Goal: Task Accomplishment & Management: Manage account settings

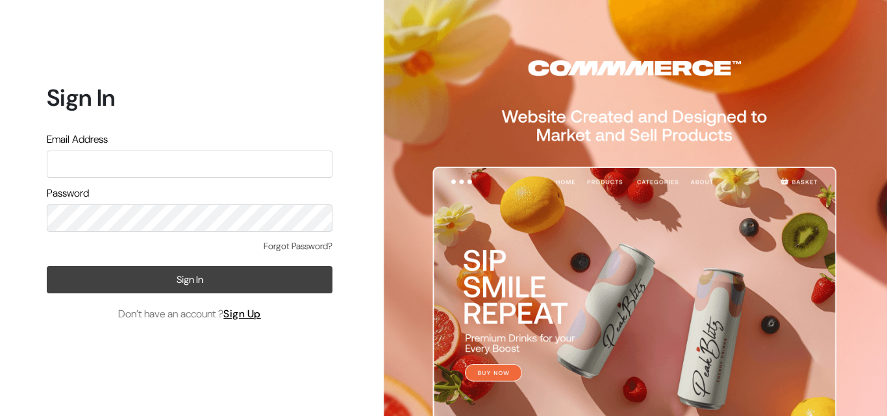
type input "[EMAIL_ADDRESS][DOMAIN_NAME]"
click at [219, 282] on button "Sign In" at bounding box center [190, 279] width 286 height 27
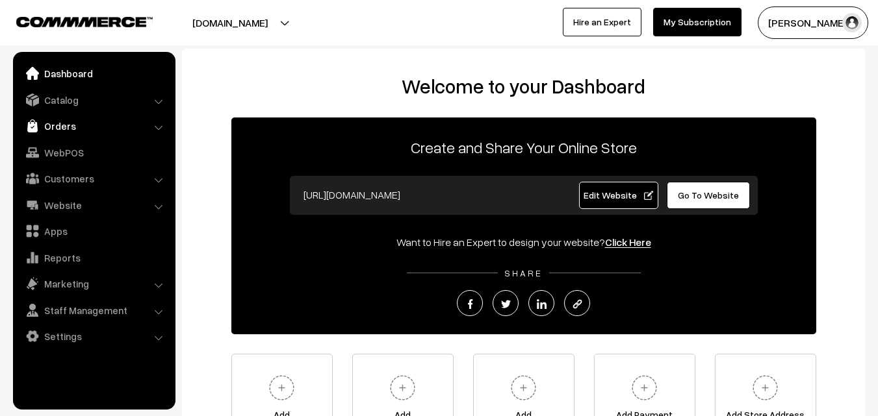
click at [70, 130] on link "Orders" at bounding box center [93, 125] width 155 height 23
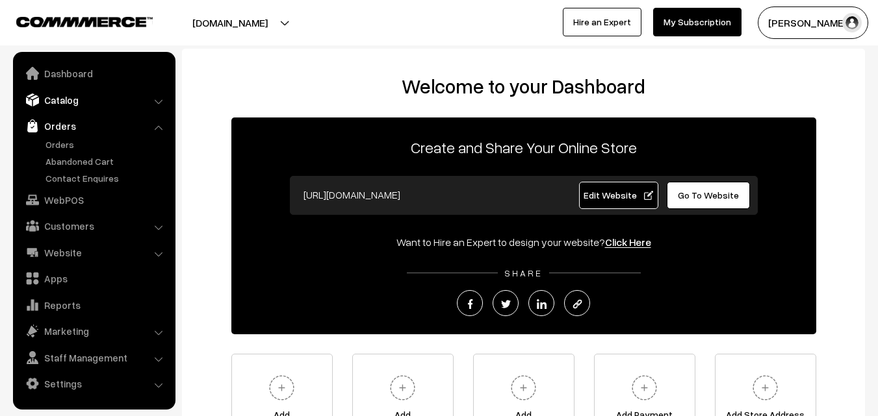
click at [147, 99] on link "Catalog" at bounding box center [93, 99] width 155 height 23
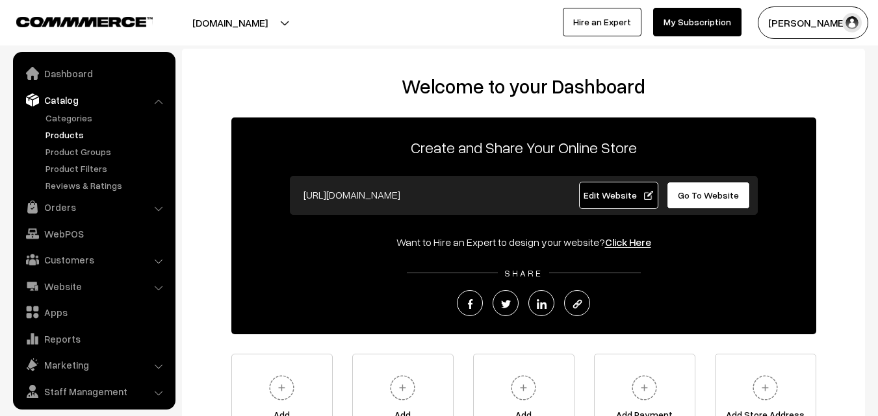
click at [60, 138] on link "Products" at bounding box center [106, 135] width 129 height 14
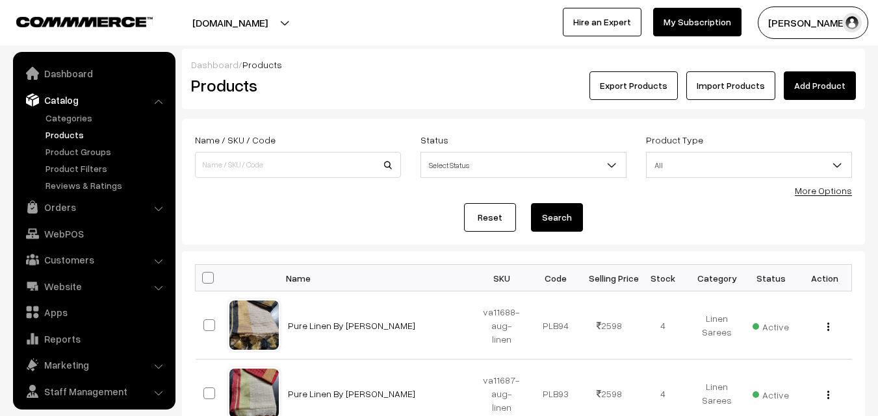
scroll to position [32, 0]
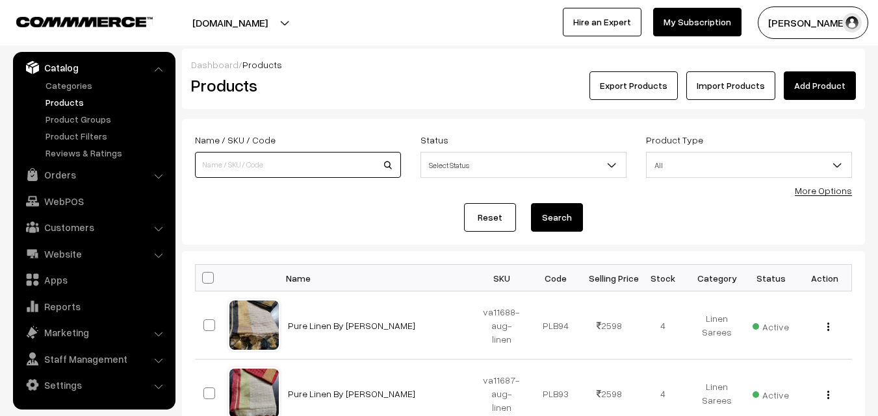
click at [246, 155] on input at bounding box center [298, 165] width 206 height 26
paste input "va2906-dec-uppada-sp"
type input "va2906-dec-uppada-sp"
click at [561, 220] on button "Search" at bounding box center [557, 217] width 52 height 29
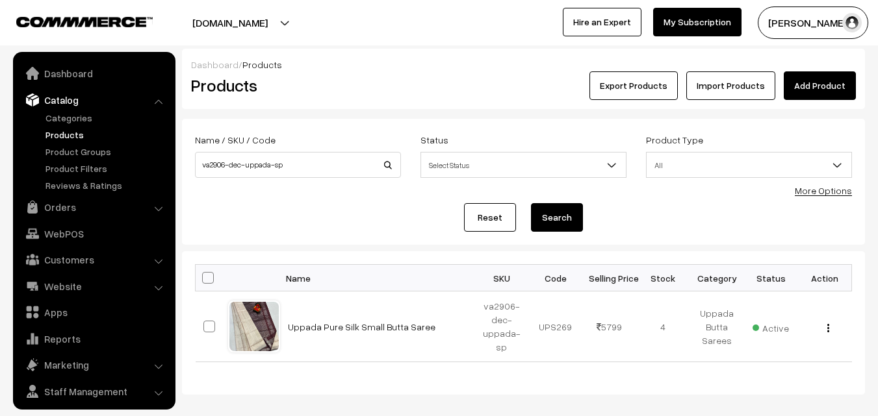
scroll to position [32, 0]
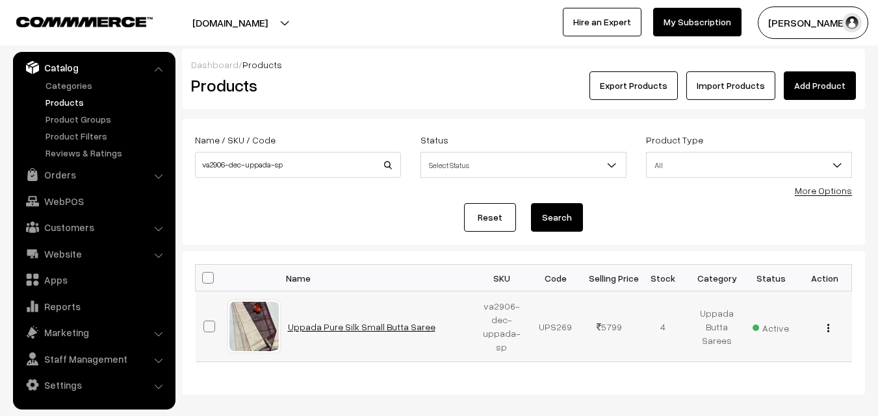
click at [356, 325] on link "Uppada Pure Silk Small Butta Saree" at bounding box center [361, 327] width 147 height 11
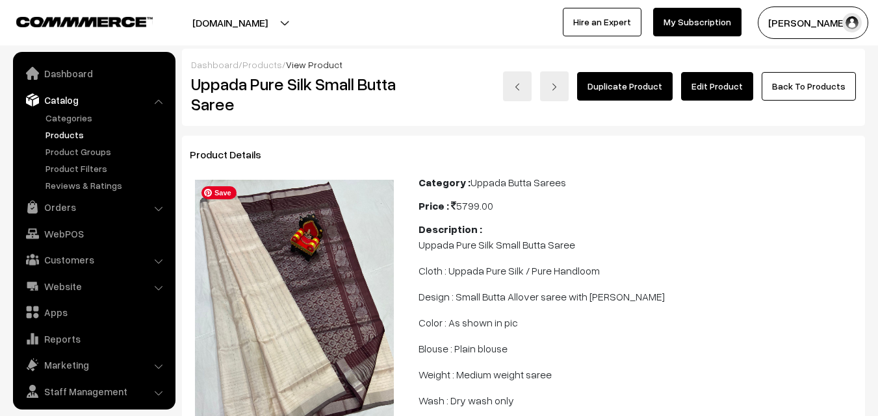
scroll to position [32, 0]
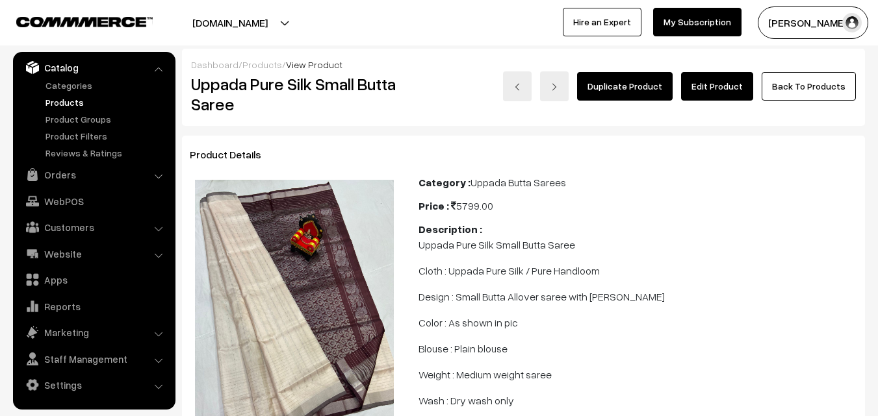
click at [722, 85] on link "Edit Product" at bounding box center [717, 86] width 72 height 29
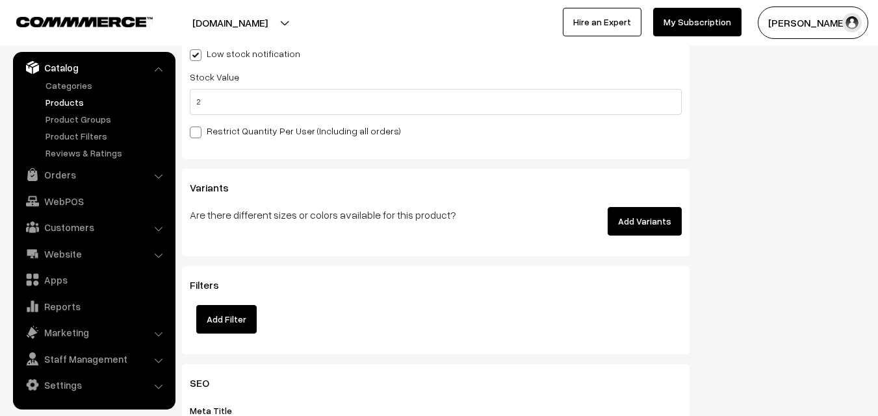
scroll to position [1429, 0]
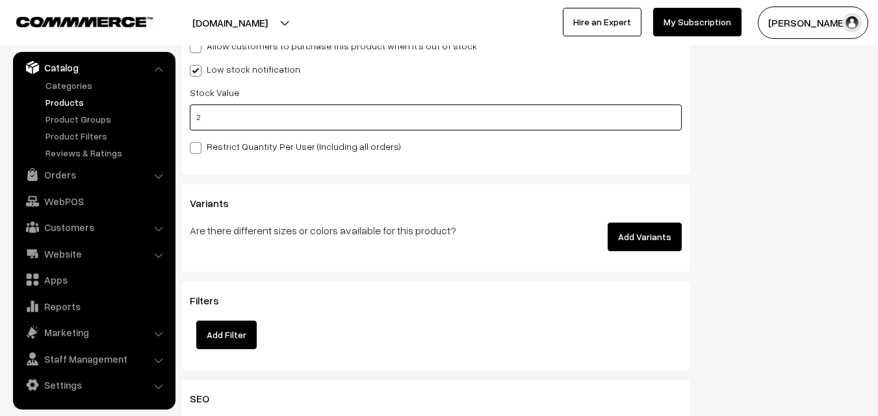
drag, startPoint x: 204, startPoint y: 116, endPoint x: 196, endPoint y: 117, distance: 8.5
click at [196, 117] on input "2" at bounding box center [436, 118] width 492 height 26
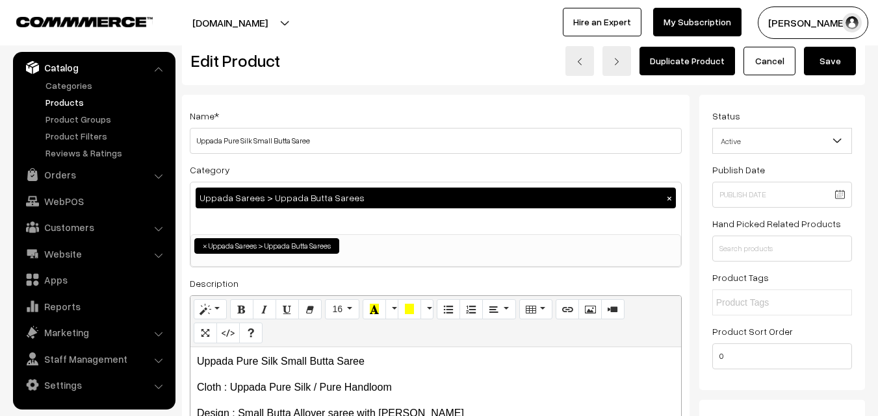
scroll to position [0, 0]
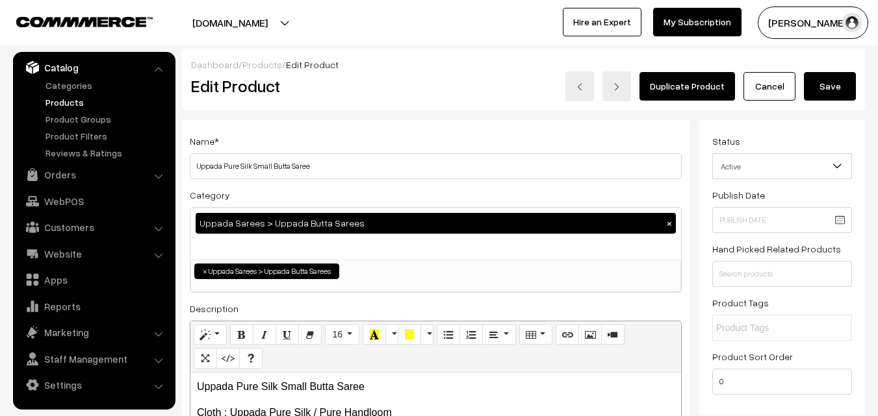
type input "0"
click at [831, 89] on button "Save" at bounding box center [830, 86] width 52 height 29
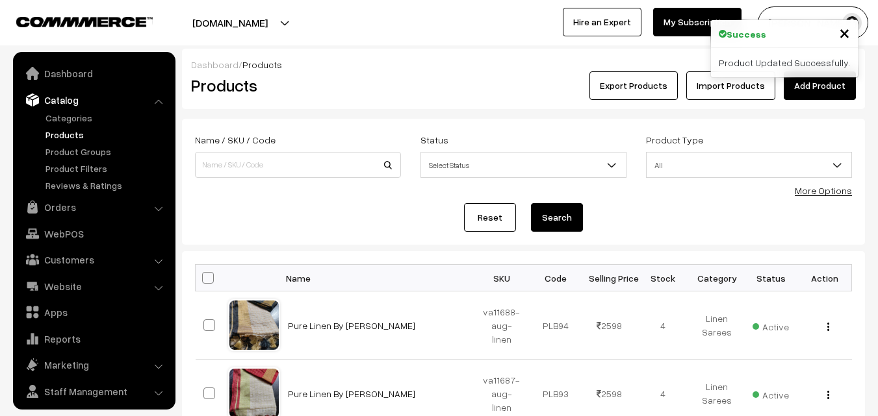
scroll to position [32, 0]
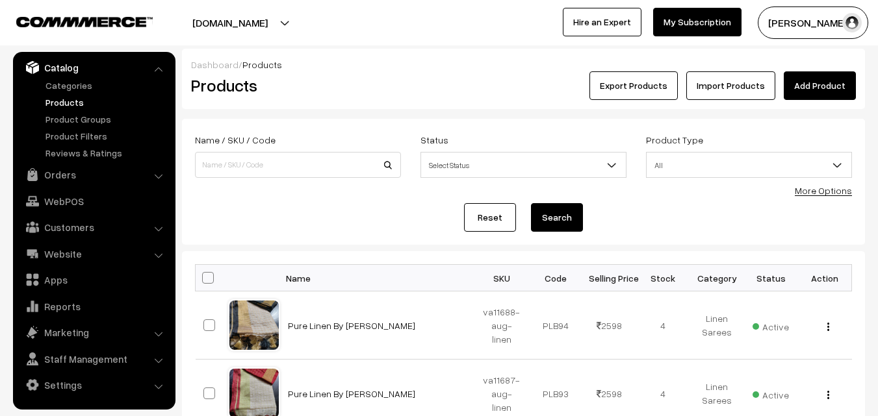
click at [63, 106] on link "Products" at bounding box center [106, 102] width 129 height 14
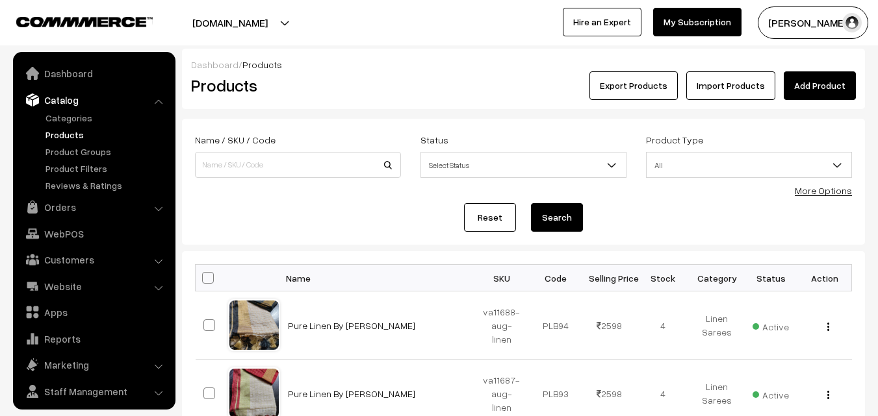
scroll to position [32, 0]
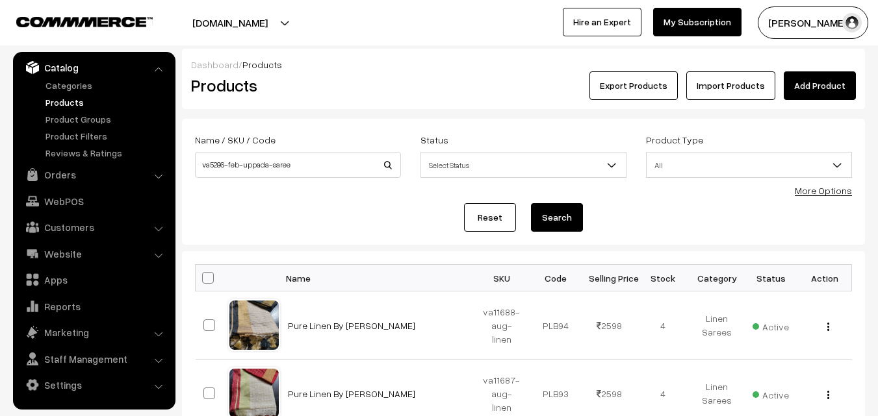
type input "va5286-feb-uppada-saree"
click at [557, 225] on button "Search" at bounding box center [557, 217] width 52 height 29
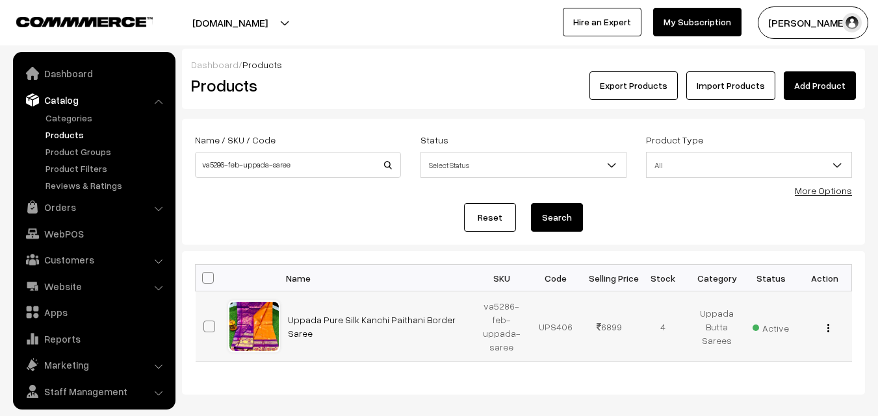
scroll to position [32, 0]
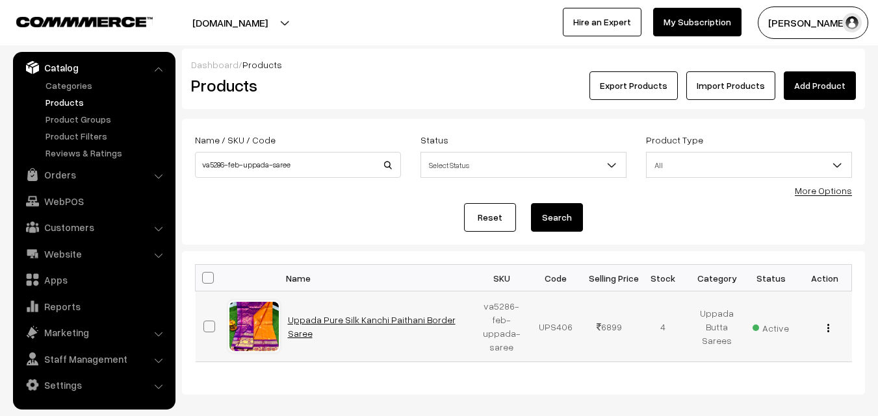
click at [359, 325] on link "Uppada Pure Silk Kanchi Paithani Border Saree" at bounding box center [372, 326] width 168 height 25
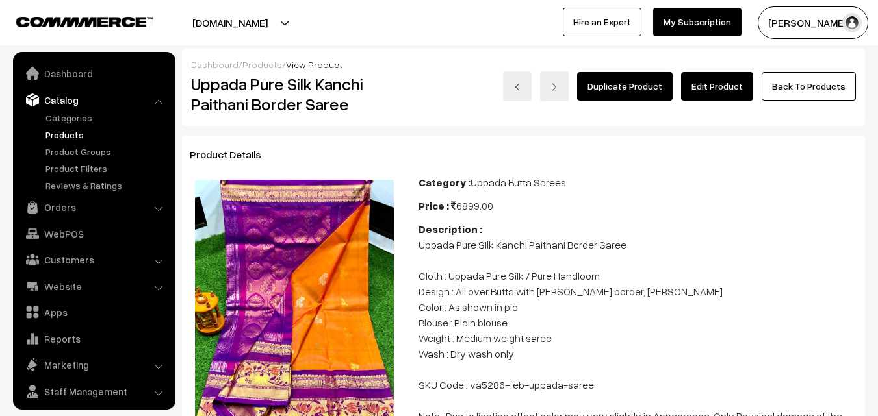
scroll to position [32, 0]
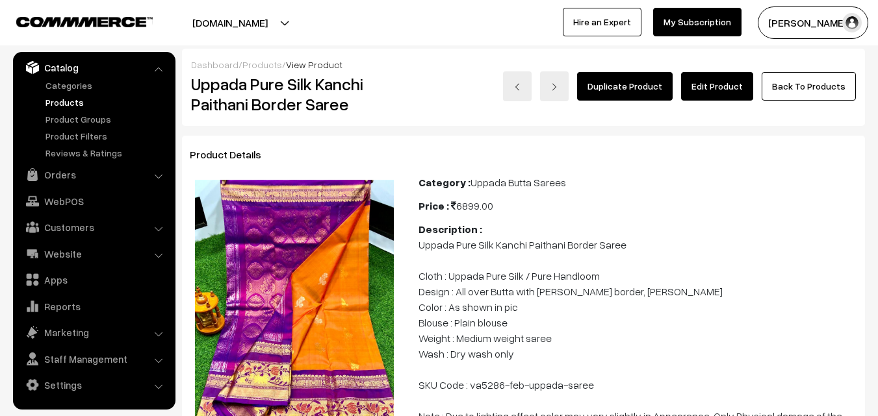
click at [709, 89] on link "Edit Product" at bounding box center [717, 86] width 72 height 29
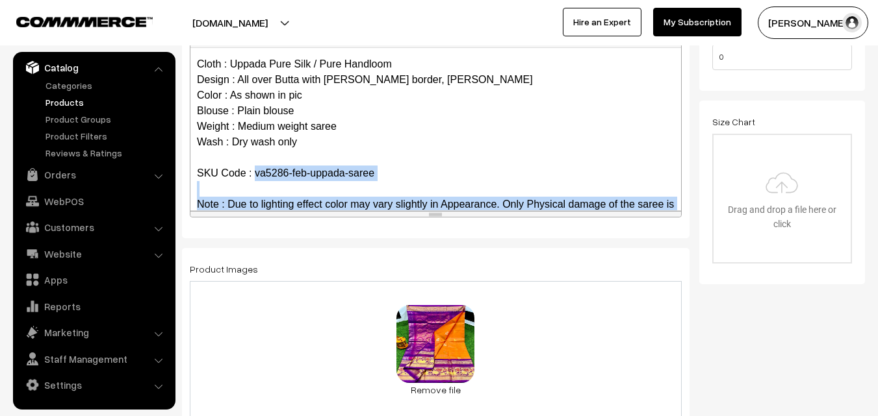
scroll to position [64, 0]
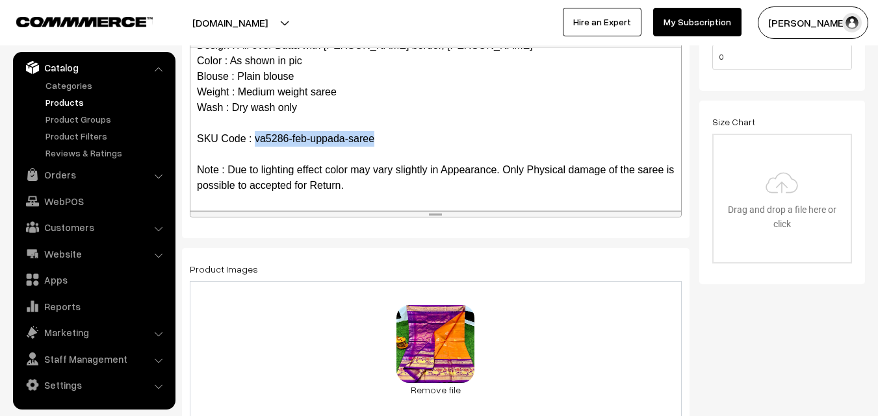
drag, startPoint x: 257, startPoint y: 203, endPoint x: 393, endPoint y: 144, distance: 148.4
click at [393, 144] on p "Uppada Pure Silk Kanchi Paithani Border Saree Cloth : Uppada Pure Silk / Pure H…" at bounding box center [435, 92] width 477 height 203
copy p "va5286-feb-uppada-saree"
click at [77, 99] on link "Products" at bounding box center [106, 102] width 129 height 14
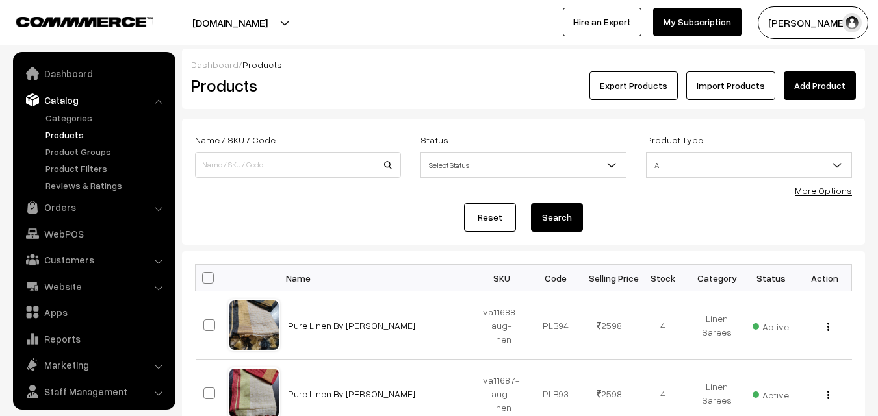
scroll to position [32, 0]
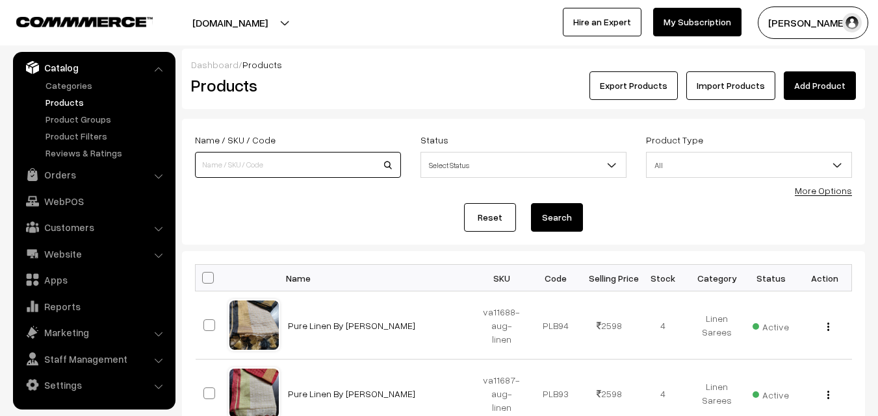
paste input "va5286-feb-uppada-saree"
type input "va5286-feb-uppada-saree"
click at [543, 220] on button "Search" at bounding box center [557, 217] width 52 height 29
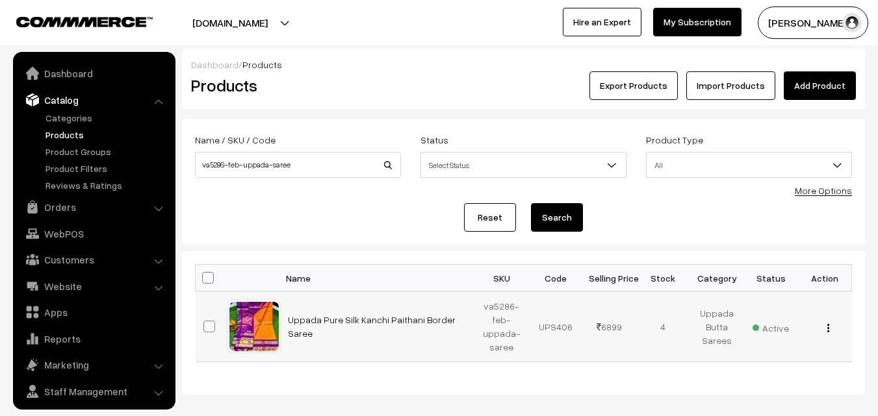
scroll to position [32, 0]
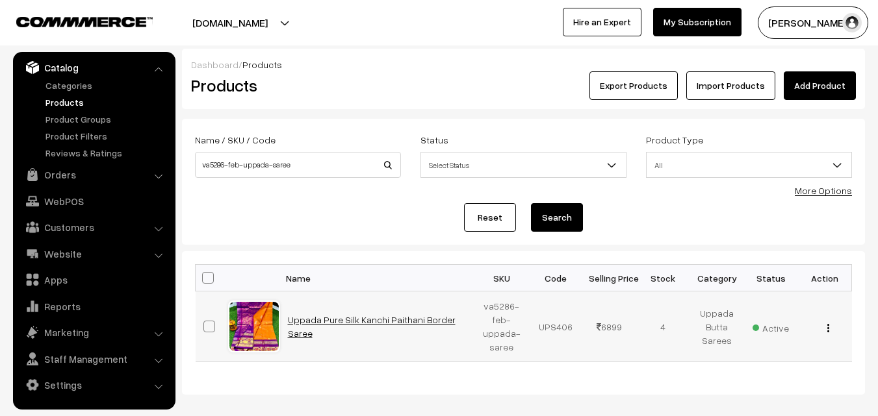
click at [332, 327] on link "Uppada Pure Silk Kanchi Paithani Border Saree" at bounding box center [372, 326] width 168 height 25
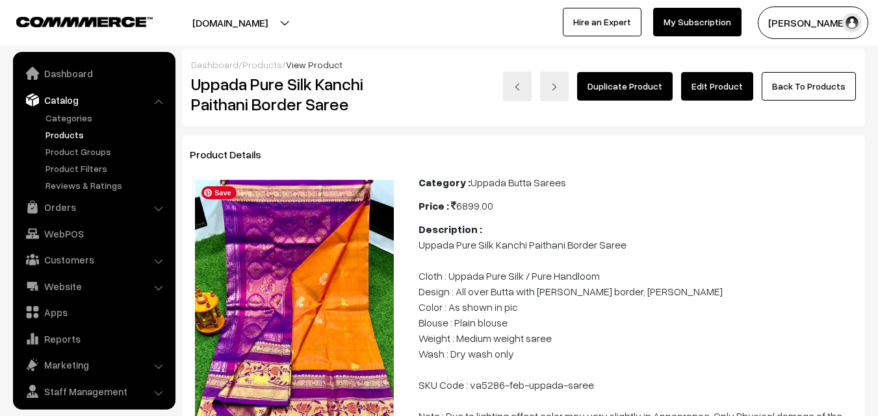
scroll to position [32, 0]
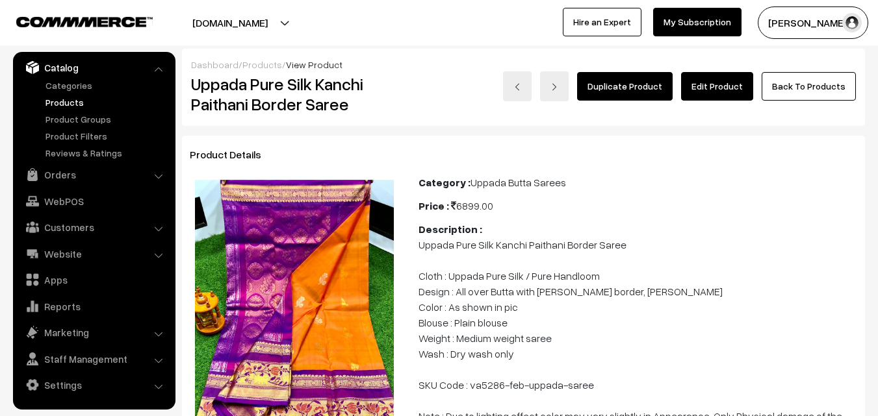
click at [60, 107] on link "Products" at bounding box center [106, 102] width 129 height 14
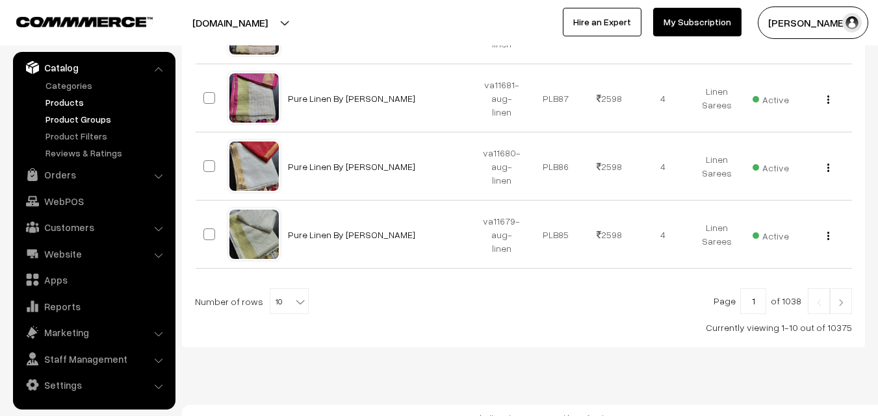
scroll to position [720, 0]
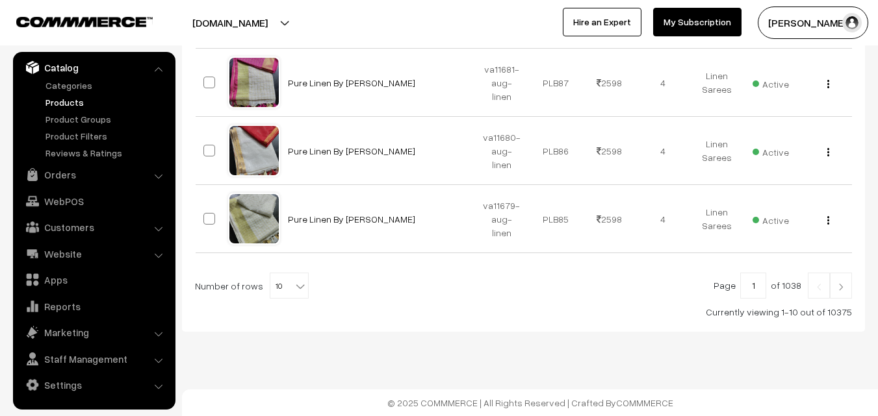
click at [294, 283] on b at bounding box center [300, 286] width 13 height 13
select select "100"
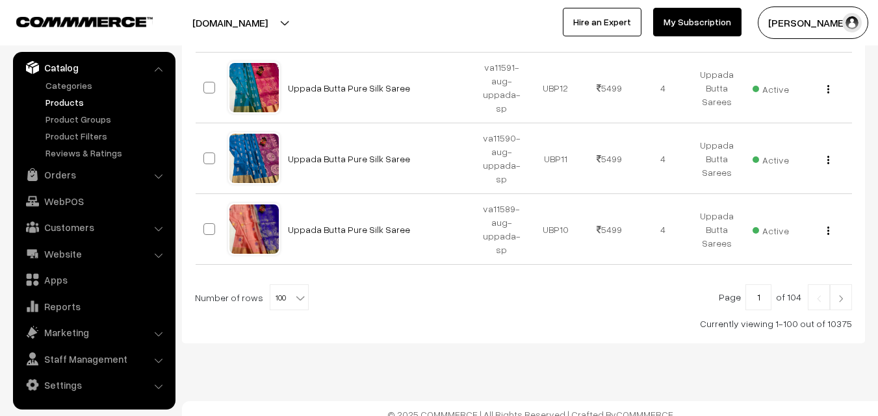
scroll to position [6887, 0]
click at [836, 294] on img at bounding box center [841, 298] width 12 height 8
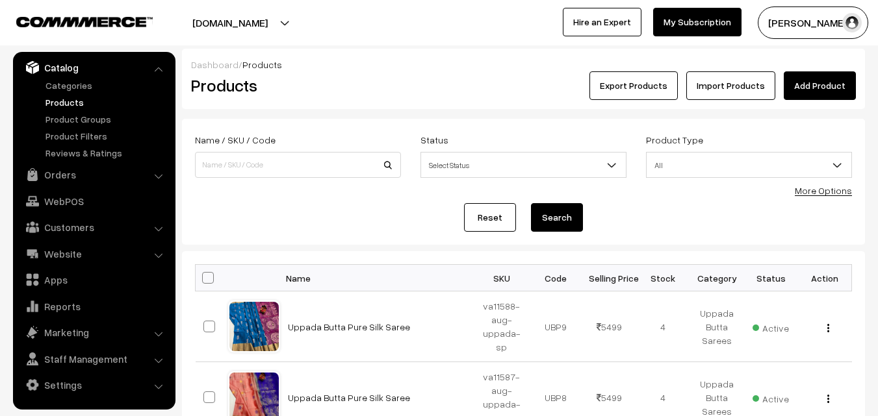
click at [209, 279] on span at bounding box center [208, 278] width 12 height 12
click at [204, 279] on input "checkbox" at bounding box center [200, 277] width 8 height 8
checkbox input "true"
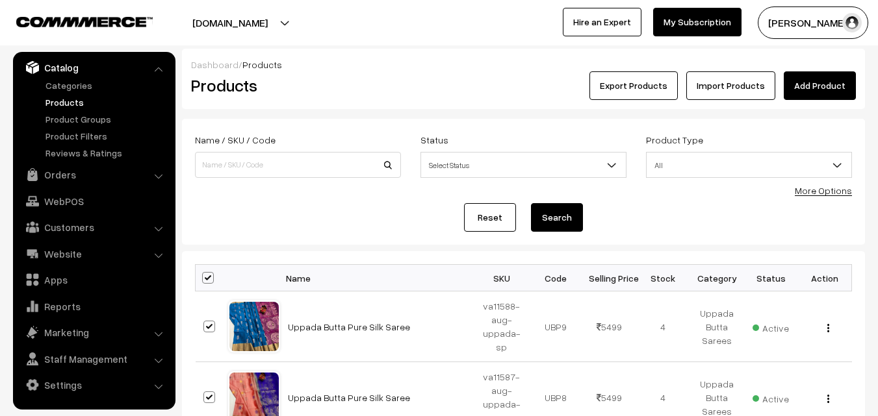
checkbox input "true"
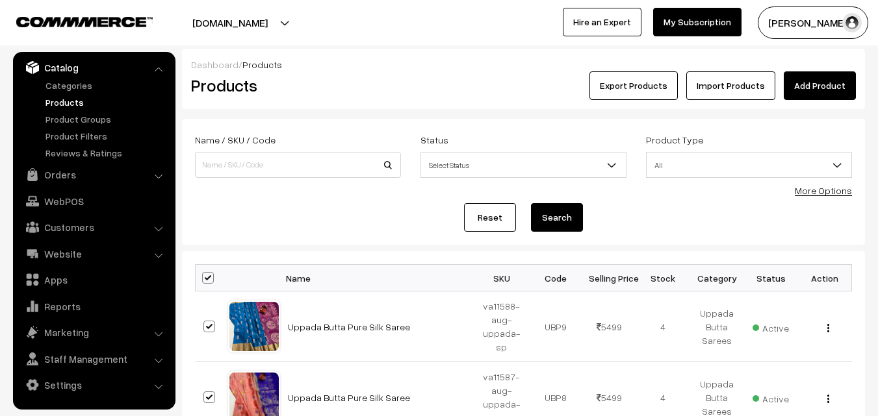
checkbox input "true"
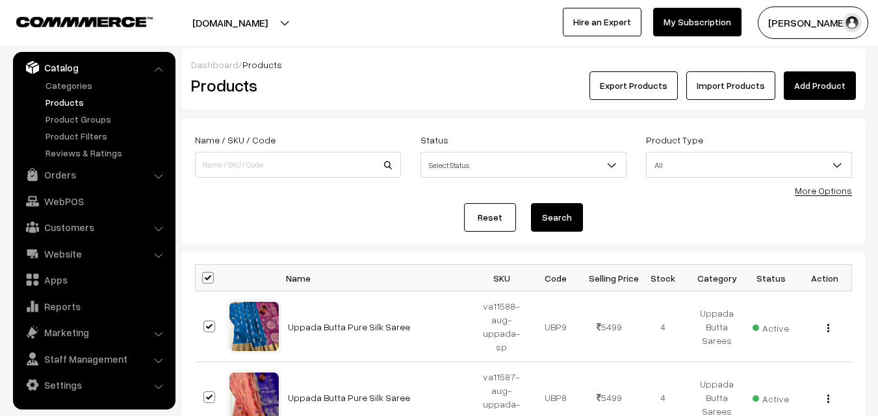
checkbox input "true"
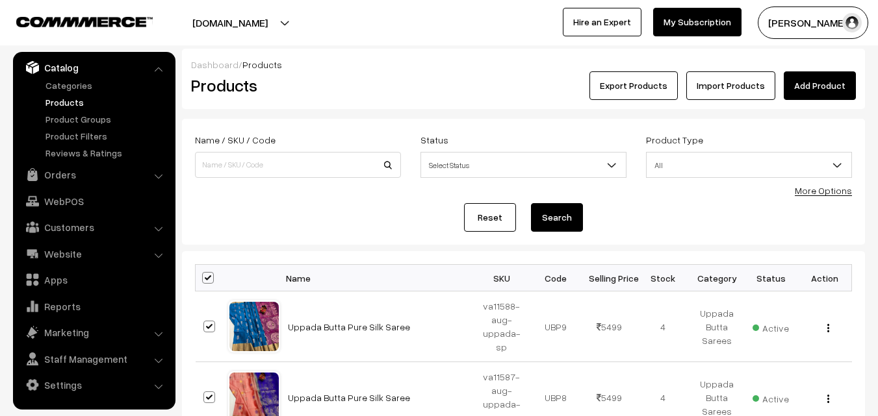
checkbox input "true"
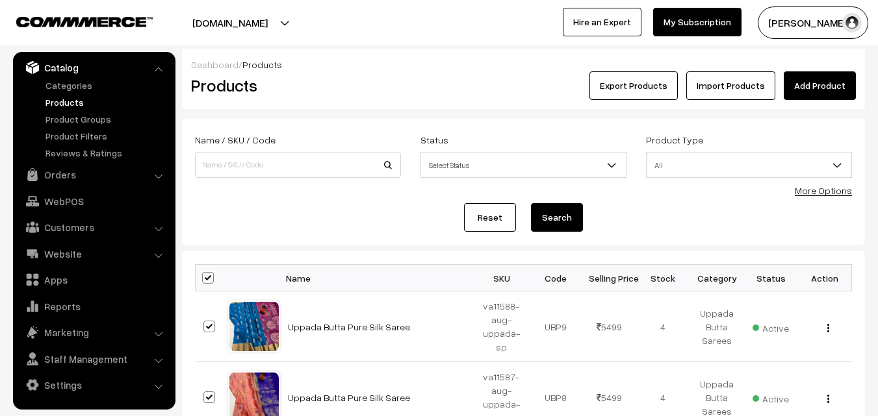
checkbox input "true"
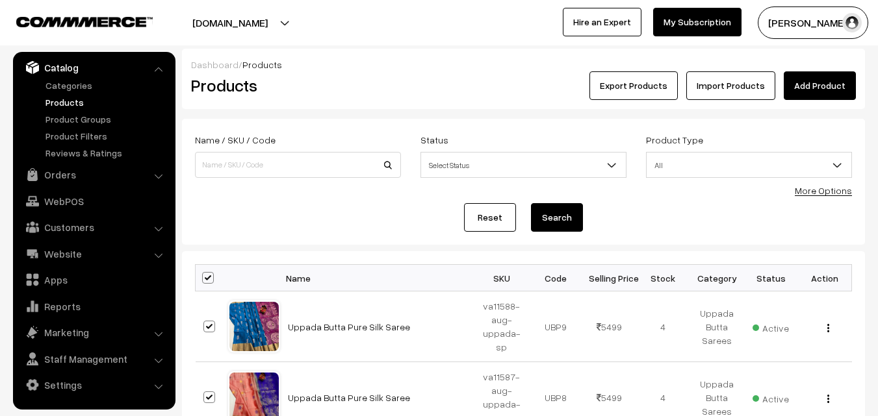
checkbox input "true"
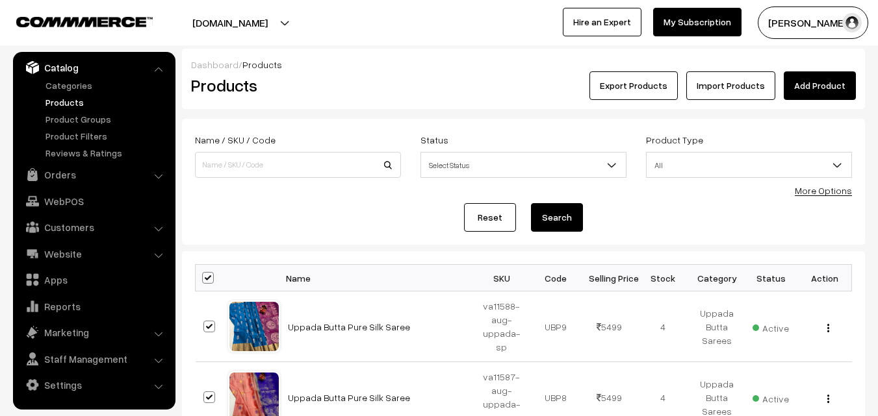
checkbox input "true"
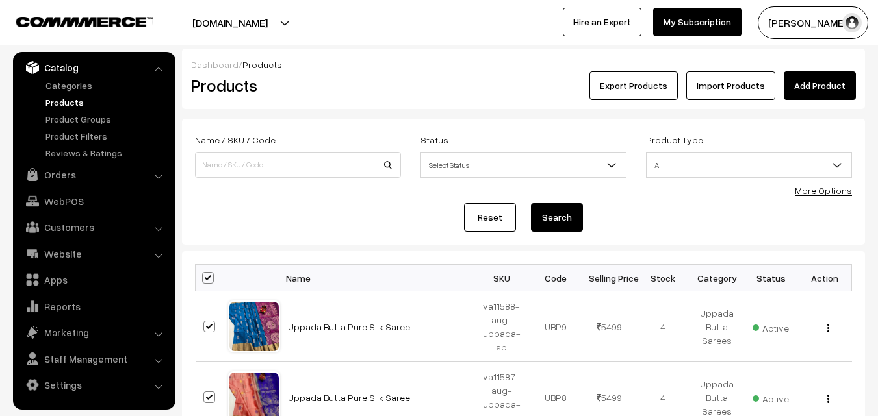
checkbox input "true"
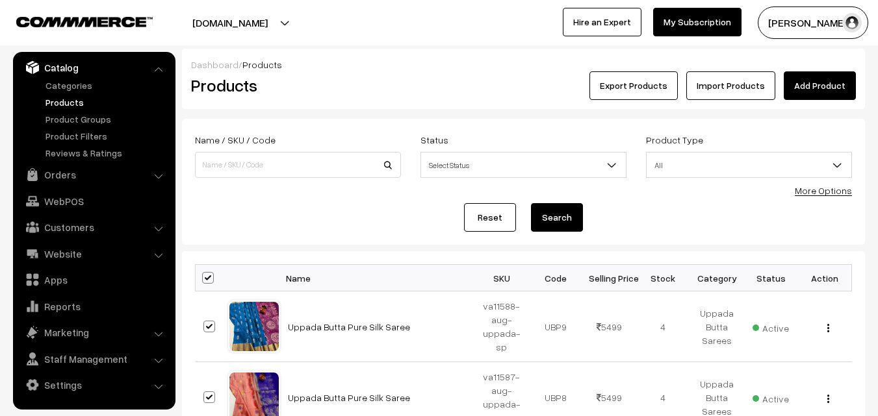
checkbox input "true"
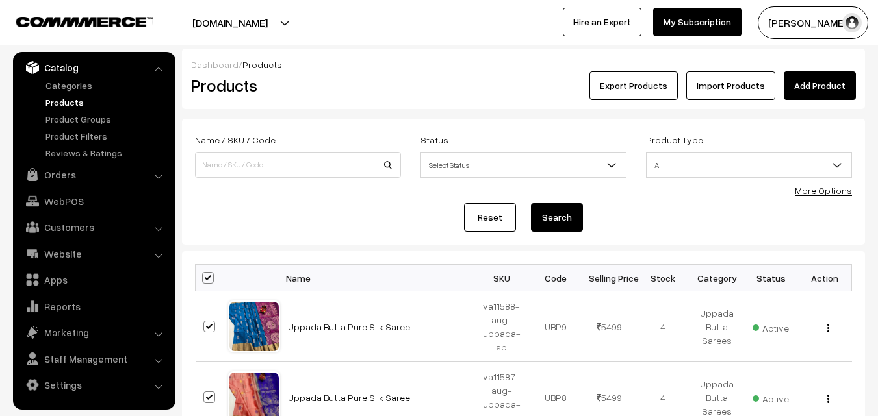
checkbox input "true"
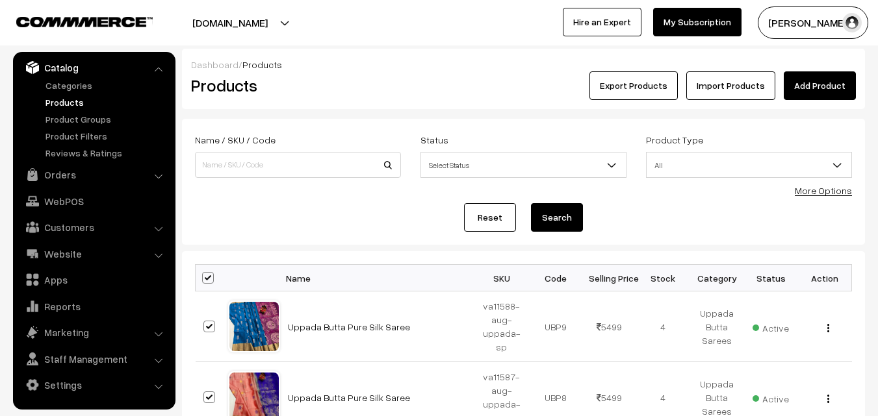
checkbox input "true"
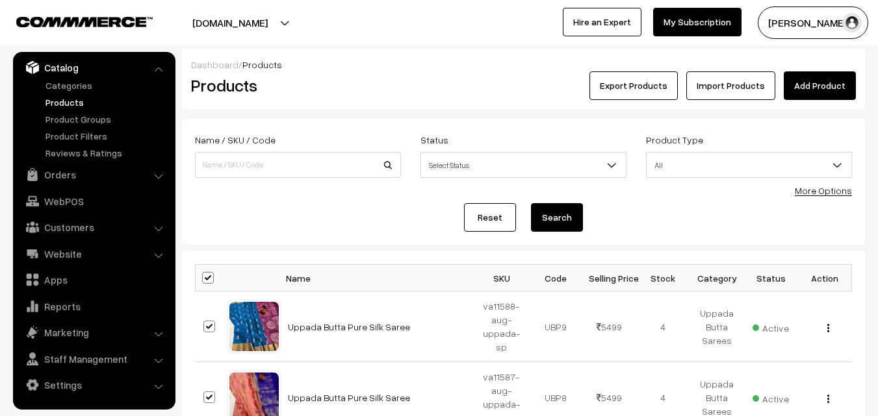
checkbox input "true"
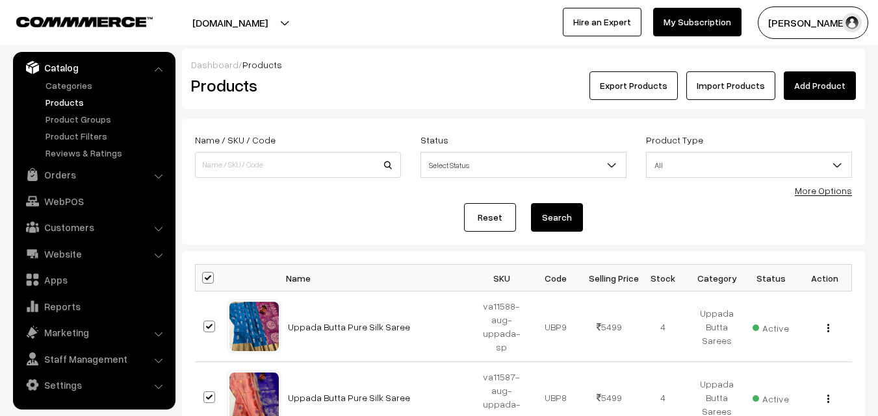
checkbox input "true"
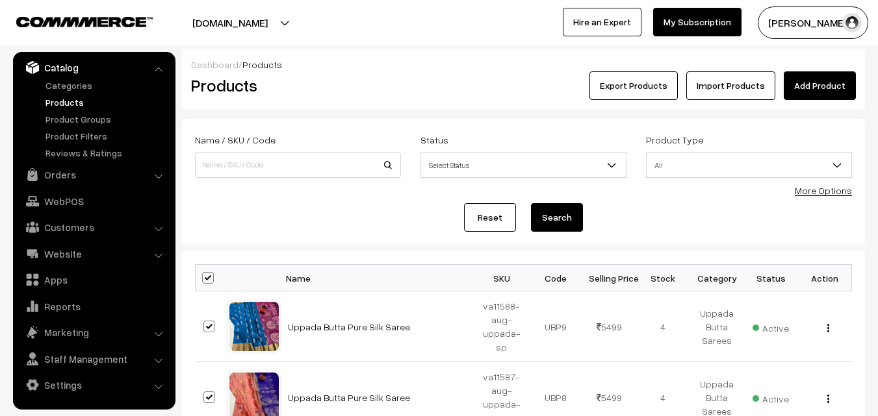
checkbox input "true"
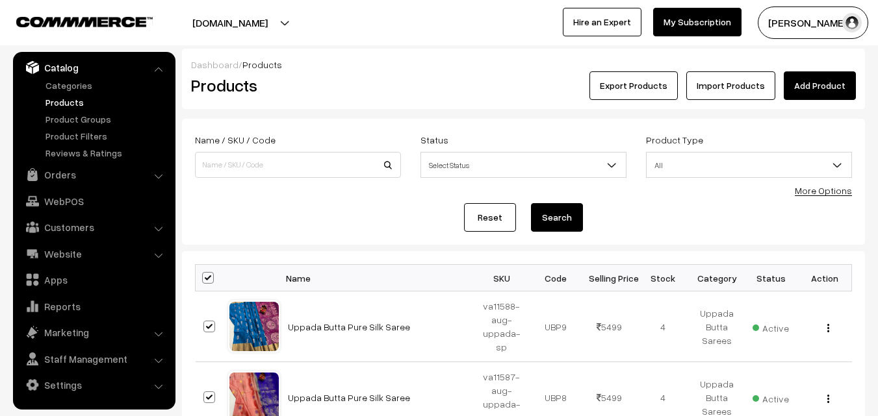
checkbox input "true"
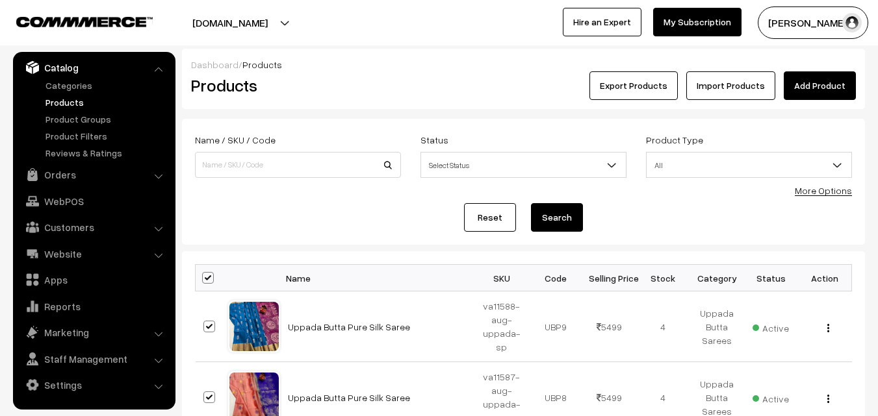
checkbox input "true"
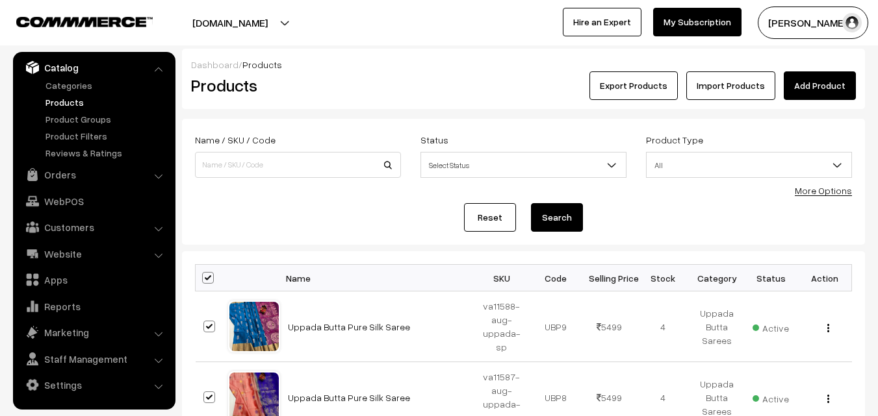
checkbox input "true"
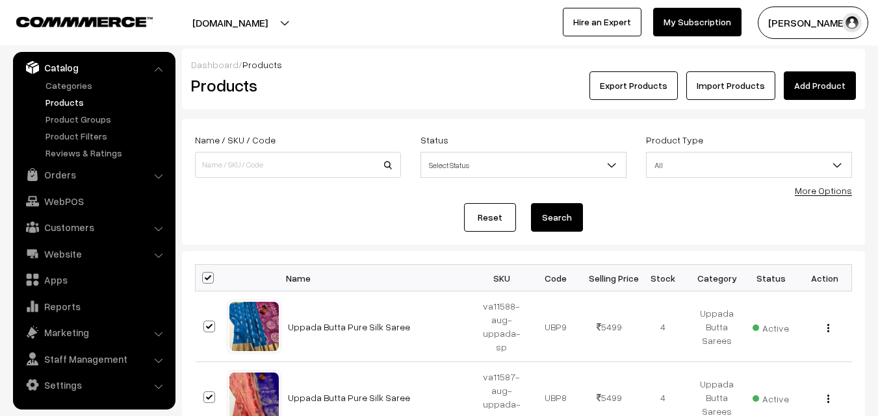
checkbox input "true"
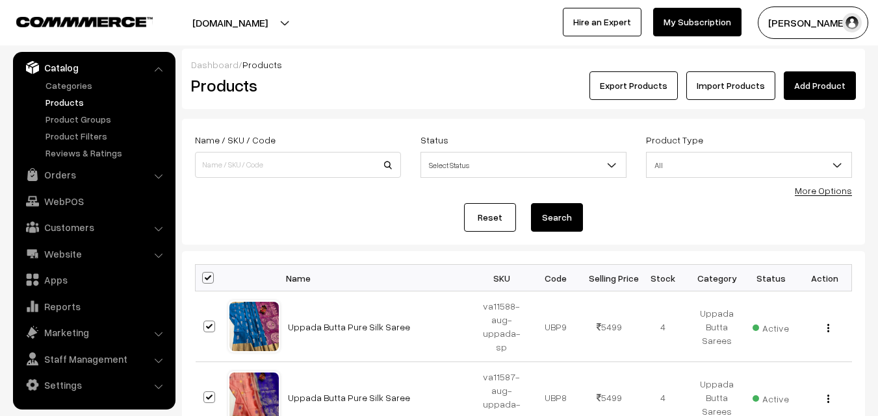
checkbox input "true"
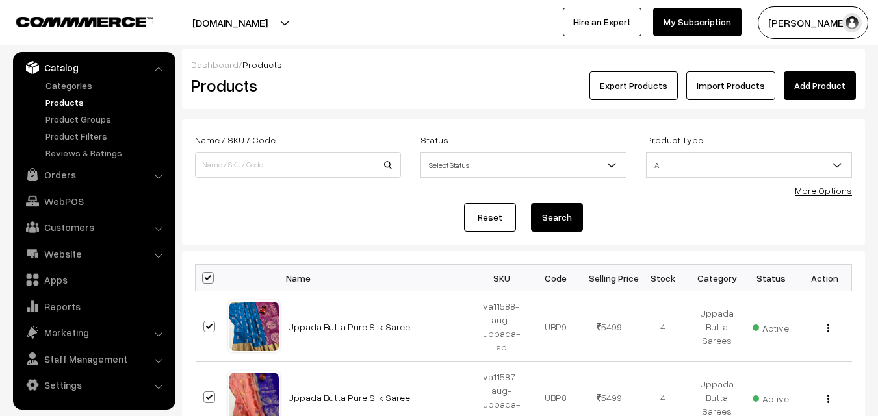
checkbox input "true"
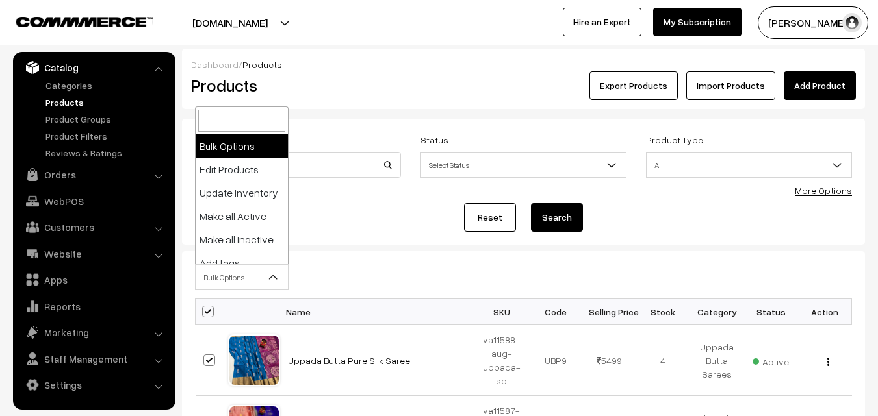
click at [275, 273] on b at bounding box center [273, 277] width 13 height 13
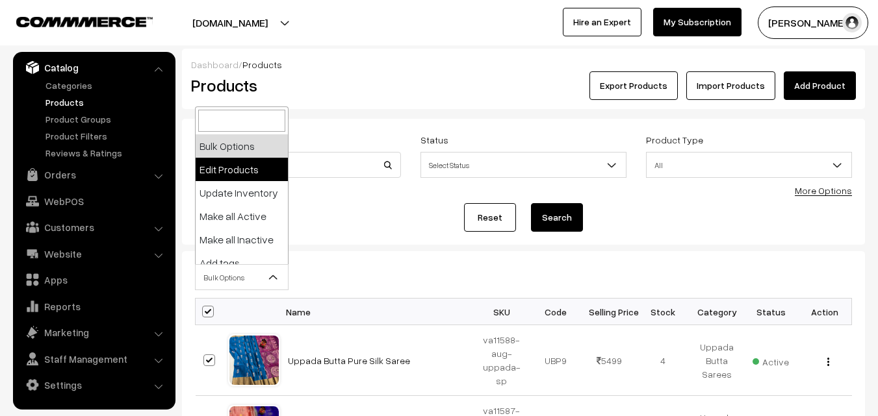
select select "editProduct"
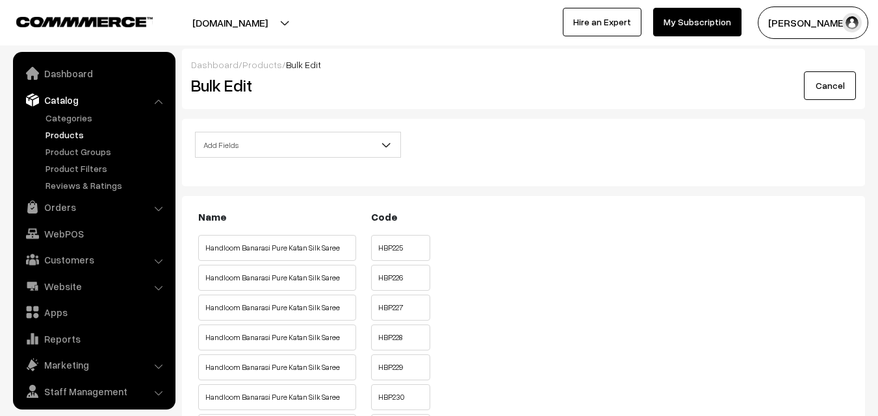
scroll to position [32, 0]
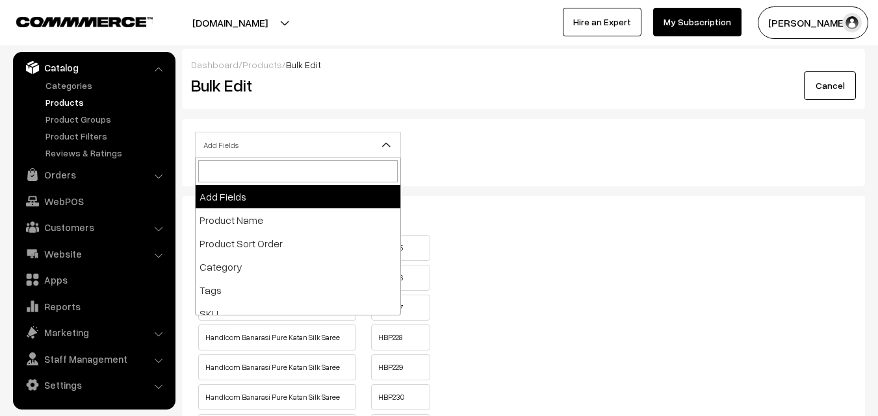
click at [385, 144] on b at bounding box center [385, 144] width 13 height 13
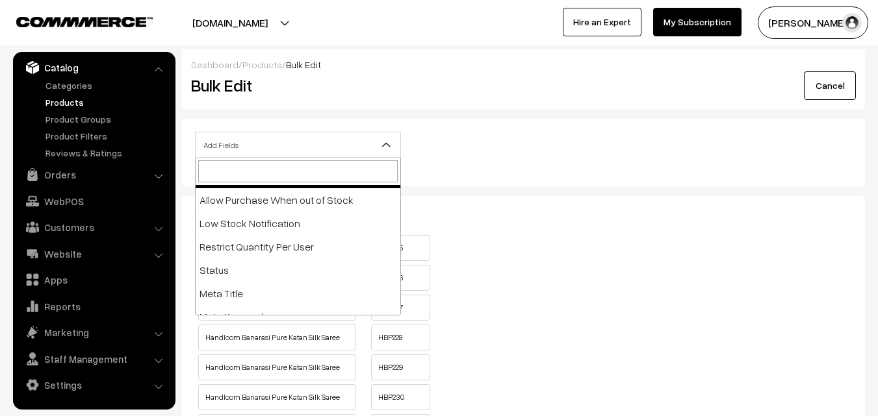
scroll to position [260, 0]
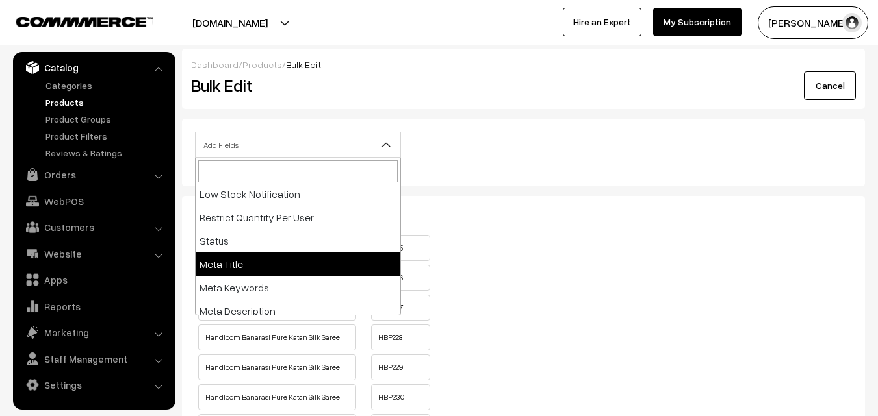
select select "meta-title"
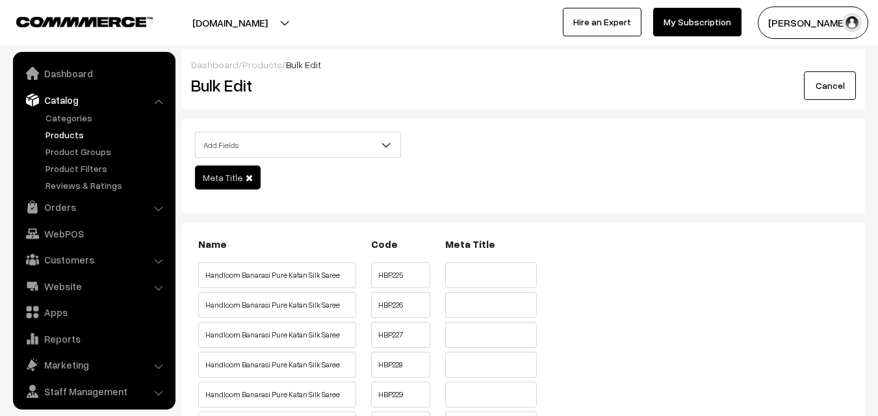
scroll to position [32, 0]
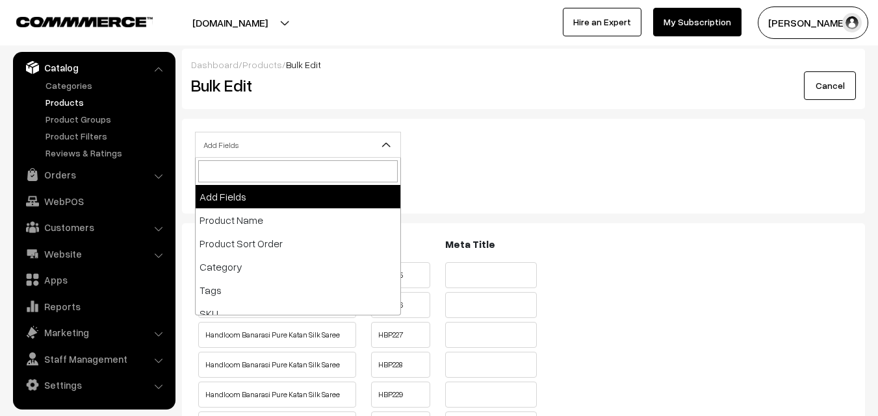
click at [353, 149] on span "Add Fields" at bounding box center [298, 145] width 205 height 23
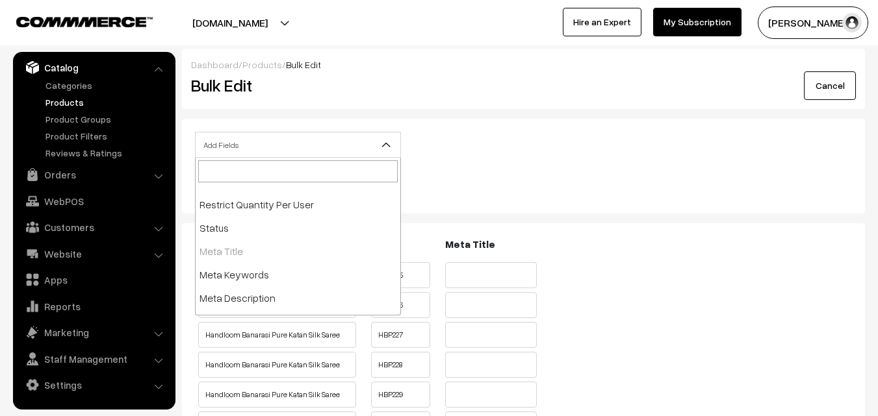
scroll to position [291, 0]
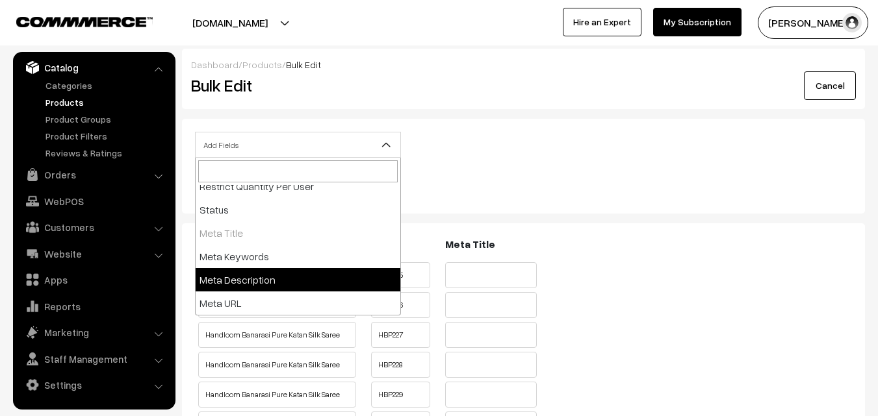
select select "meta-description"
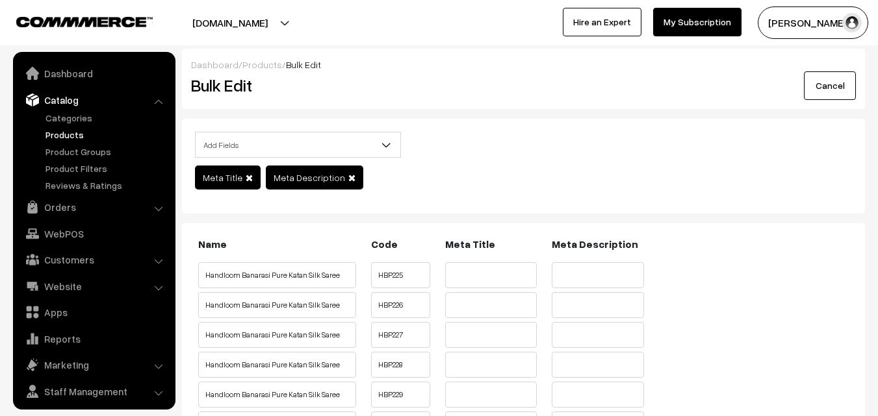
scroll to position [32, 0]
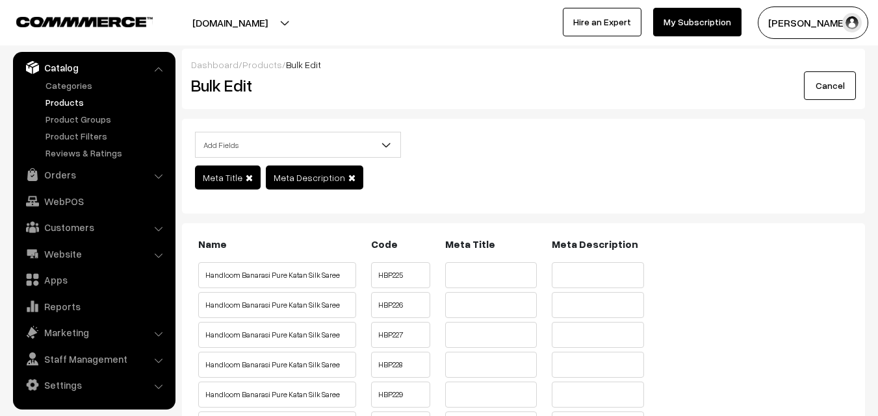
click at [394, 144] on span at bounding box center [391, 149] width 13 height 32
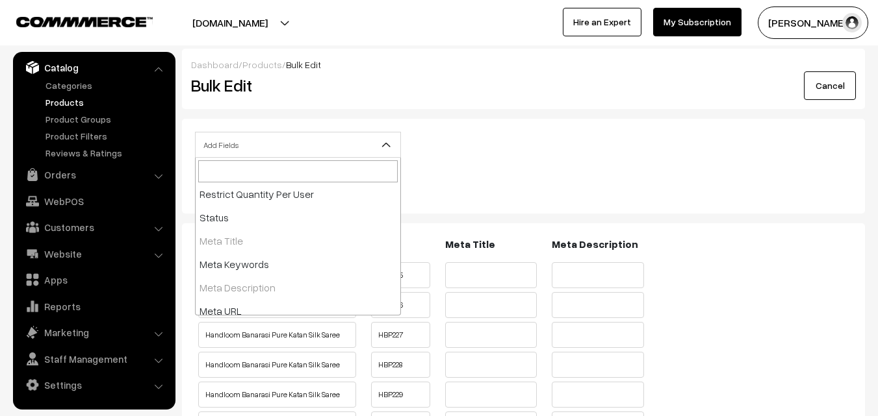
scroll to position [291, 0]
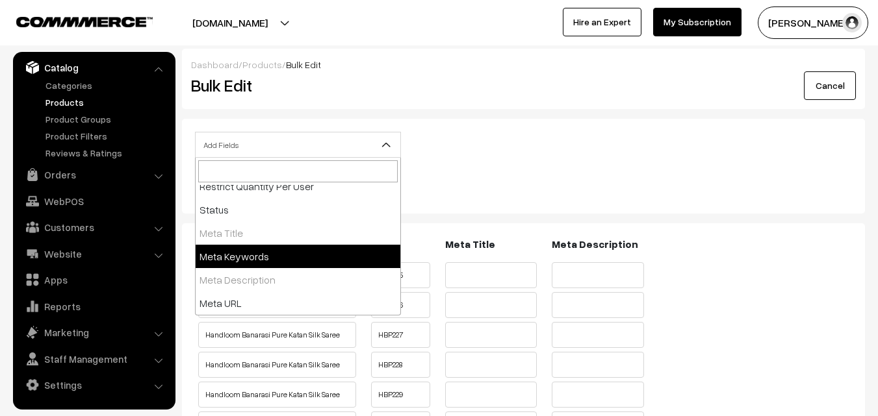
select select "meta-keywords"
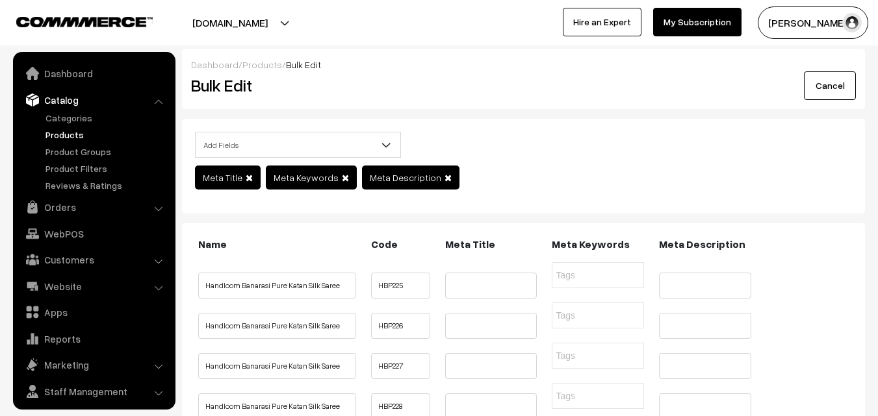
scroll to position [32, 0]
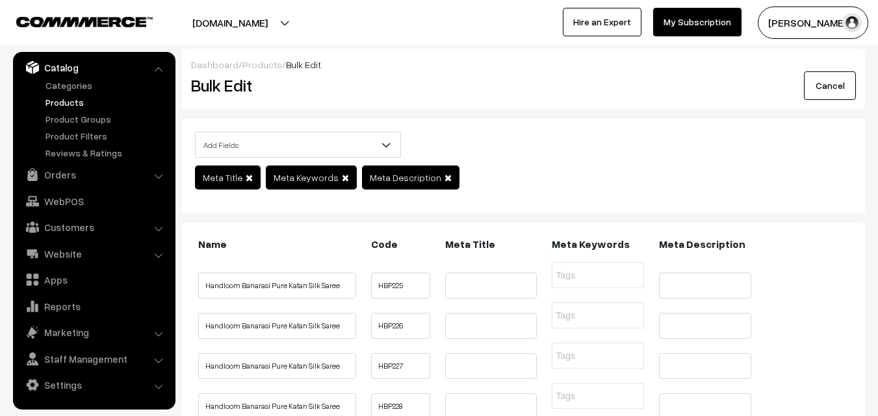
drag, startPoint x: 249, startPoint y: 290, endPoint x: 305, endPoint y: 296, distance: 56.9
click at [305, 296] on input "Handloom Banarasi Pure Katan Silk Saree" at bounding box center [277, 286] width 158 height 26
click at [471, 298] on input "text" at bounding box center [491, 286] width 92 height 26
paste input "Buy Handloom Banarasi Pure Katan Silk Saree Online"
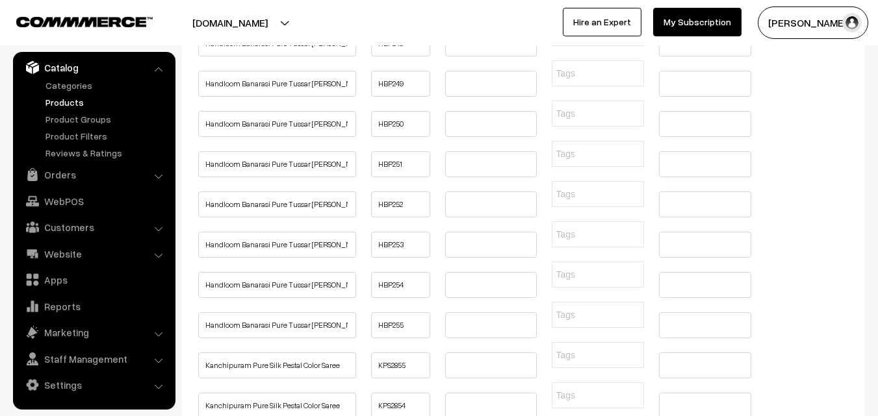
scroll to position [1169, 0]
type input "Buy Handloom Banarasi Pure Katan Silk Saree Online"
click at [461, 16] on input "text" at bounding box center [491, 3] width 92 height 26
paste input "Buy Handloom Banarasi Pure Katan Silk Saree Online"
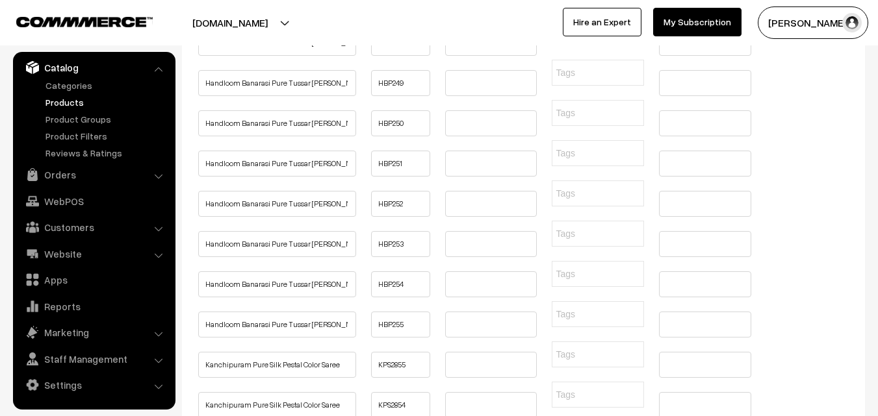
scroll to position [0, 92]
type input "Buy Handloom Banarasi Pure Katan Silk Saree Online"
paste input "Buy Handloom Banarasi Pure Katan Silk Saree Online"
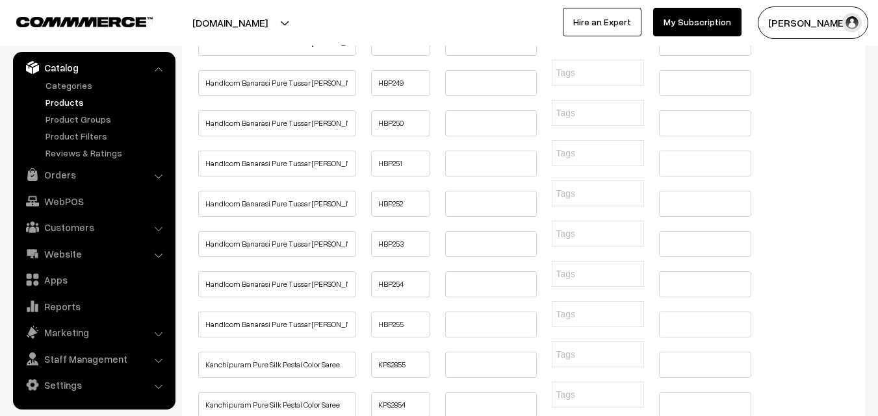
scroll to position [0, 92]
type input "Buy Handloom Banarasi Pure Katan Silk Saree Online"
paste input "Buy Handloom Banarasi Pure Katan Silk Saree Online"
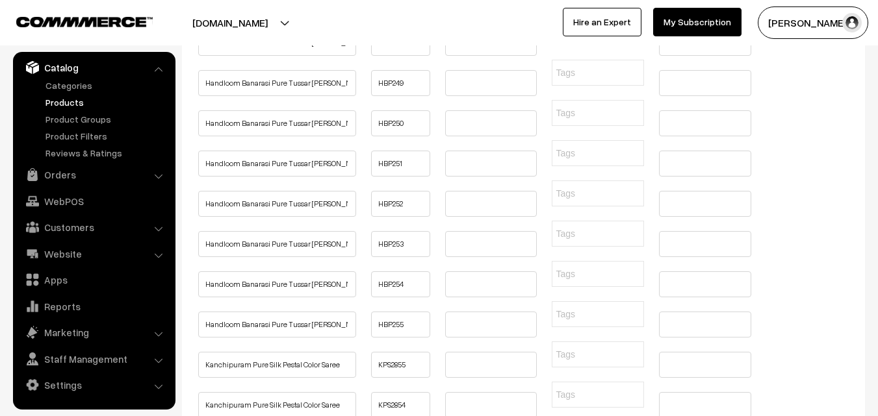
scroll to position [0, 92]
type input "Buy Handloom Banarasi Pure Katan Silk Saree Online"
paste input "Buy Handloom Banarasi Pure Katan Silk Saree Online"
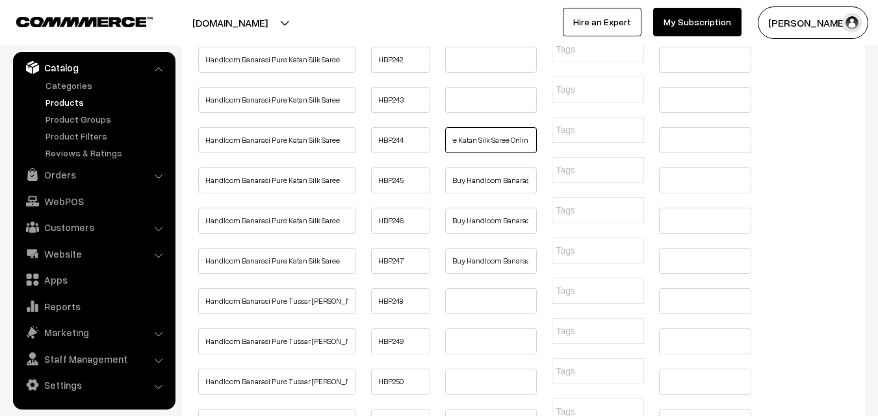
scroll to position [909, 0]
type input "Buy Handloom Banarasi Pure Katan Silk Saree Online"
click at [467, 114] on input "text" at bounding box center [491, 101] width 92 height 26
paste input "Buy Handloom Banarasi Pure Katan Silk Saree Online"
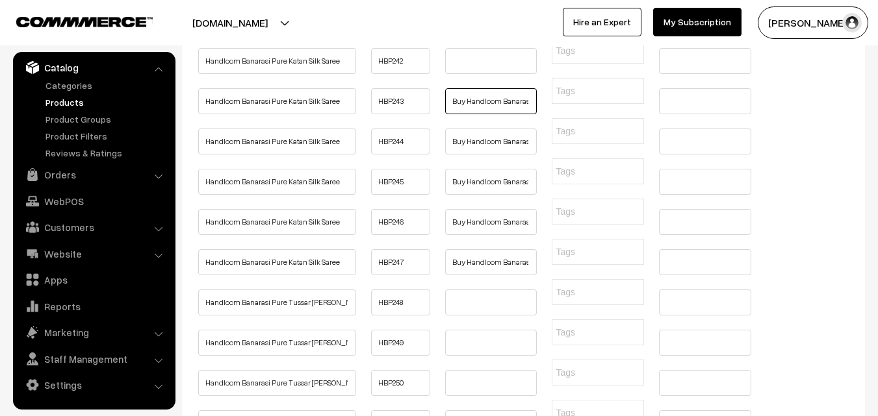
scroll to position [0, 92]
type input "Buy Handloom Banarasi Pure Katan Silk Saree Online"
click at [463, 74] on input "text" at bounding box center [491, 61] width 92 height 26
paste input "Buy Handloom Banarasi Pure Katan Silk Saree Online"
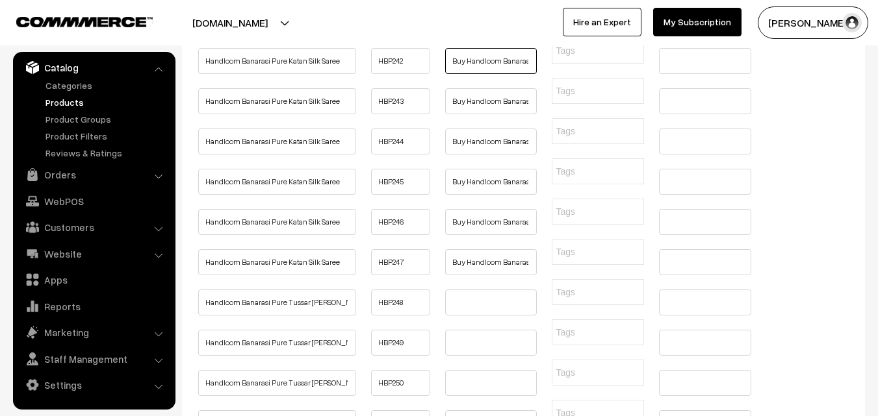
scroll to position [0, 92]
type input "Buy Handloom Banarasi Pure Katan Silk Saree Online"
click at [471, 34] on input "text" at bounding box center [491, 21] width 92 height 26
paste input "Buy Handloom Banarasi Pure Katan Silk Saree Online"
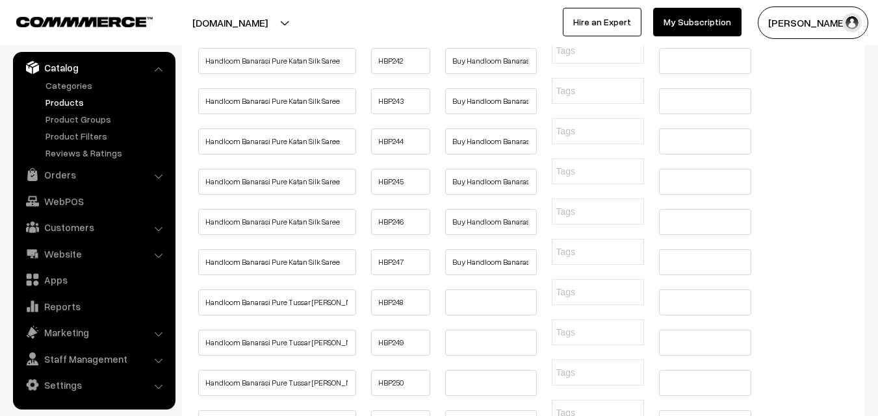
scroll to position [0, 92]
type input "Buy Handloom Banarasi Pure Katan Silk Saree Online"
paste input "Buy Handloom Banarasi Pure Katan Silk Saree Online"
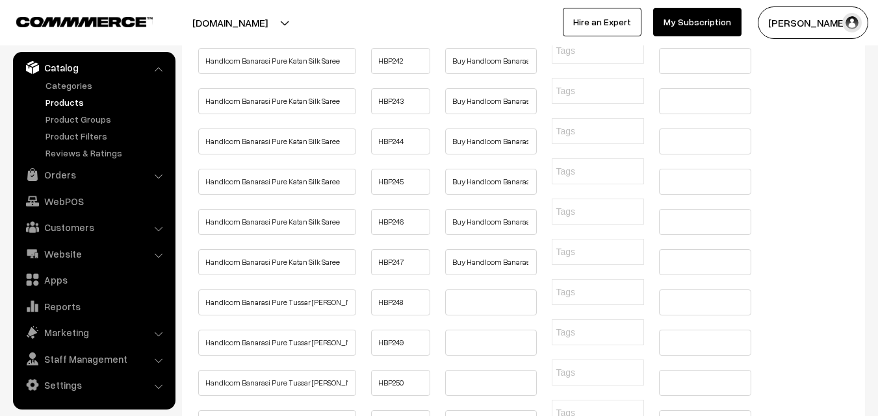
scroll to position [0, 92]
type input "Buy Handloom Banarasi Pure Katan Silk Saree Online"
paste input "Buy Handloom Banarasi Pure Katan Silk Saree Online"
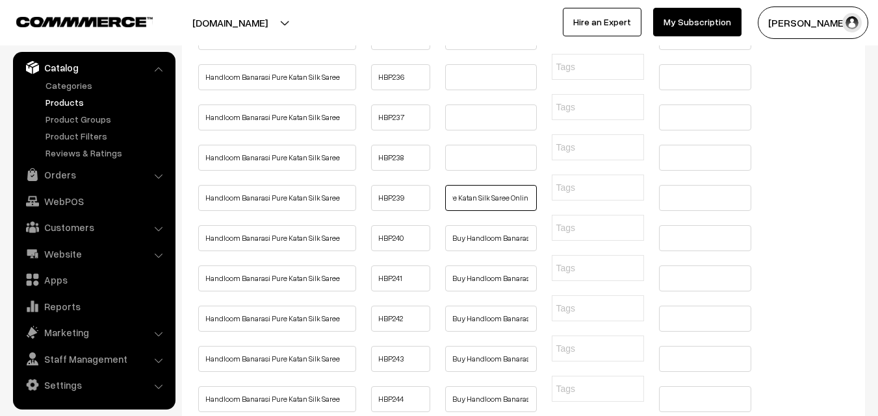
scroll to position [650, 0]
type input "Buy Handloom Banarasi Pure Katan Silk Saree Online"
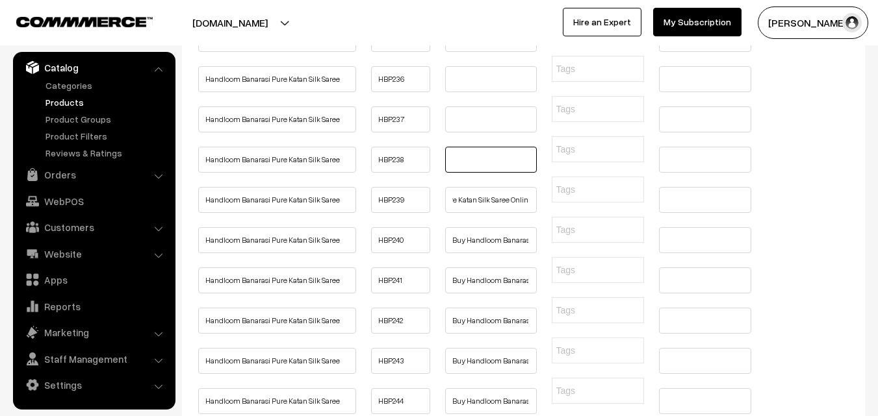
scroll to position [0, 0]
click at [463, 173] on input "text" at bounding box center [491, 160] width 92 height 26
paste input "Buy Handloom Banarasi Pure Katan Silk Saree Online"
type input "Buy Handloom Banarasi Pure Katan Silk Saree Online"
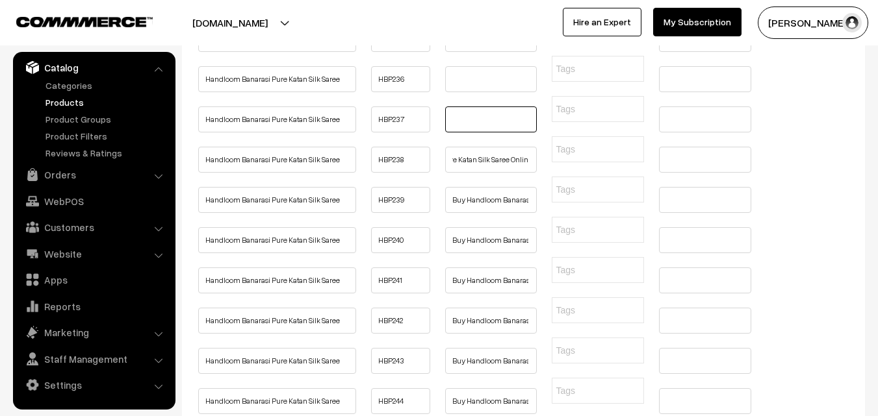
scroll to position [0, 0]
click at [470, 133] on input "text" at bounding box center [491, 120] width 92 height 26
paste input "Buy Handloom Banarasi Pure Katan Silk Saree Online"
type input "Buy Handloom Banarasi Pure Katan Silk Saree Online"
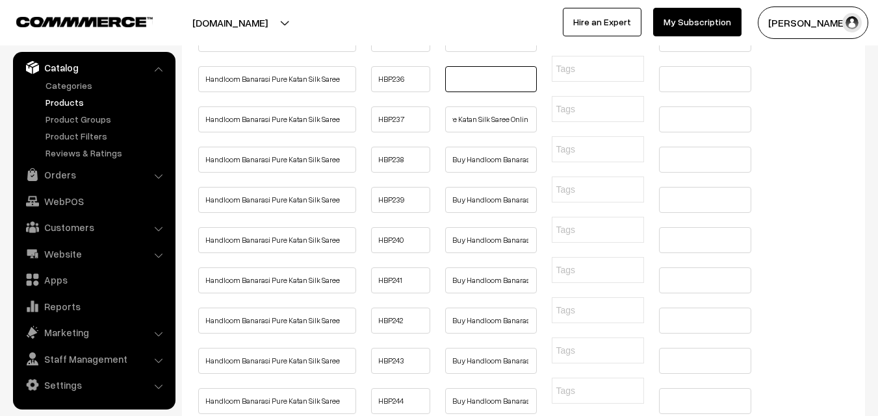
scroll to position [0, 0]
click at [466, 92] on input "text" at bounding box center [491, 79] width 92 height 26
paste input "Buy Handloom Banarasi Pure Katan Silk Saree Online"
type input "Buy Handloom Banarasi Pure Katan Silk Saree Online"
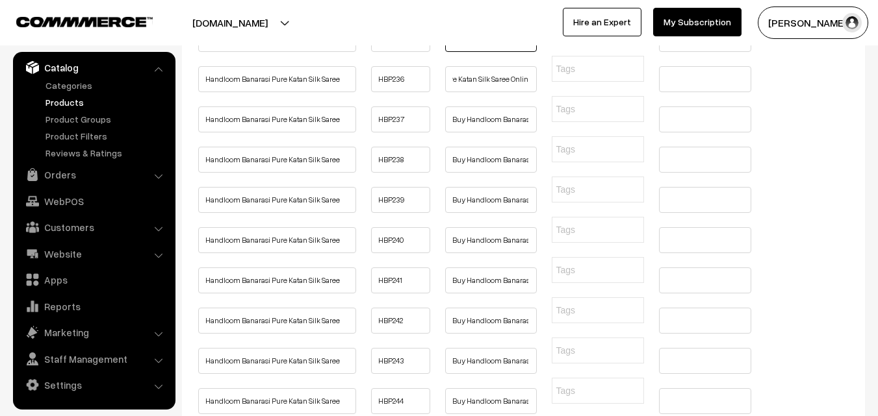
scroll to position [0, 0]
click at [466, 52] on input "text" at bounding box center [491, 39] width 92 height 26
paste input "Buy Handloom Banarasi Pure Katan Silk Saree Online"
type input "Buy Handloom Banarasi Pure Katan Silk Saree Online"
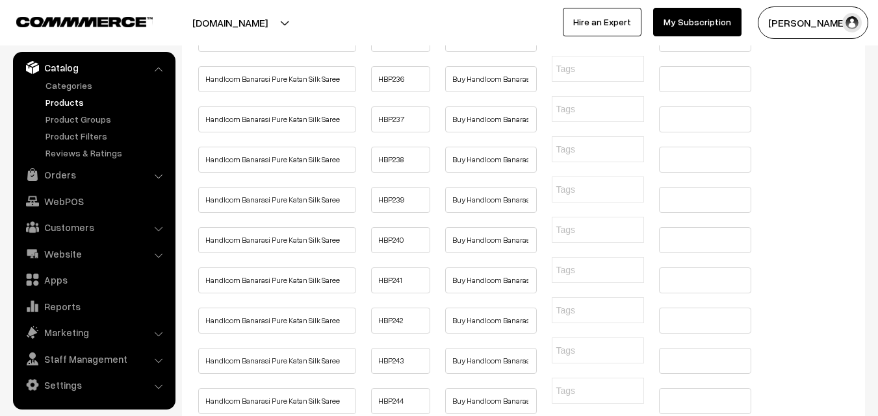
scroll to position [0, 0]
paste input "Buy Handloom Banarasi Pure Katan Silk Saree Online"
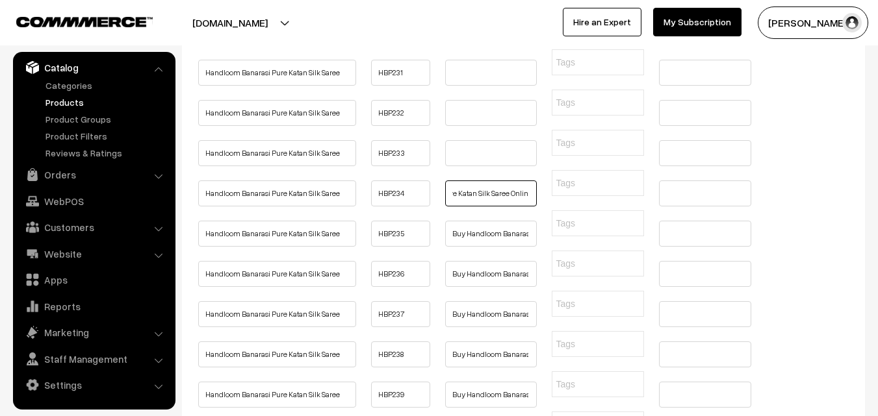
type input "Buy Handloom Banarasi Pure Katan Silk Saree Online"
click at [469, 166] on input "text" at bounding box center [491, 153] width 92 height 26
paste input "Buy Handloom Banarasi Pure Katan Silk Saree Online"
type input "Buy Handloom Banarasi Pure Katan Silk Saree Online"
click at [472, 126] on input "text" at bounding box center [491, 113] width 92 height 26
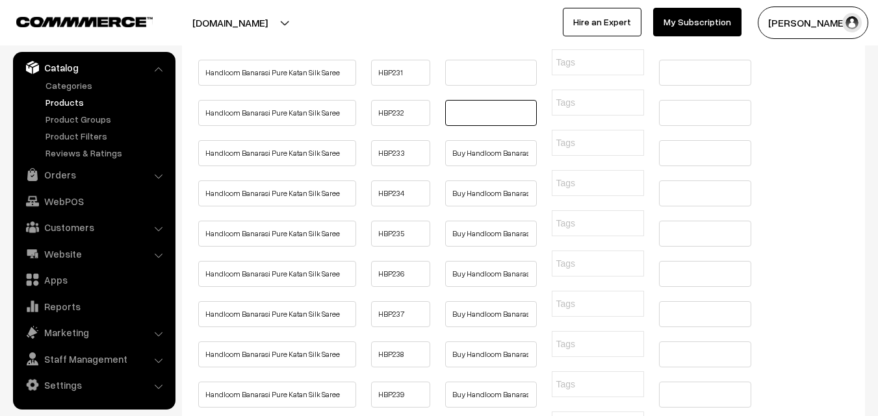
paste input "Buy Handloom Banarasi Pure Katan Silk Saree Online"
type input "Buy Handloom Banarasi Pure Katan Silk Saree Online"
click at [472, 86] on input "text" at bounding box center [491, 73] width 92 height 26
paste input "Buy Handloom Banarasi Pure Katan Silk Saree Online"
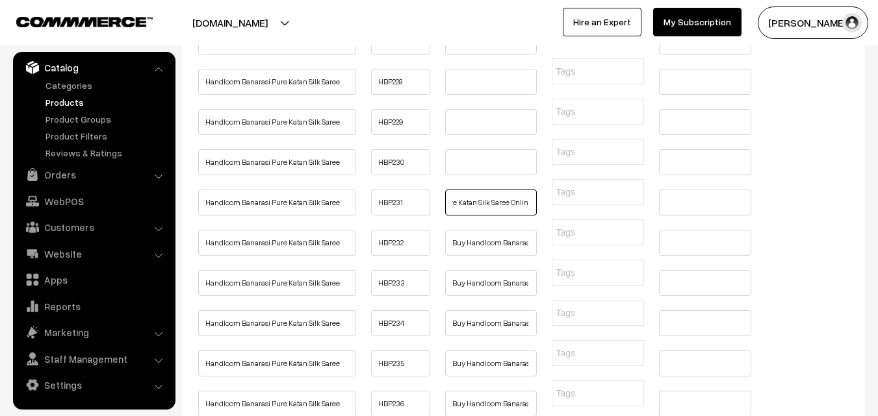
type input "Buy Handloom Banarasi Pure Katan Silk Saree Online"
click at [463, 175] on input "text" at bounding box center [491, 162] width 92 height 26
paste input "Buy Handloom Banarasi Pure Katan Silk Saree Online"
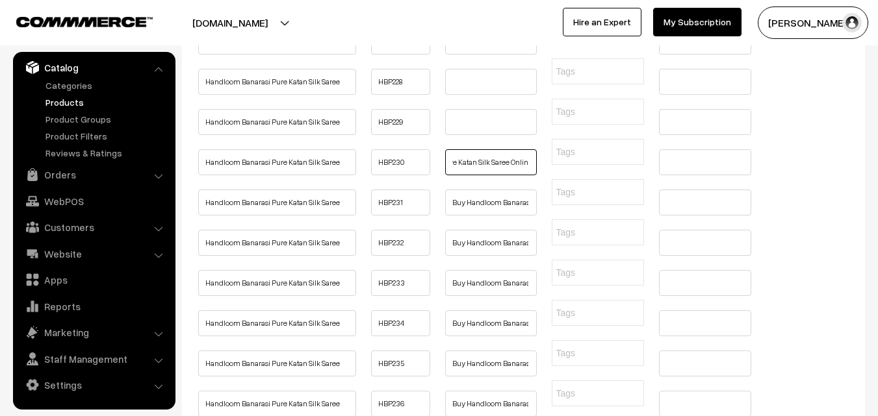
type input "Buy Handloom Banarasi Pure Katan Silk Saree Online"
click at [464, 135] on input "text" at bounding box center [491, 122] width 92 height 26
paste input "Buy Handloom Banarasi Pure Katan Silk Saree Online"
type input "Buy Handloom Banarasi Pure Katan Silk Saree Online"
click at [464, 95] on input "text" at bounding box center [491, 82] width 92 height 26
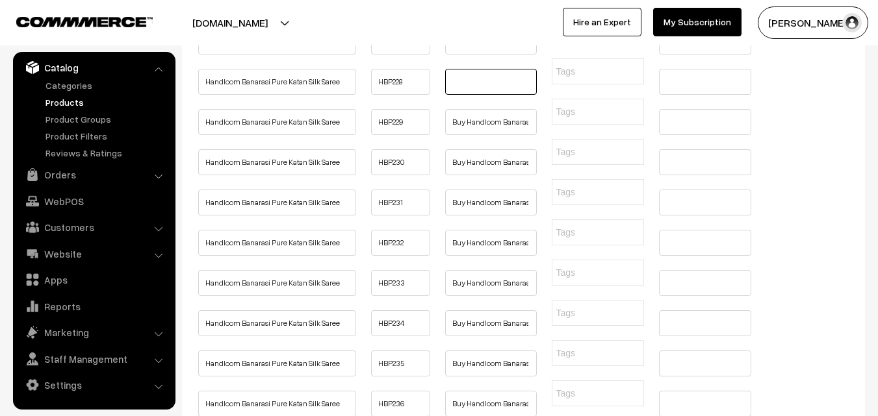
paste input "Buy Handloom Banarasi Pure Katan Silk Saree Online"
type input "Buy Handloom Banarasi Pure Katan Silk Saree Online"
click at [471, 55] on input "text" at bounding box center [491, 42] width 92 height 26
paste input "Buy Handloom Banarasi Pure Katan Silk Saree Online"
type input "Buy Handloom Banarasi Pure Katan Silk Saree Online"
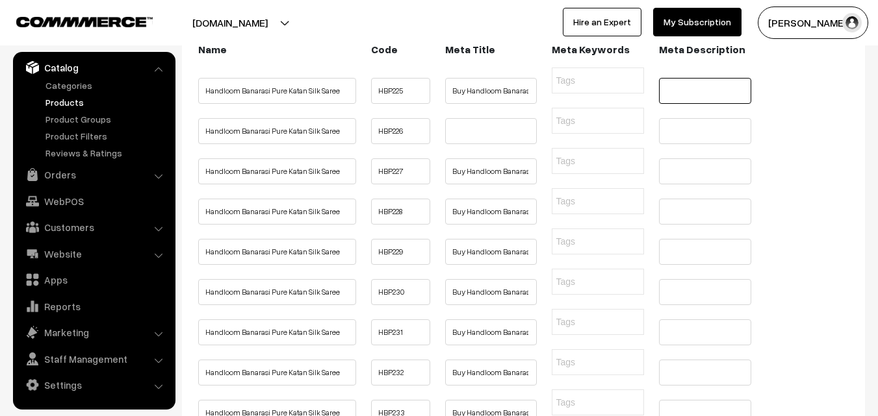
click at [684, 99] on input "text" at bounding box center [705, 91] width 92 height 26
paste input "Buy Handloom Banarasi Pure Katan Silk Saree Online, Latest Design and Pure Hand…"
type input "Buy Handloom Banarasi Pure Katan Silk Saree Online, Latest Design and Pure Hand…"
click at [680, 184] on input "text" at bounding box center [705, 171] width 92 height 26
paste input "Buy Handloom Banarasi Pure Katan Silk Saree Online, Latest Design and Pure Hand…"
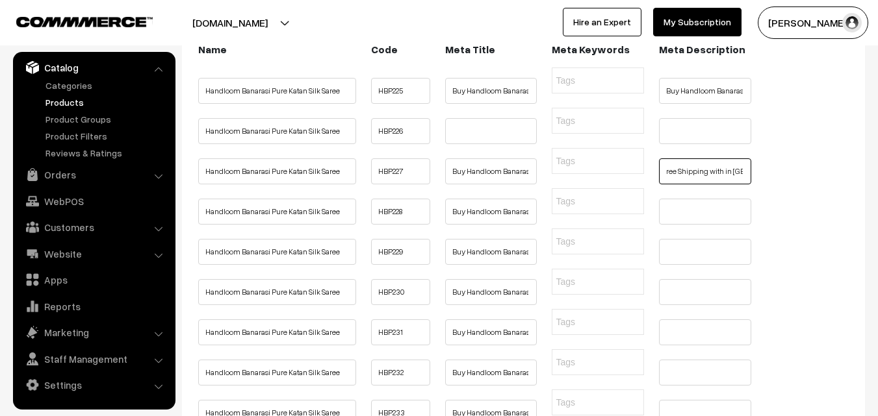
type input "Buy Handloom Banarasi Pure Katan Silk Saree Online, Latest Design and Pure Hand…"
click at [675, 225] on input "text" at bounding box center [705, 212] width 92 height 26
paste input "Buy Handloom Banarasi Pure Katan Silk Saree Online, Latest Design and Pure Hand…"
type input "Buy Handloom Banarasi Pure Katan Silk Saree Online, Latest Design and Pure Hand…"
click at [679, 265] on input "text" at bounding box center [705, 252] width 92 height 26
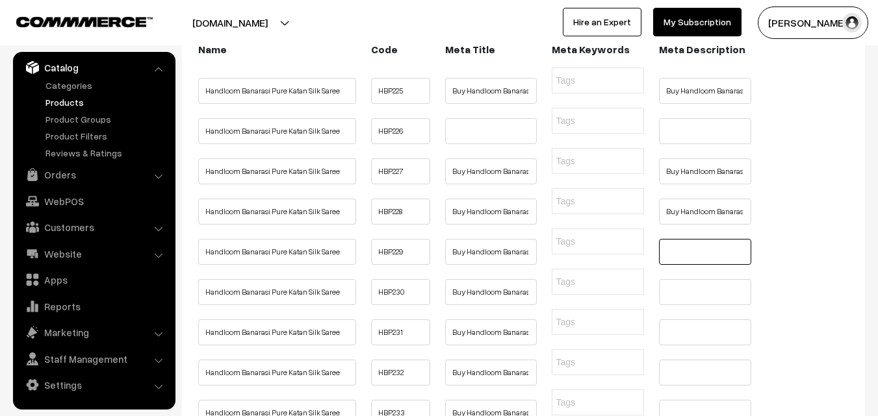
paste input "Buy Handloom Banarasi Pure Katan Silk Saree Online, Latest Design and Pure Hand…"
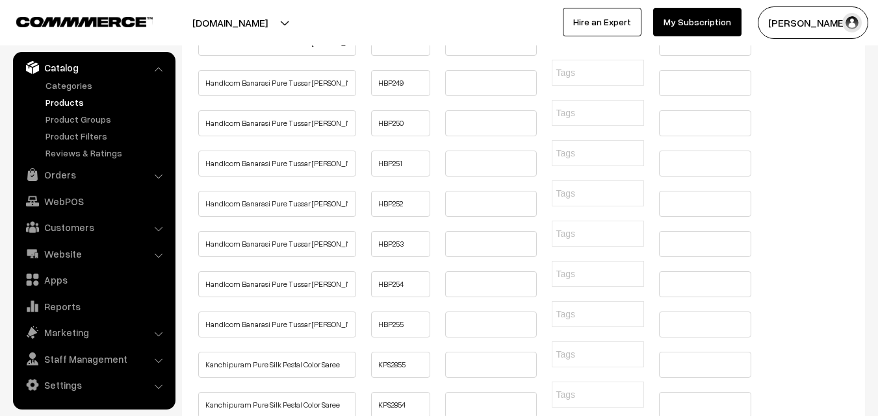
type input "Buy Handloom Banarasi Pure Katan Silk Saree Online, Latest Design and Pure Hand…"
click at [674, 16] on input "text" at bounding box center [705, 3] width 92 height 26
paste input "Buy Handloom Banarasi Pure Katan Silk Saree Online, Latest Design and Pure Hand…"
type input "Buy Handloom Banarasi Pure Katan Silk Saree Online, Latest Design and Pure Hand…"
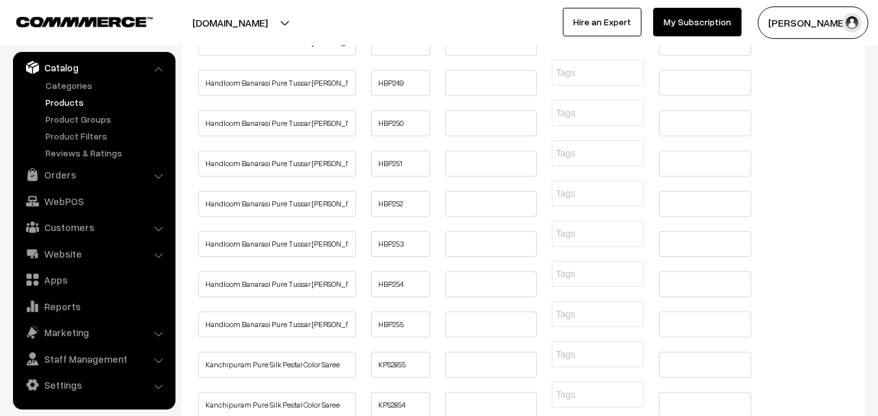
paste input "Buy Handloom Banarasi Pure Katan Silk Saree Online, Latest Design and Pure Hand…"
type input "Buy Handloom Banarasi Pure Katan Silk Saree Online, Latest Design and Pure Hand…"
paste input "Buy Handloom Banarasi Pure Katan Silk Saree Online, Latest Design and Pure Hand…"
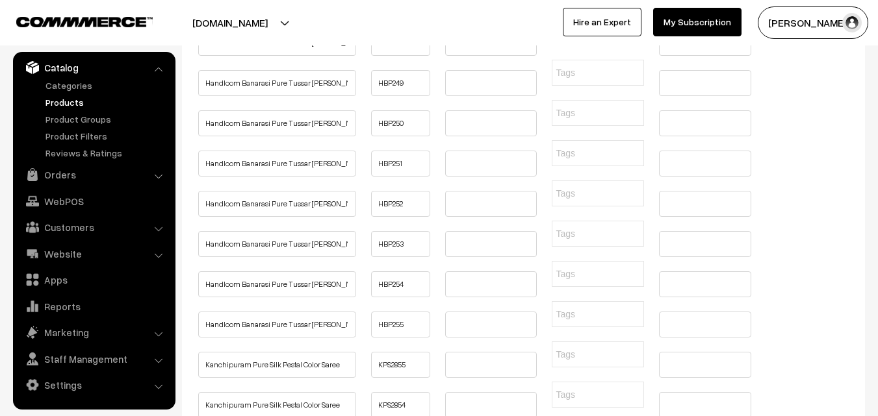
type input "Buy Handloom Banarasi Pure Katan Silk Saree Online, Latest Design and Pure Hand…"
paste input "Buy Handloom Banarasi Pure Katan Silk Saree Online, Latest Design and Pure Hand…"
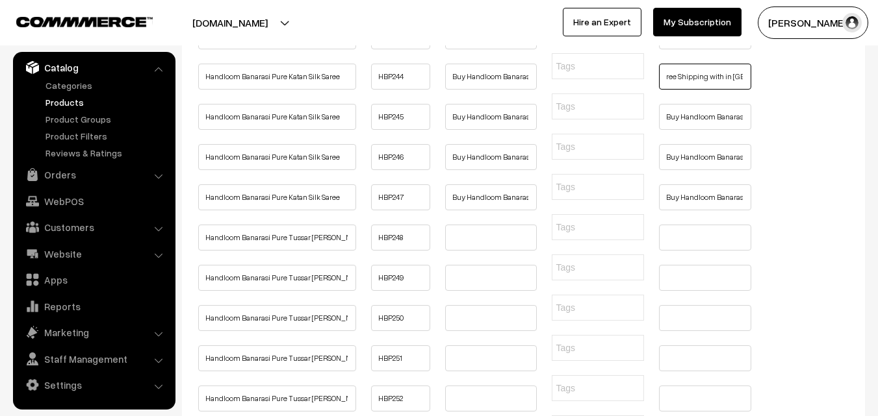
type input "Buy Handloom Banarasi Pure Katan Silk Saree Online, Latest Design and Pure Hand…"
click at [686, 49] on input "text" at bounding box center [705, 36] width 92 height 26
paste
type input "Buy Handloom Banarasi Pure Katan Silk Saree Online, Latest Design and Pure Hand…"
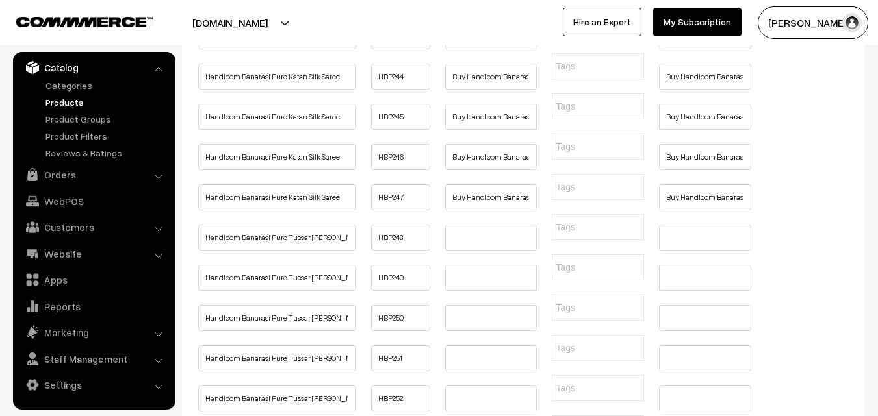
type input "Buy Handloom Banarasi Pure Katan Silk Saree Online, Latest Design and Pure Hand…"
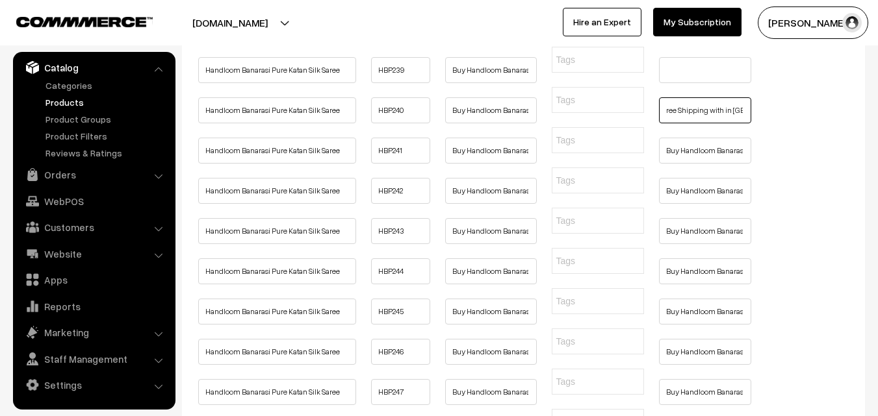
type input "Buy Handloom Banarasi Pure Katan Silk Saree Online, Latest Design and Pure Hand…"
click at [681, 83] on input "text" at bounding box center [705, 70] width 92 height 26
type input "Buy Handloom Banarasi Pure Katan Silk Saree Online, Latest Design and Pure Hand…"
click at [681, 43] on input "text" at bounding box center [705, 30] width 92 height 26
type input "Buy Handloom Banarasi Pure Katan Silk Saree Online, Latest Design and Pure Hand…"
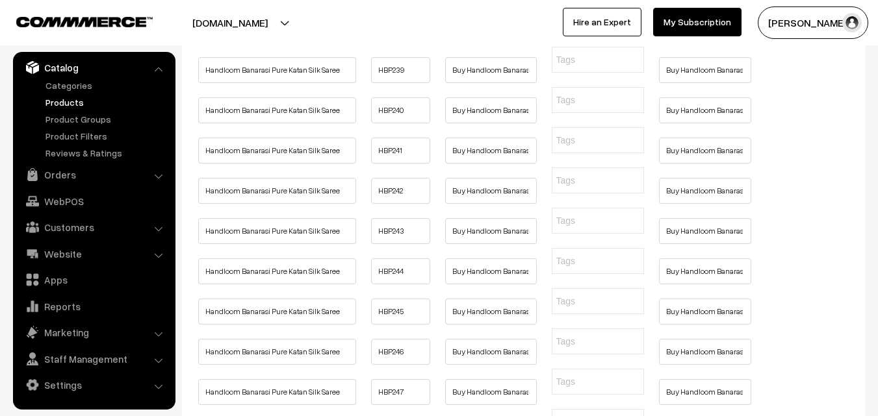
type input "Buy Handloom Banarasi Pure Katan Silk Saree Online, Latest Design and Pure Hand…"
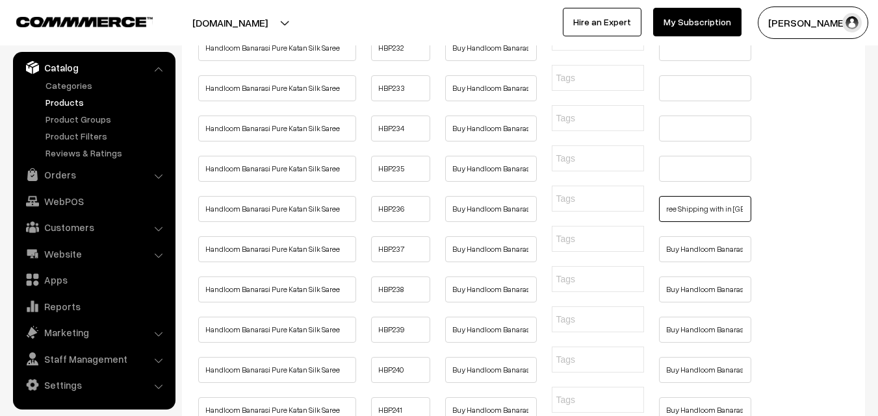
type input "Buy Handloom Banarasi Pure Katan Silk Saree Online, Latest Design and Pure Hand…"
click at [696, 182] on input "text" at bounding box center [705, 169] width 92 height 26
type input "Buy Handloom Banarasi Pure Katan Silk Saree Online, Latest Design and Pure Hand…"
click at [694, 142] on input "text" at bounding box center [705, 129] width 92 height 26
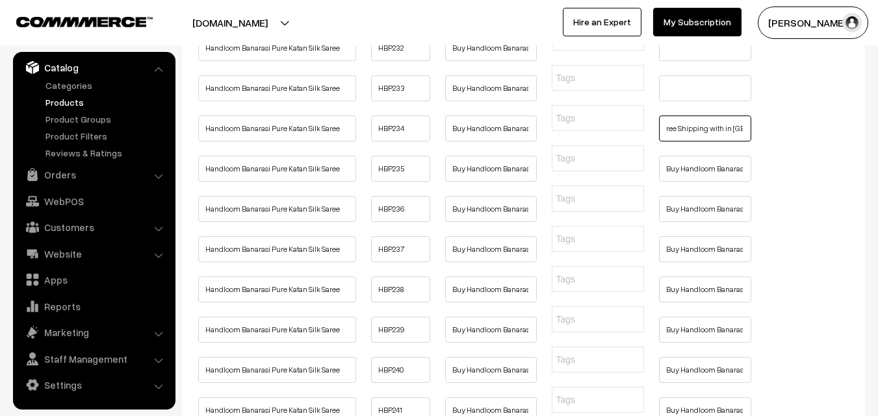
type input "Buy Handloom Banarasi Pure Katan Silk Saree Online, Latest Design and Pure Hand…"
click at [685, 95] on ul "Handloom Banarasi Pure Katan Silk Saree HBP233" at bounding box center [523, 80] width 657 height 30
click at [685, 101] on input "text" at bounding box center [705, 88] width 92 height 26
type input "Buy Handloom Banarasi Pure Katan Silk Saree Online, Latest Design and Pure Hand…"
click at [685, 61] on input "text" at bounding box center [705, 48] width 92 height 26
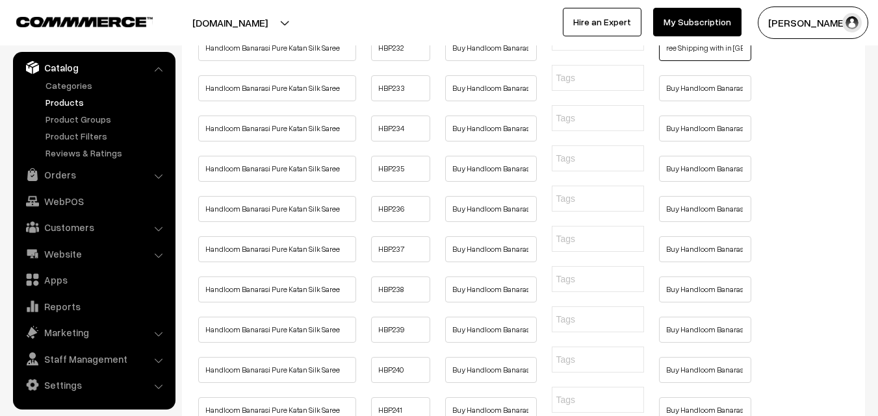
type input "Buy Handloom Banarasi Pure Katan Silk Saree Online, Latest Design and Pure Hand…"
click at [681, 21] on input "text" at bounding box center [705, 8] width 92 height 26
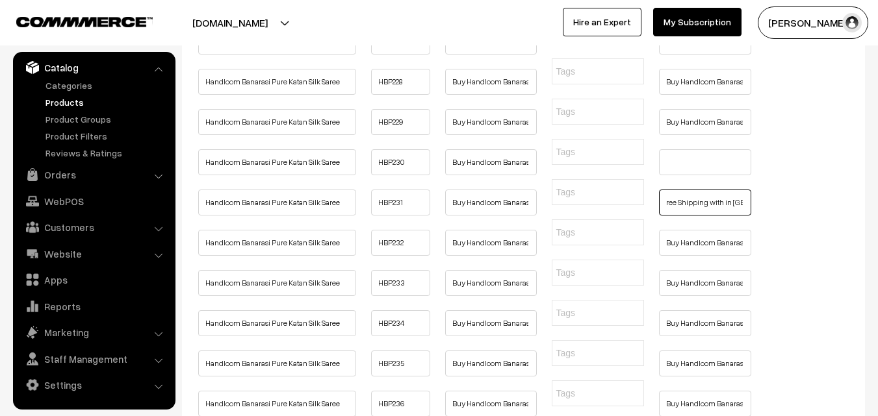
type input "Buy Handloom Banarasi Pure Katan Silk Saree Online, Latest Design and Pure Hand…"
click at [685, 175] on input "text" at bounding box center [705, 162] width 92 height 26
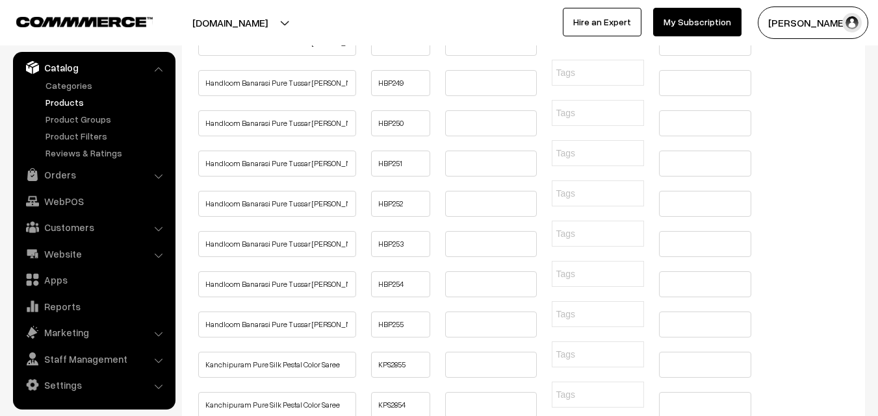
type input "Buy Handloom Banarasi Pure Katan Silk Saree Online, Latest Design and Pure Hand…"
drag, startPoint x: 203, startPoint y: 275, endPoint x: 381, endPoint y: 329, distance: 186.0
click at [327, 56] on input "Handloom Banarasi Pure Tussar Georgette Silk Saree" at bounding box center [277, 43] width 158 height 26
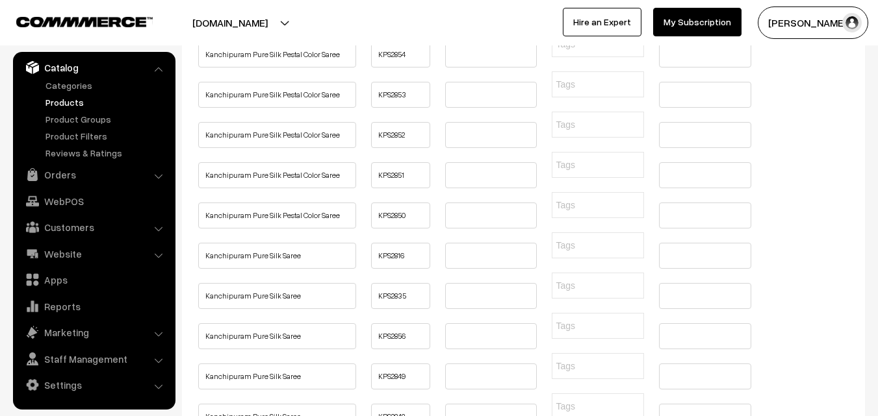
scroll to position [1559, 0]
paste input "Buy Handloom Pure Tussar Georgette Saree Online"
type input "Buy Handloom Pure Tussar Georgette Saree Online"
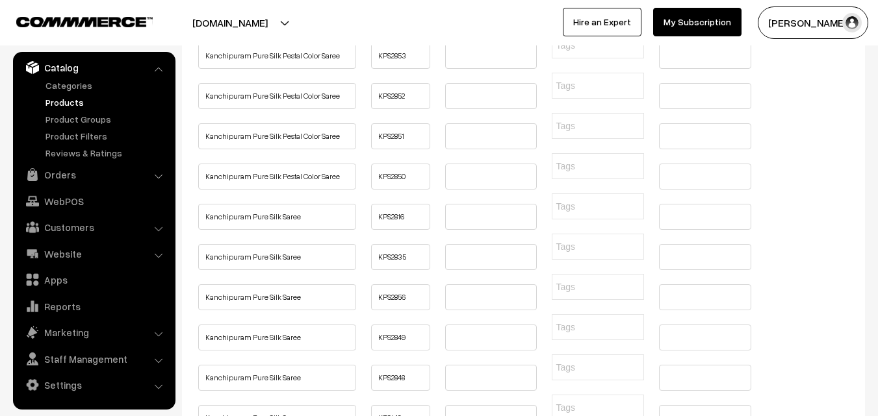
scroll to position [0, 0]
paste input "Buy Handloom Pure Tussar Georgette Saree Online"
type input "Buy Handloom Pure Tussar Georgette Saree Online"
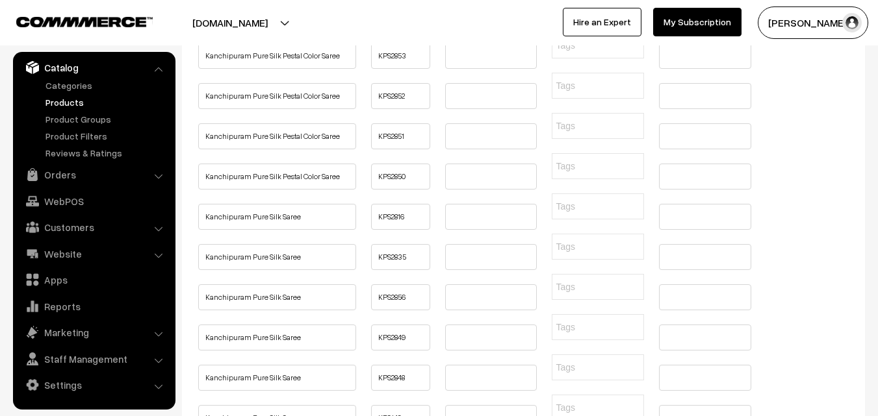
scroll to position [0, 0]
paste input "Buy Handloom Pure Tussar Georgette Saree Online"
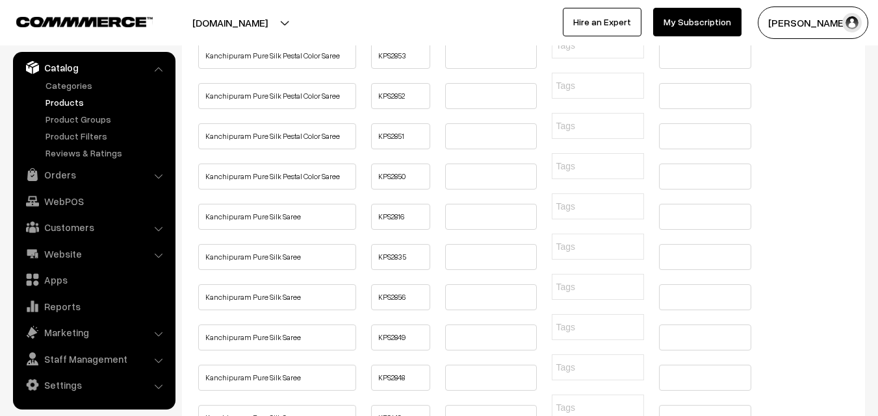
type input "Buy Handloom Pure Tussar Georgette Saree Online"
paste input "Buy Handloom Pure Tussar Georgette Saree Online"
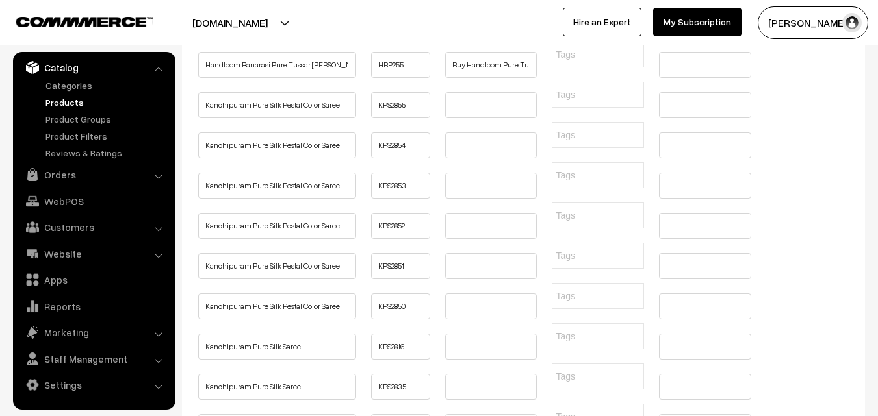
type input "Buy Handloom Pure Tussar Georgette Saree Online"
paste input "Buy Handloom Pure Tussar Georgette Saree Online"
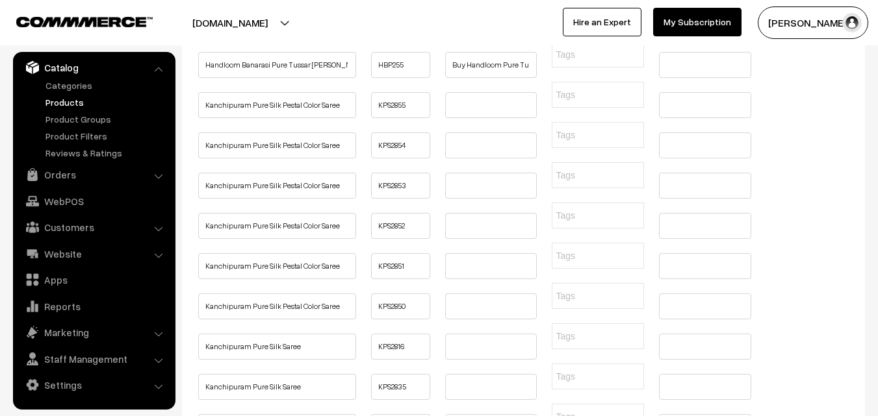
type input "Buy Handloom Pure Tussar Georgette Saree Online"
paste input "Buy Handloom Pure Tussar Georgette Saree Online"
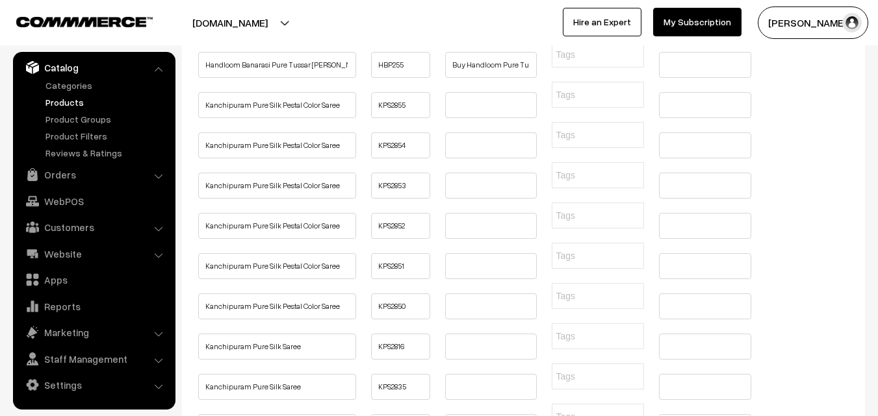
type input "Buy Handloom Pure Tussar Georgette Saree Online"
paste input "Buy Handloom Pure Tussar Georgette Saree Online"
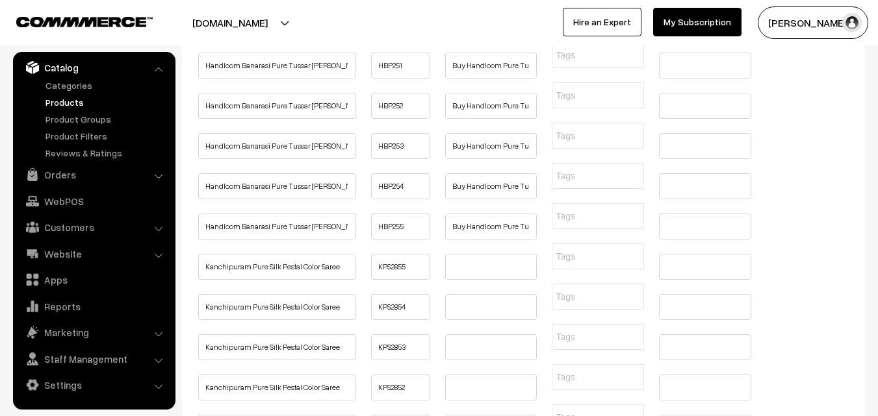
scroll to position [1234, 0]
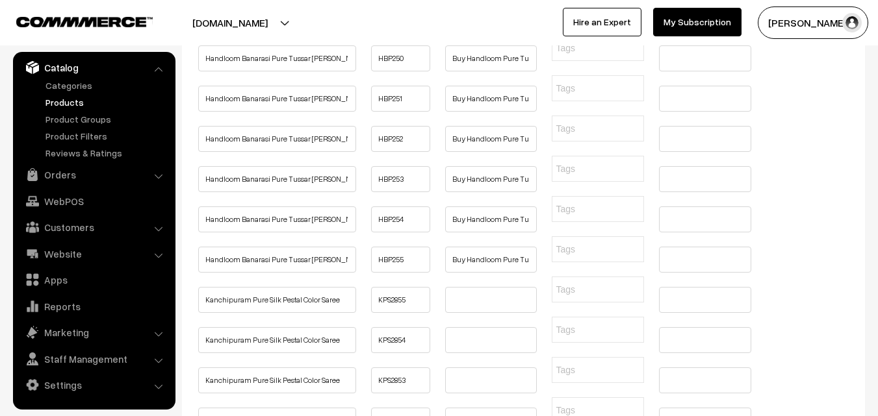
type input "Buy Handloom Pure Tussar Georgette Saree Online"
paste input "Buy Handloom Pure Tussar Georgette Saree Online"
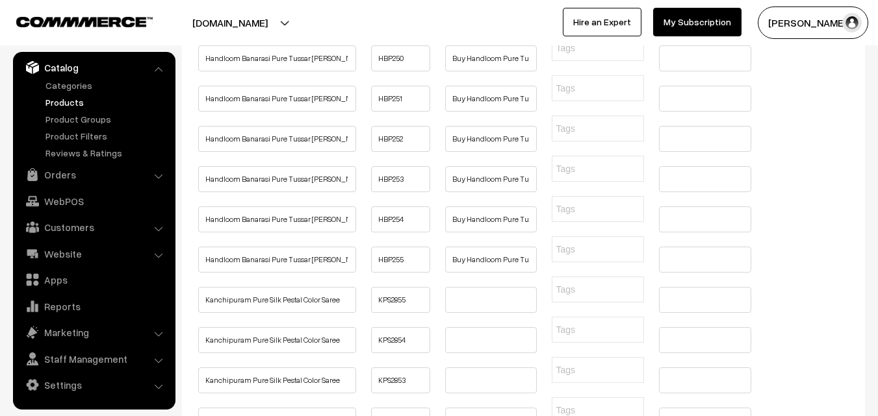
type input "Buy Handloom Pure Tussar Georgette Saree Online"
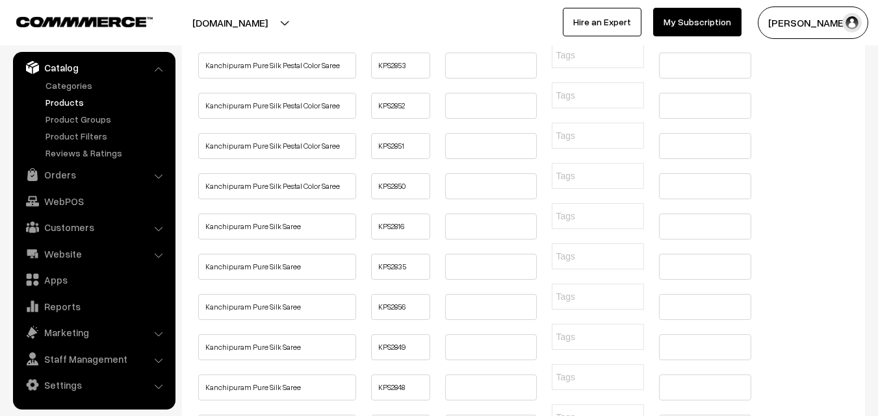
scroll to position [1559, 0]
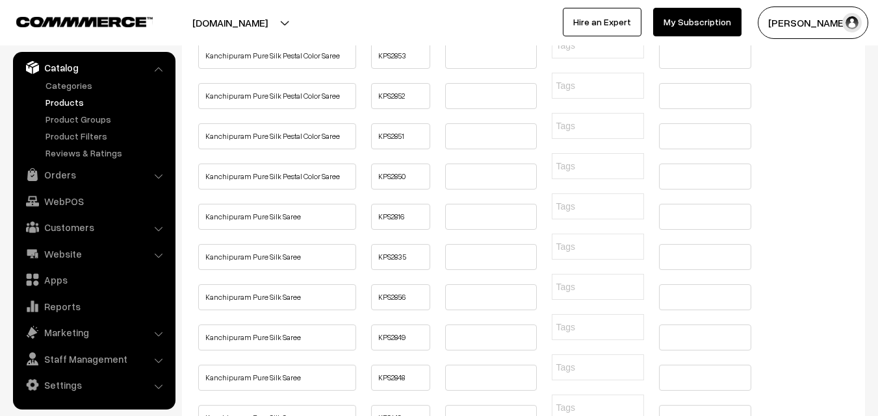
paste input "Buy Handloom Pure Tussar Georgette Saree Online, Latest Design and Pure Handloo…"
type input "Buy Handloom Pure Tussar Georgette Saree Online, Latest Design and Pure Handloo…"
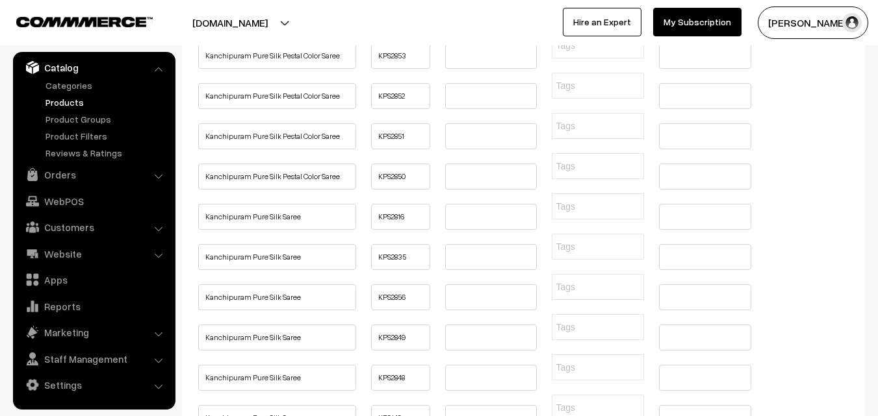
paste input "Buy Handloom Pure Tussar Georgette Saree Online, Latest Design and Pure Handloo…"
type input "Buy Handloom Pure Tussar Georgette Saree Online, Latest Design and Pure Handloo…"
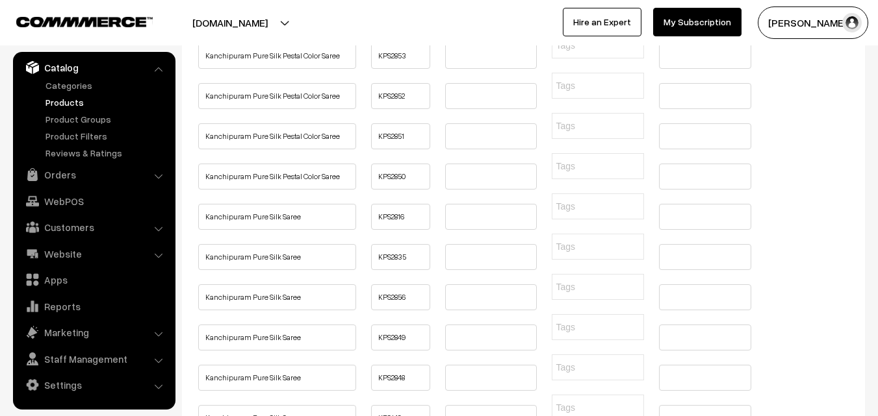
paste input "Buy Handloom Pure Tussar Georgette Saree Online, Latest Design and Pure Handloo…"
type input "Buy Handloom Pure Tussar Georgette Saree Online, Latest Design and Pure Handloo…"
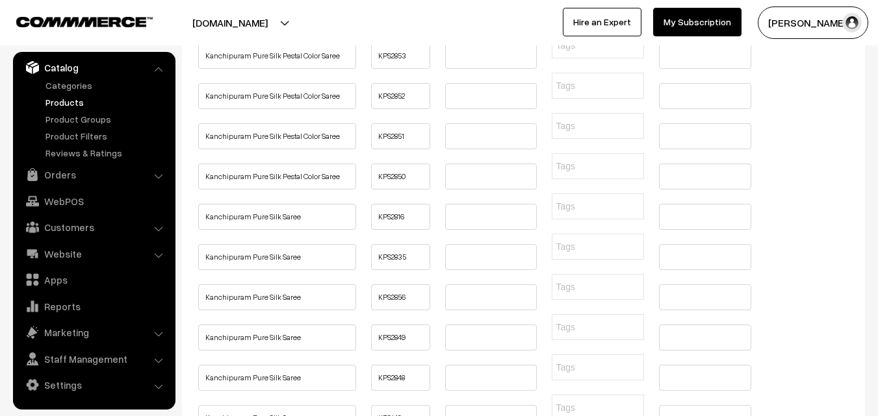
paste input "Buy Handloom Pure Tussar Georgette Saree Online, Latest Design and Pure Handloo…"
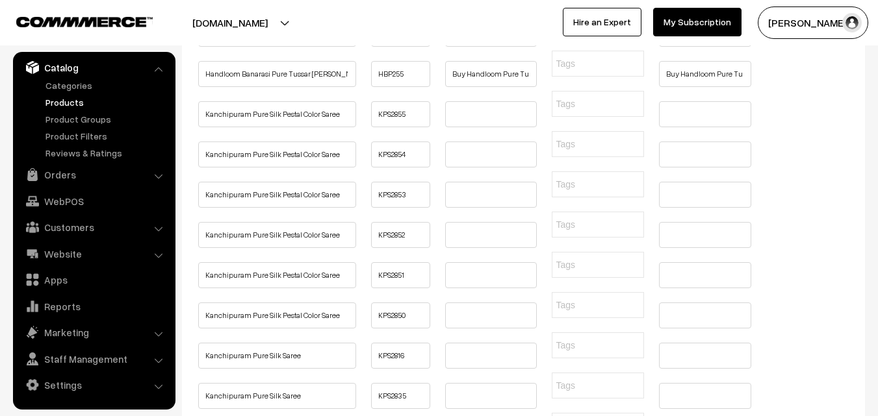
scroll to position [1364, 0]
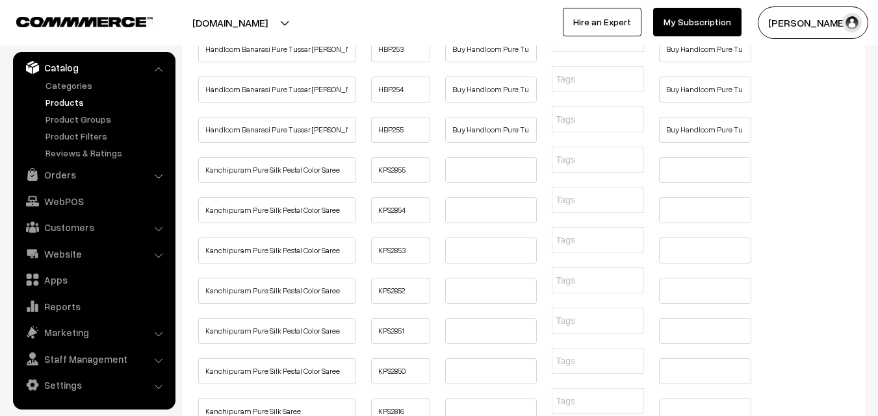
type input "Buy Handloom Pure Tussar Georgette Saree Online, Latest Design and Pure Handloo…"
paste input "Buy Handloom Pure Tussar Georgette Saree Online, Latest Design and Pure Handloo…"
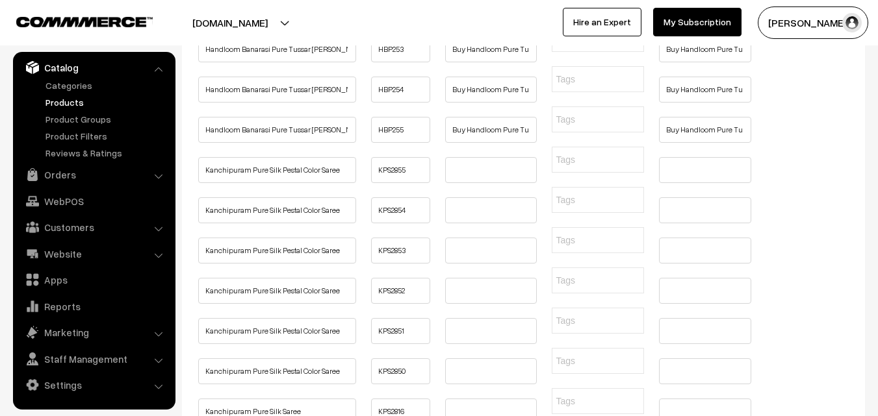
type input "Buy Handloom Pure Tussar Georgette Saree Online, Latest Design and Pure Handloo…"
drag, startPoint x: 679, startPoint y: 186, endPoint x: 678, endPoint y: 172, distance: 14.3
paste input "Buy Handloom Pure Tussar Georgette Saree Online, Latest Design and Pure Handloo…"
type input "Buy Handloom Pure Tussar Georgette Saree Online, Latest Design and Pure Handloo…"
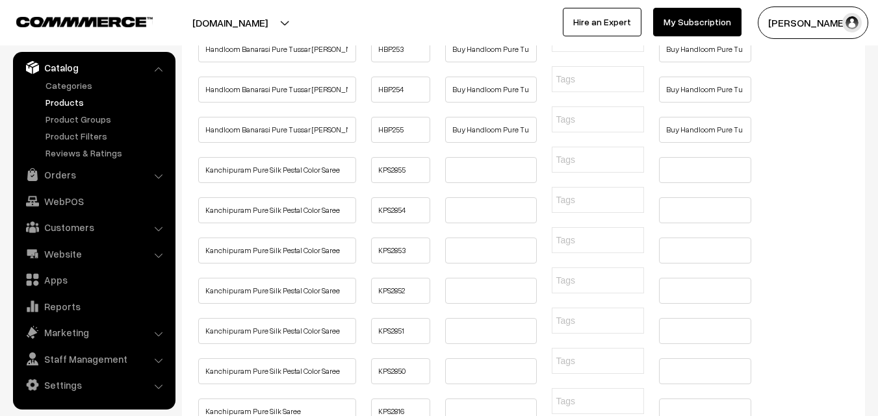
paste input "Buy Handloom Pure Tussar Georgette Saree Online, Latest Design and Pure Handloo…"
type input "Buy Handloom Pure Tussar Georgette Saree Online, Latest Design and Pure Handloo…"
paste input "Buy Handloom Pure Tussar Georgette Saree Online, Latest Design and Pure Handloo…"
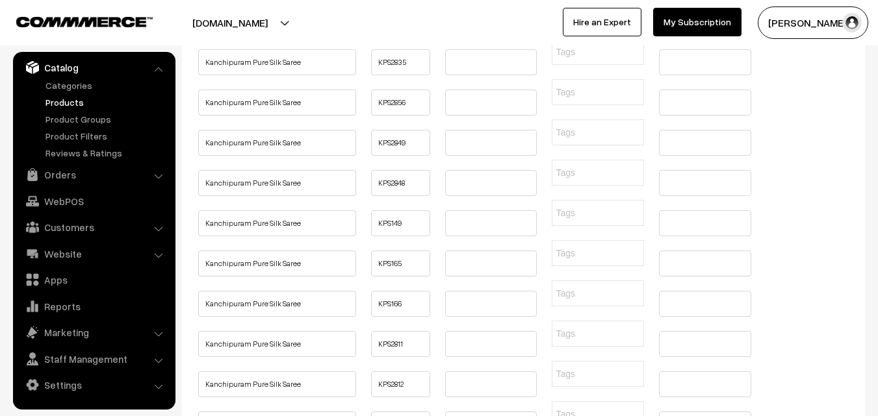
type input "Buy Handloom Pure Tussar Georgette Saree Online, Latest Design and Pure Handloo…"
click at [310, 35] on input "Kanchipuram Pure Silk Saree" at bounding box center [277, 22] width 158 height 26
paste input "Buy Kanchipuram Pure Silk Pestal Color Saree Online"
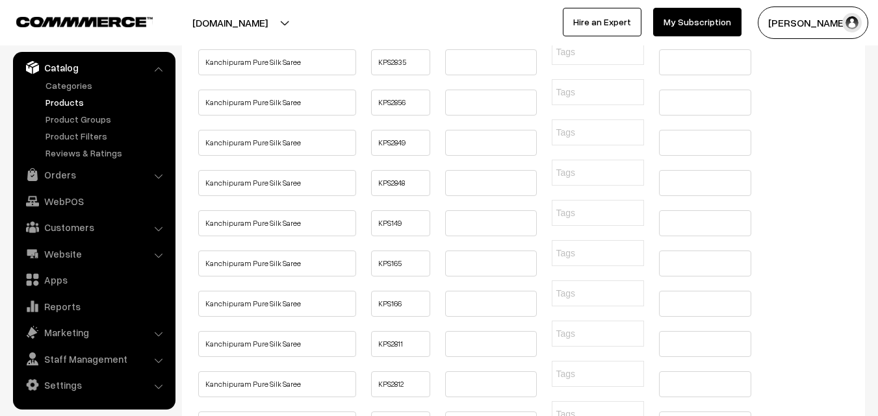
type input "Buy Kanchipuram Pure Silk Pestal Color Saree Online"
paste input "Buy Kanchipuram Pure Silk Pestal Color Saree Online"
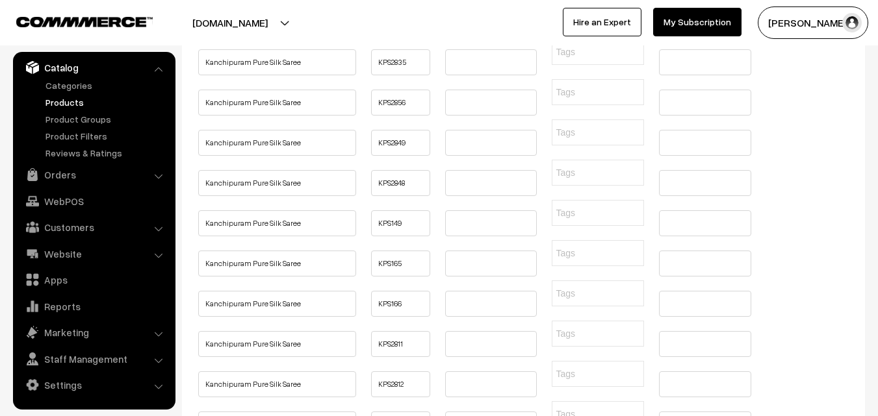
type input "Buy Kanchipuram Pure Silk Pestal Color Saree Online"
paste input "Buy Kanchipuram Pure Silk Pestal Color Saree Online"
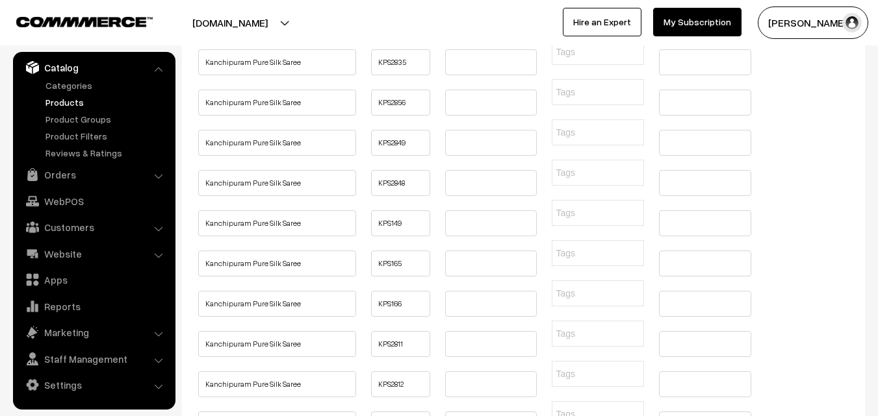
type input "Buy Kanchipuram Pure Silk Pestal Color Saree Online"
paste input "Buy Kanchipuram Pure Silk Pestal Color Saree Online"
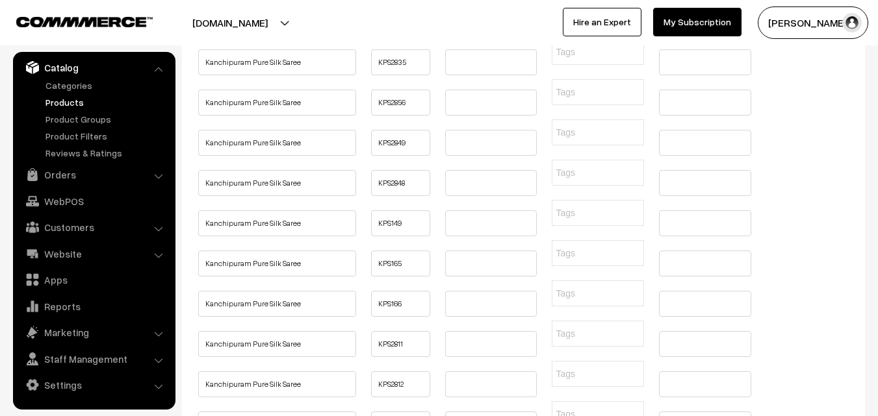
type input "Buy Kanchipuram Pure Silk Pestal Color Saree Online"
paste input "Buy Kanchipuram Pure Silk Pestal Color Saree Online"
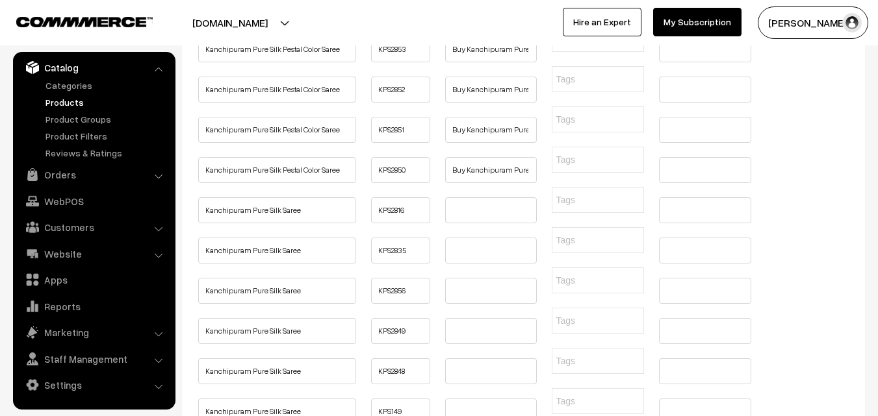
scroll to position [1559, 0]
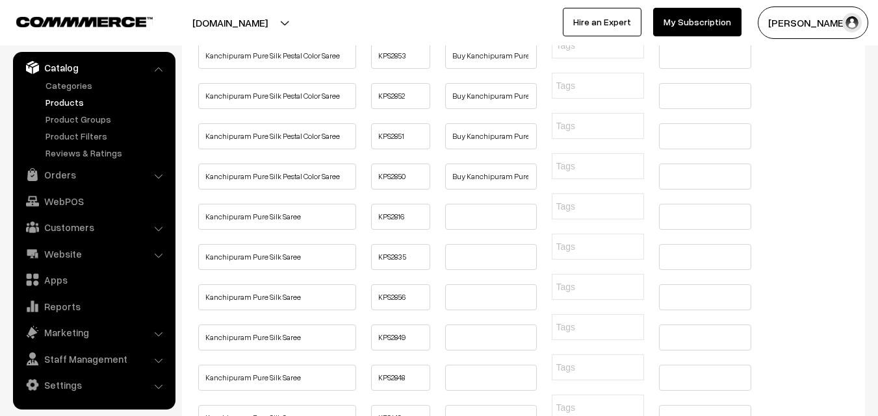
type input "Buy Kanchipuram Pure Silk Pestal Color Saree Online"
paste input "Buy Kanchipuram Pure Silk Pestal Color Saree Online"
type input "Buy Kanchipuram Pure Silk Pestal Color Saree Online"
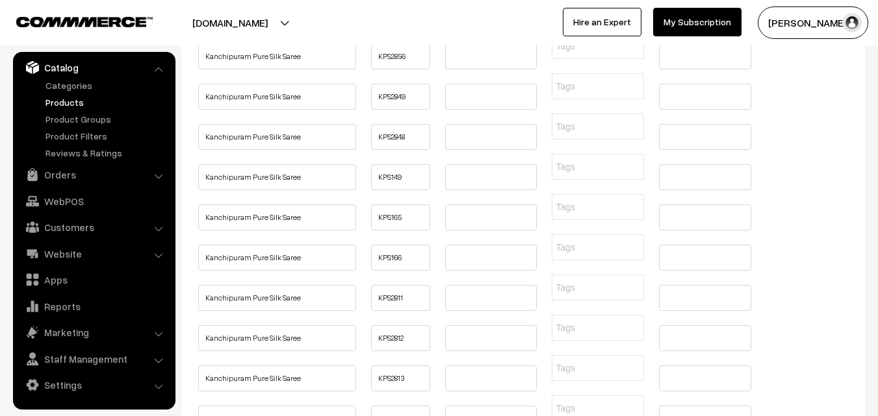
scroll to position [1819, 0]
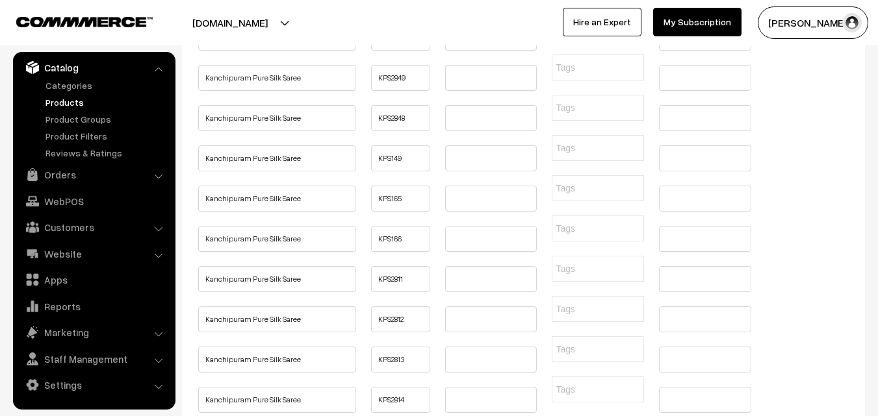
paste input "Buy Kanchipuram Pure Silk Pestal Color Saree Online"
type input "Buy Kanchipuram Pure Silk Pestal Color Saree Online"
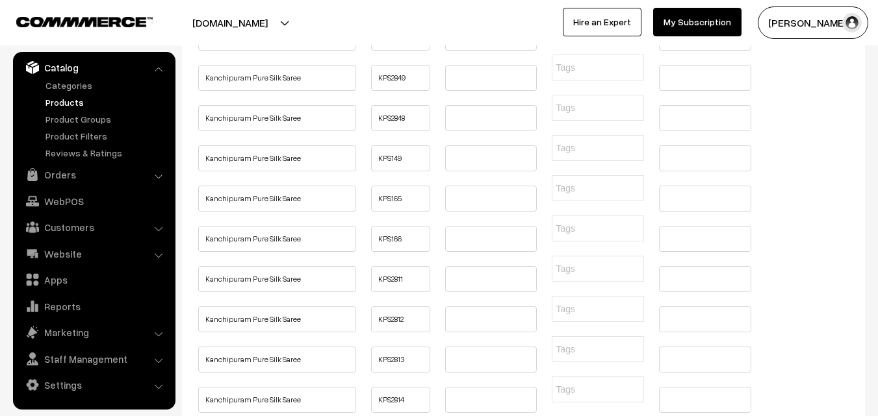
drag, startPoint x: 680, startPoint y: 277, endPoint x: 826, endPoint y: 320, distance: 152.1
click at [865, 273] on div "Dashboard / Products / Bulk Edit Bulk Edit Cancel Add Fields Product Name Produ…" at bounding box center [439, 379] width 878 height 4298
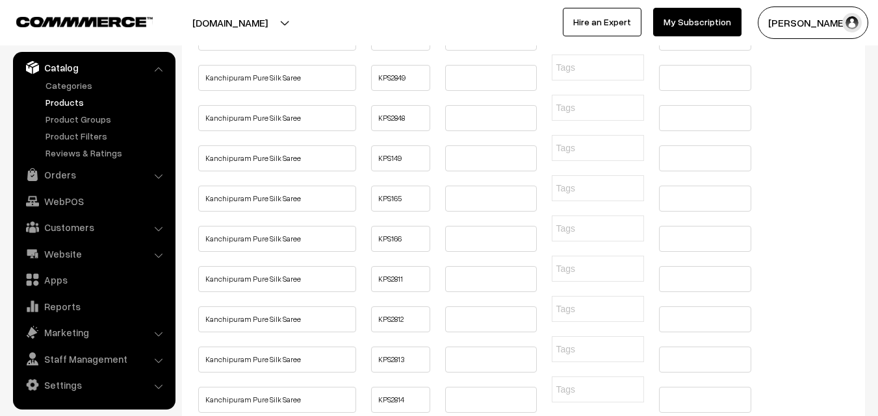
paste input "Buy Kanchipuram Pure Silk Pestal Color Saree Online, Latest Design and Pure Han…"
type input "Buy Kanchipuram Pure Silk Pestal Color Saree Online, Latest Design and Pure Han…"
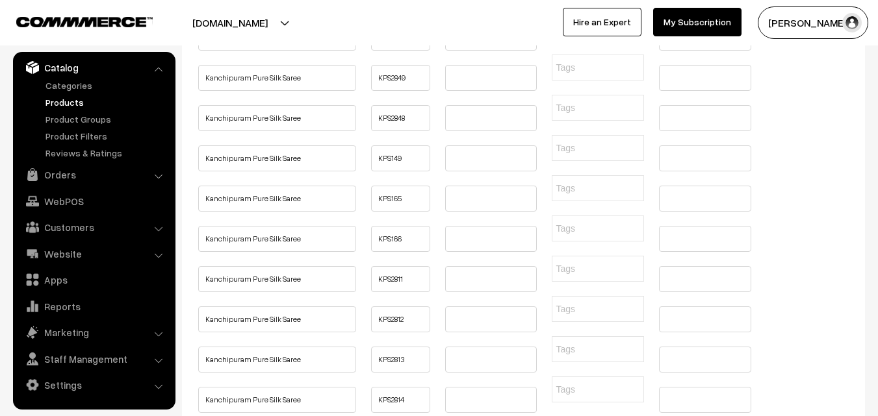
paste input "Buy Kanchipuram Pure Silk Pestal Color Saree Online, Latest Design and Pure Han…"
type input "Buy Kanchipuram Pure Silk Pestal Color Saree Online, Latest Design and Pure Han…"
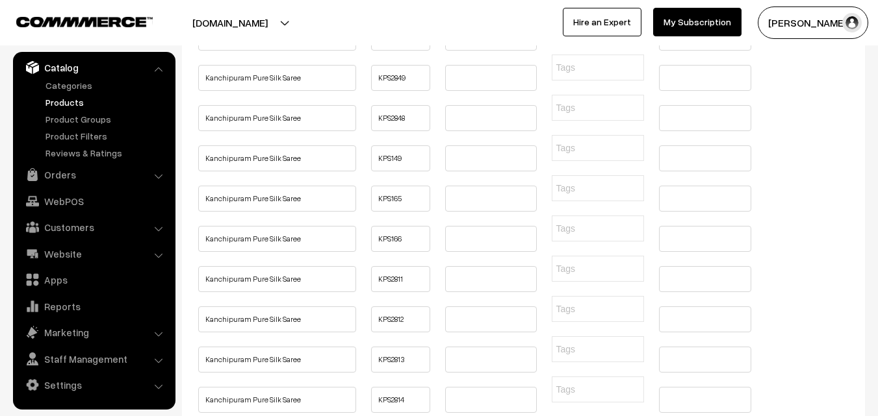
paste input "Buy Kanchipuram Pure Silk Pestal Color Saree Online, Latest Design and Pure Han…"
type input "Buy Kanchipuram Pure Silk Pestal Color Saree Online, Latest Design and Pure Han…"
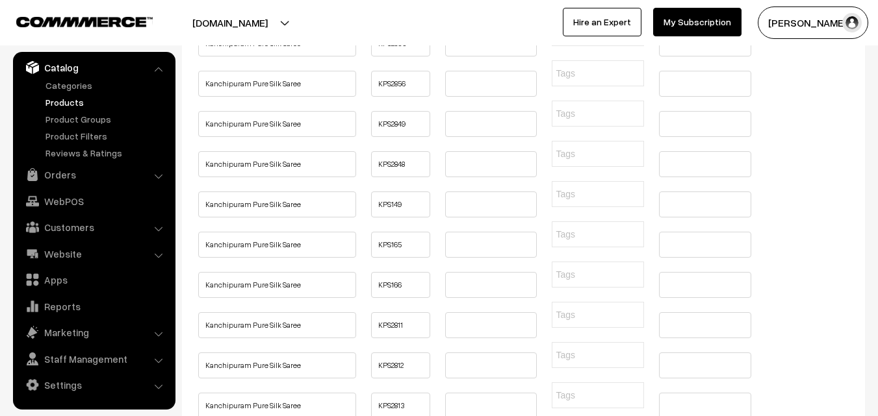
scroll to position [1754, 0]
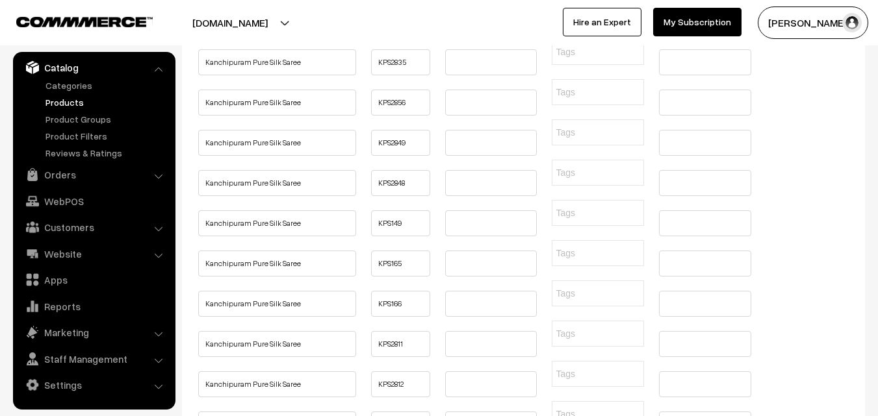
paste input "Buy Kanchipuram Pure Silk Pestal Color Saree Online, Latest Design and Pure Han…"
type input "Buy Kanchipuram Pure Silk Pestal Color Saree Online, Latest Design and Pure Han…"
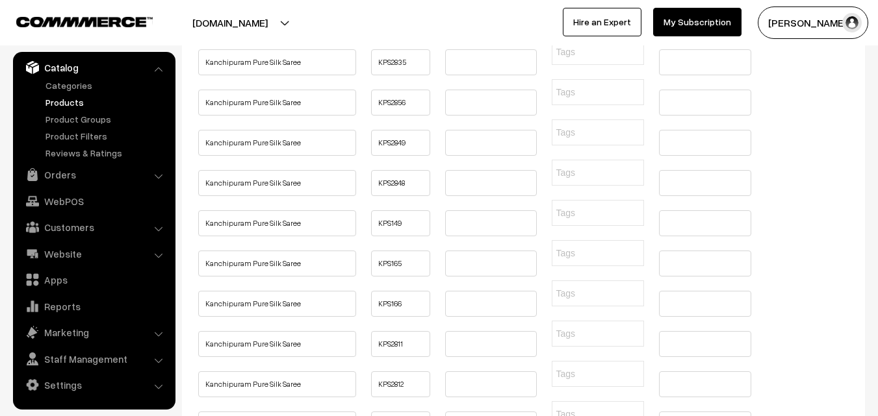
paste input "Buy Kanchipuram Pure Silk Pestal Color Saree Online, Latest Design and Pure Han…"
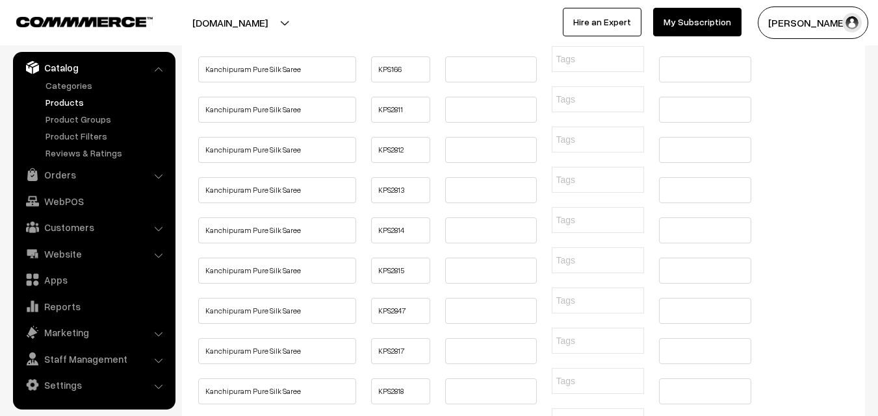
scroll to position [1949, 0]
type input "Buy Kanchipuram Pure Silk Pestal Color Saree Online, Latest Design and Pure Han…"
drag, startPoint x: 303, startPoint y: 192, endPoint x: 199, endPoint y: 194, distance: 103.3
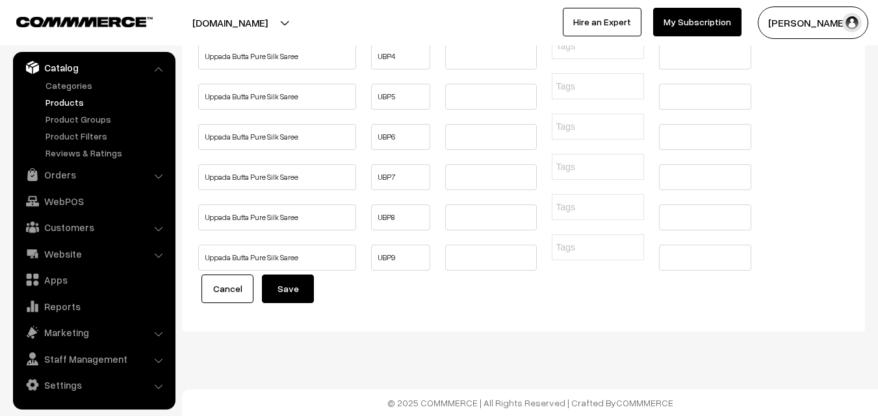
scroll to position [4092, 0]
paste input "Buy Kanchipuram Pure Silk Saree Online | Kanchi Pattu Sarees"
type input "Buy Kanchipuram Pure Silk Saree Online | Kanchi Pattu Sarees"
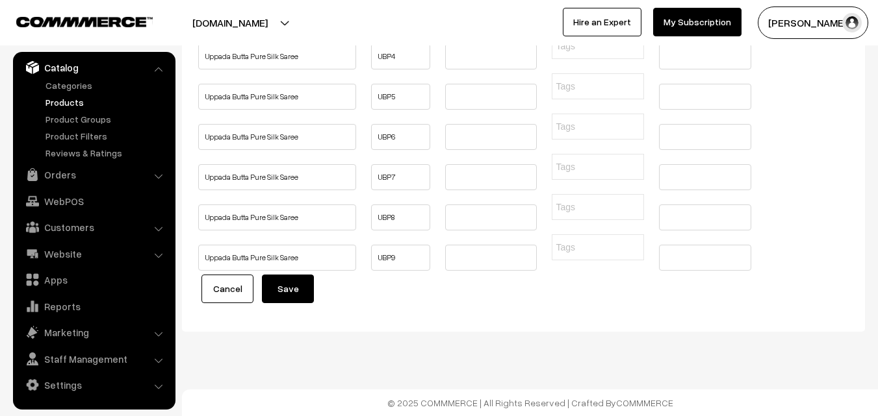
scroll to position [0, 0]
paste input "Buy Kanchipuram Pure Silk Saree Online | Kanchi Pattu Sarees"
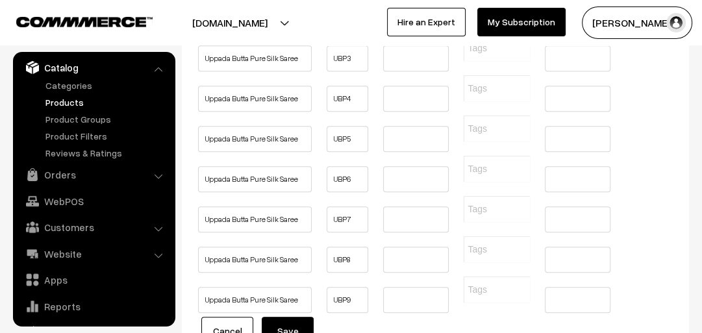
type input "Buy Kanchipuram Pure Silk Saree Online | Kanchi Pattu Sarees"
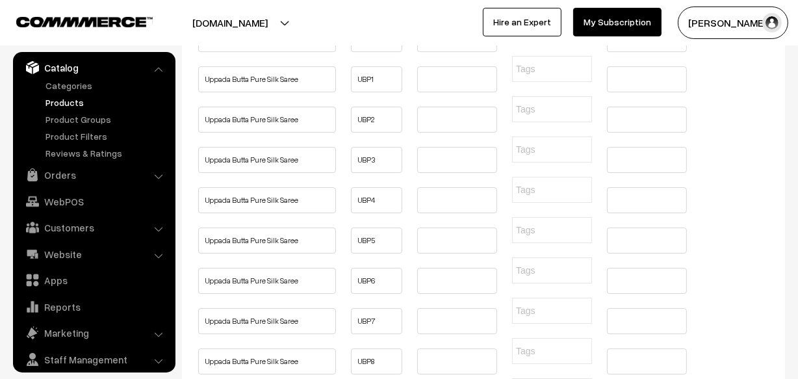
scroll to position [3898, 0]
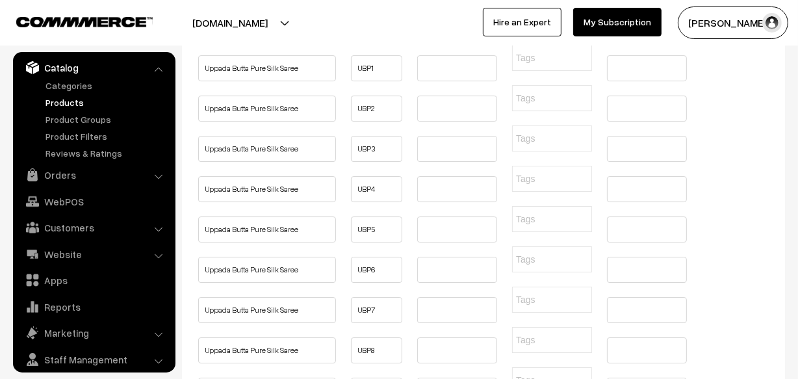
paste input "Buy Kanchipuram Pure Silk Saree Online | Kanchi Pattu Sarees"
type input "Buy Kanchipuram Pure Silk Saree Online | Kanchi Pattu Sarees"
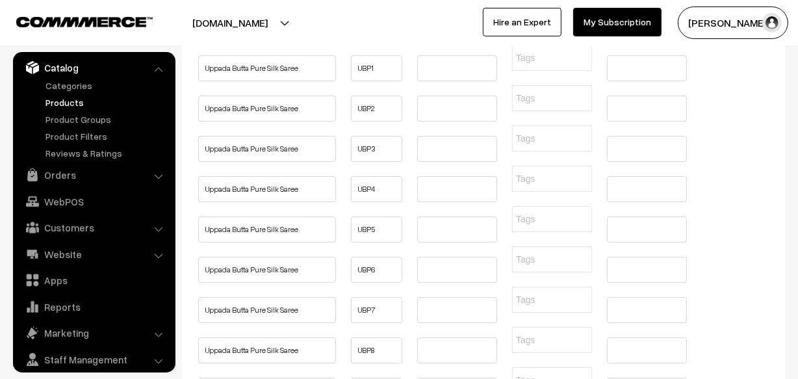
paste input "Buy Kanchipuram Pure Silk Saree Online | Kanchi Pattu Sarees"
type input "Buy Kanchipuram Pure Silk Saree Online | Kanchi Pattu Sarees"
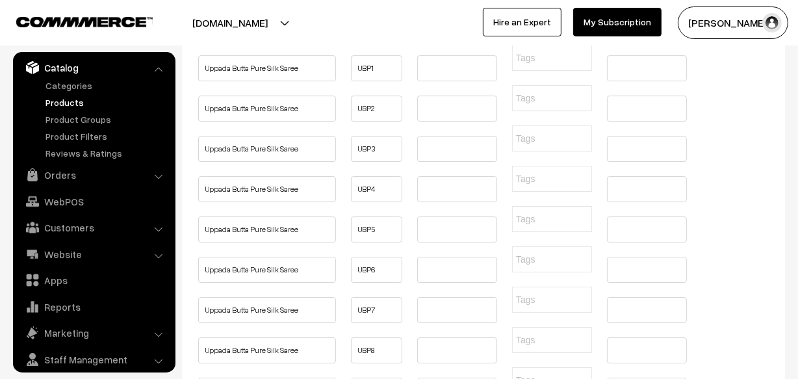
paste input "Buy Kanchipuram Pure Silk Saree Online | Kanchi Pattu Sarees"
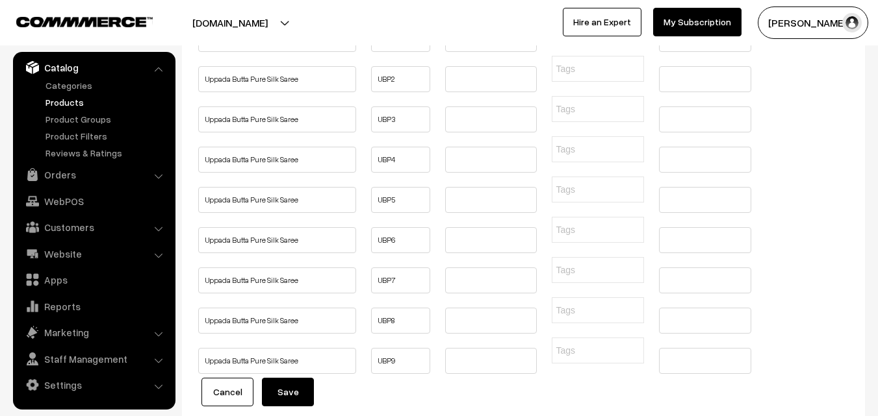
scroll to position [3847, 0]
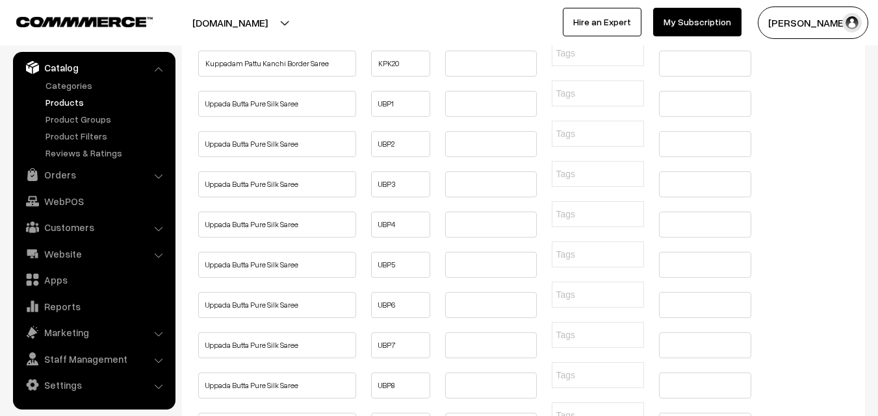
type input "Buy Kanchipuram Pure Silk Saree Online | Kanchi Pattu Sarees"
paste input "Buy Kanchipuram Pure Silk Saree Online | Kanchi Pattu Sarees"
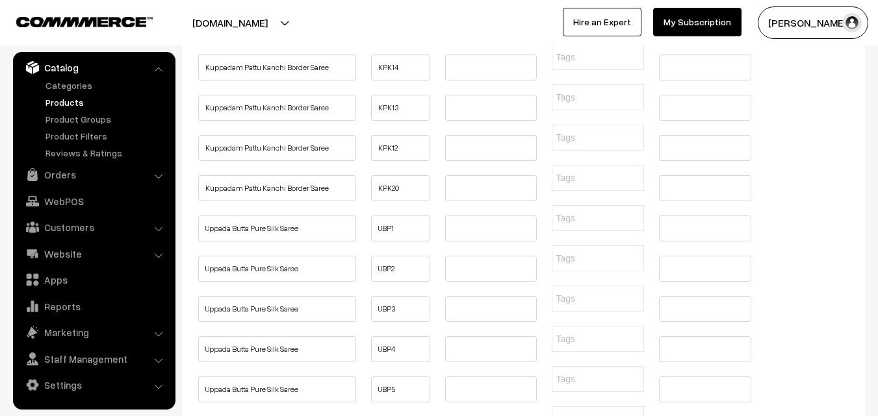
scroll to position [3717, 0]
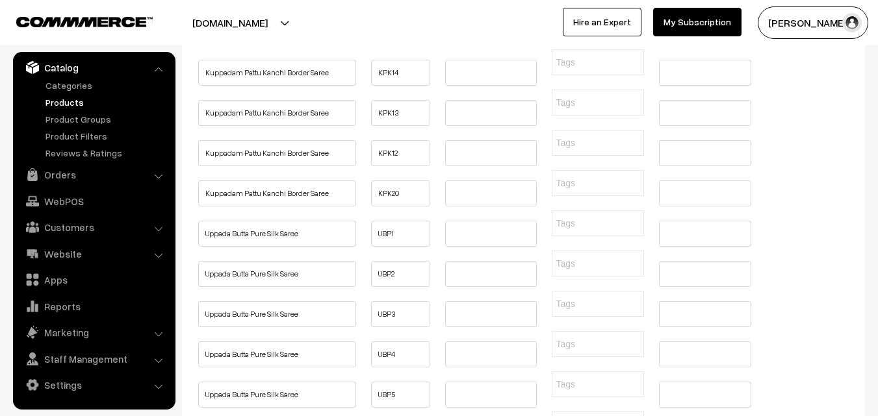
type input "Buy Kanchipuram Pure Silk Saree Online | Kanchi Pattu Sarees"
paste input "Buy Kanchipuram Pure Silk Saree Online | Kanchi Pattu Sarees"
type input "Buy Kanchipuram Pure Silk Saree Online | Kanchi Pattu Sarees"
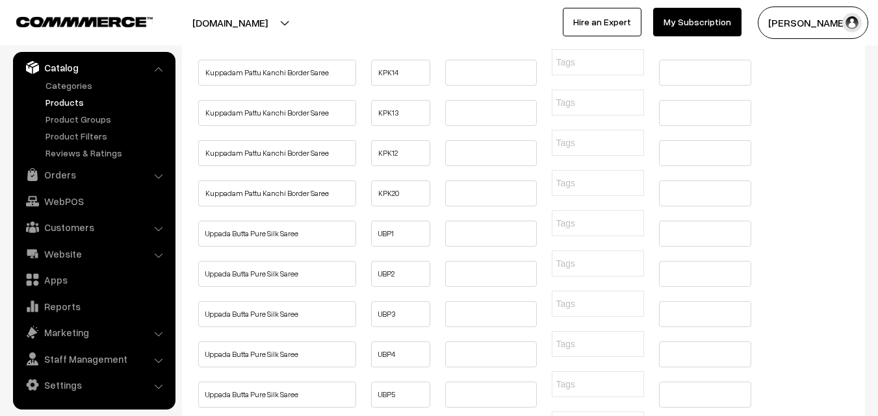
paste input "Buy Kanchipuram Pure Silk Saree Online | Kanchi Pattu Sarees"
type input "Buy Kanchipuram Pure Silk Saree Online | Kanchi Pattu Sarees"
paste input "Buy Kanchipuram Pure Silk Saree Online | Kanchi Pattu Sarees"
type input "Buy Kanchipuram Pure Silk Saree Online | Kanchi Pattu Sarees"
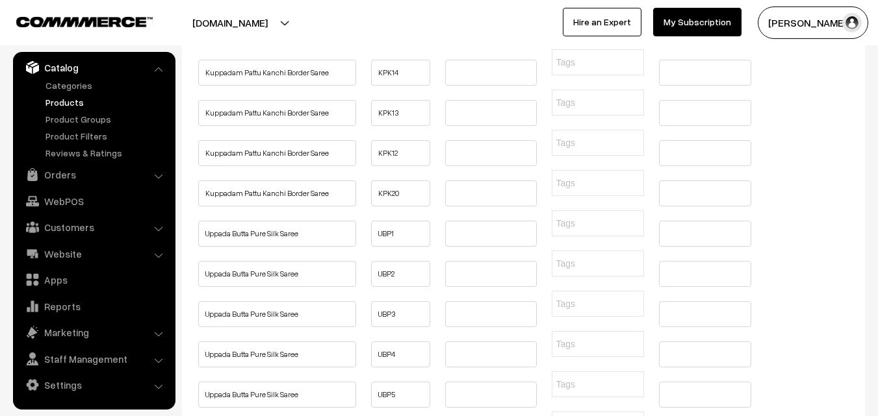
paste input "Buy Kanchipuram Pure Silk Saree Online | Kanchi Pattu Sarees"
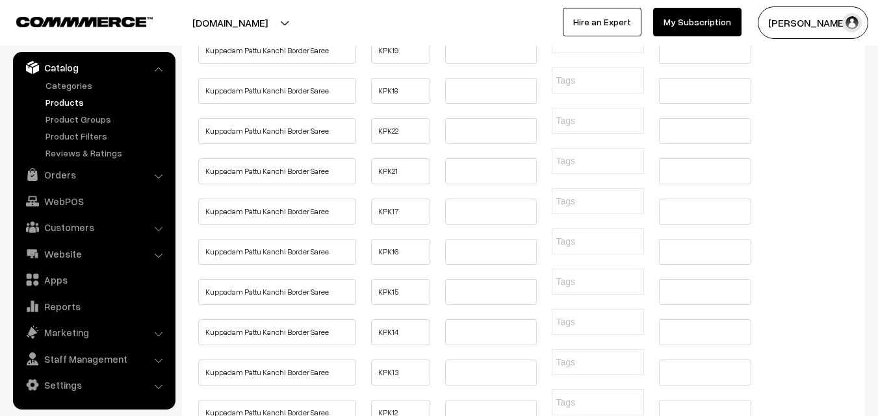
type input "Buy Kanchipuram Pure Silk Saree Online | Kanchi Pattu Sarees"
paste input "Buy Kanchipuram Pure Silk Saree Online | Kanchi Pattu Sarees"
type input "Buy Kanchipuram Pure Silk Saree Online | Kanchi Pattu Sarees"
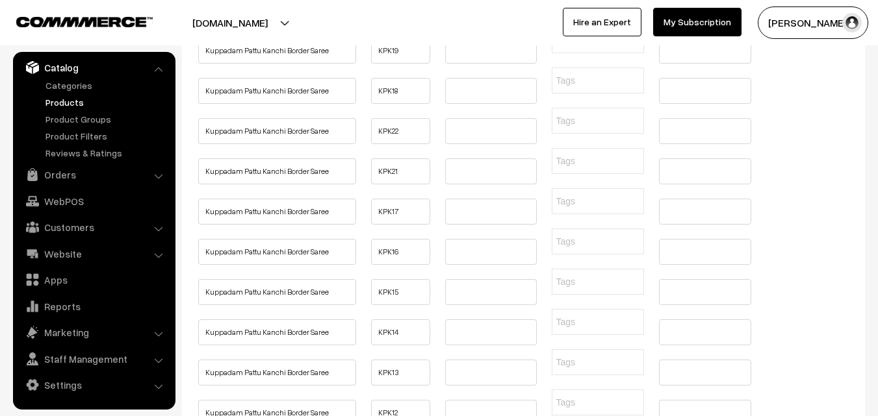
paste input "Buy Kanchipuram Pure Silk Saree Online | Kanchi Pattu Sarees"
type input "Buy Kanchipuram Pure Silk Saree Online | Kanchi Pattu Sarees"
paste input "Buy Kanchipuram Pure Silk Saree Online | Kanchi Pattu Sarees"
type input "Buy Kanchipuram Pure Silk Saree Online | Kanchi Pattu Sarees"
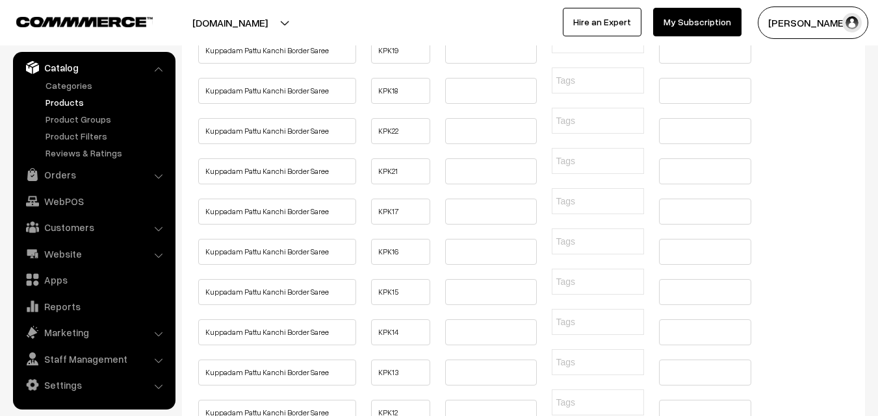
paste input "Buy Kanchipuram Pure Silk Saree Online | Kanchi Pattu Sarees"
type input "Buy Kanchipuram Pure Silk Saree Online | Kanchi Pattu Sarees"
paste input "Buy Kanchipuram Pure Silk Saree Online | Kanchi Pattu Sarees"
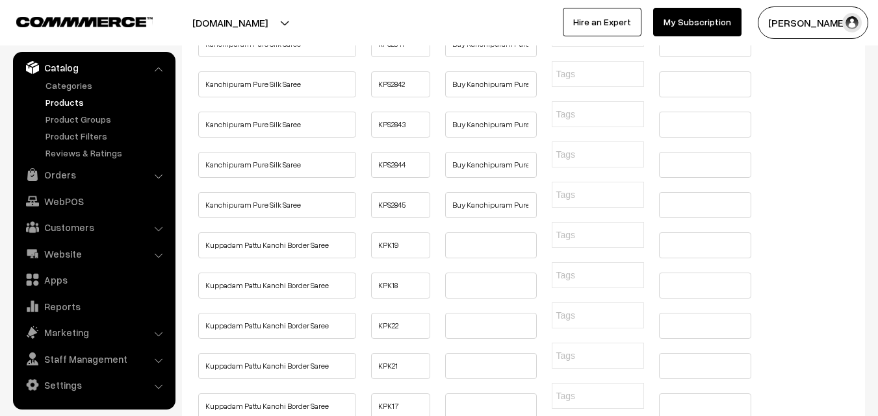
type input "Buy Kanchipuram Pure Silk Saree Online | Kanchi Pattu Sarees"
paste input "Buy Kanchipuram Pure Silk Saree Online | Kanchi Pattu Sarees"
type input "Buy Kanchipuram Pure Silk Saree Online | Kanchi Pattu Sarees"
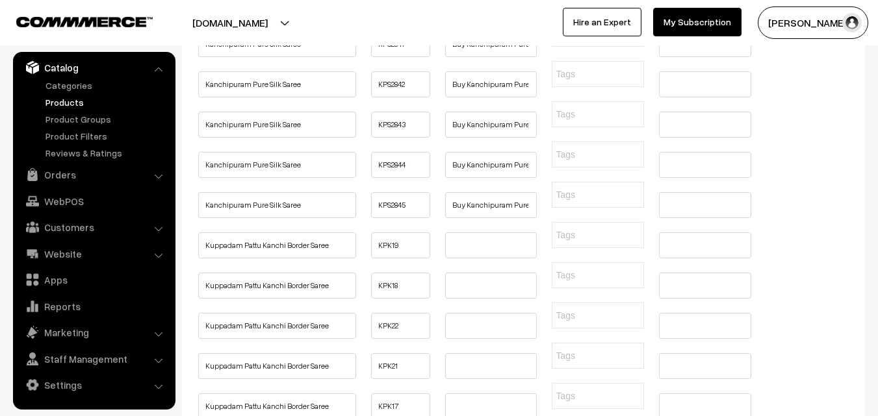
paste input "Buy Kanchipuram Pure Silk Saree Online | Kanchi Pattu Sarees"
type input "Buy Kanchipuram Pure Silk Saree Online | Kanchi Pattu Sarees"
paste input "Buy Kanchipuram Pure Silk Saree Online | Kanchi Pattu Sarees"
type input "Buy Kanchipuram Pure Silk Saree Online | Kanchi Pattu Sarees"
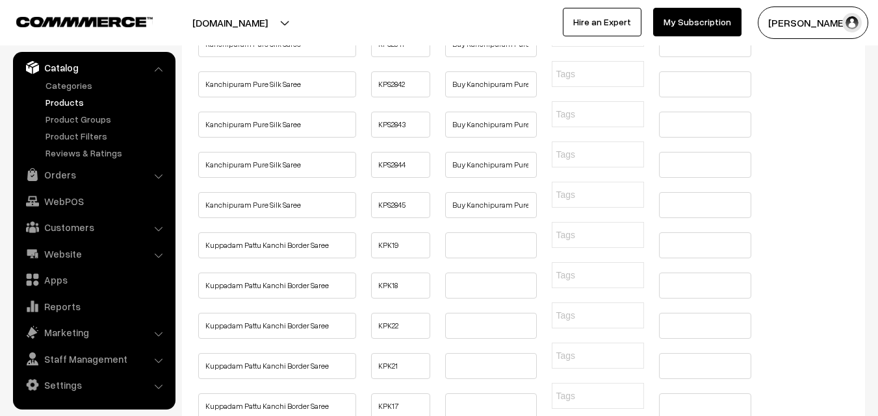
paste input "Buy Kanchipuram Pure Silk Saree Online | Kanchi Pattu Sarees"
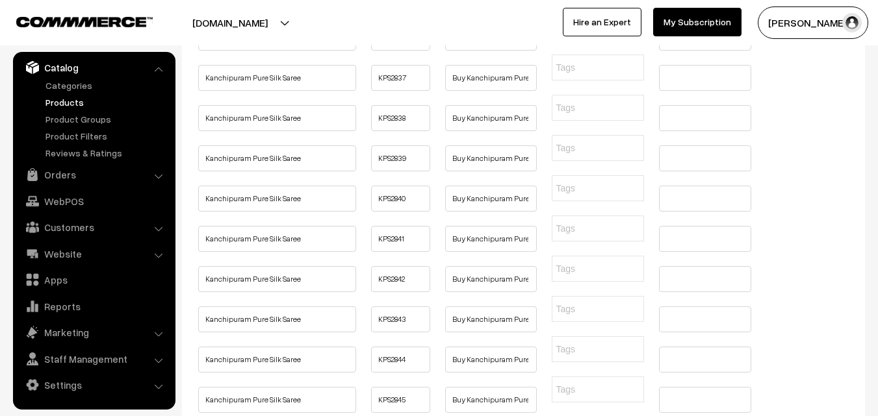
type input "Buy Kanchipuram Pure Silk Saree Online | Kanchi Pattu Sarees"
paste input "Buy Kanchipuram Pure Silk Saree Online | Kanchi Pattu Sarees"
type input "Buy Kanchipuram Pure Silk Saree Online | Kanchi Pattu Sarees"
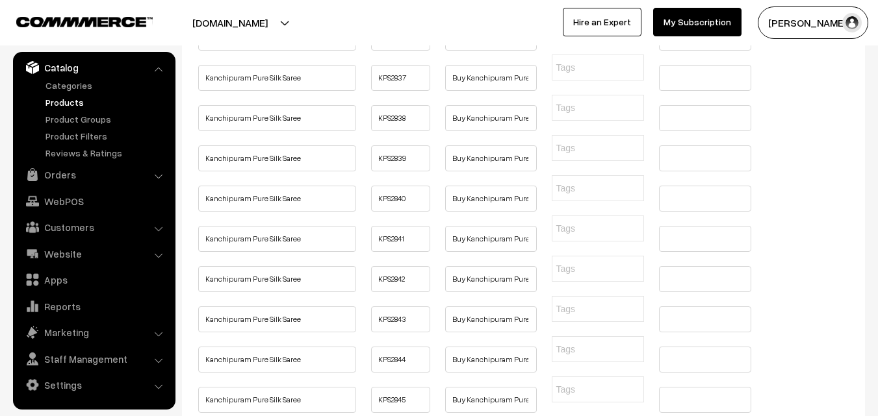
paste input "Buy Kanchipuram Pure Silk Saree Online | Kanchi Pattu Sarees"
type input "Buy Kanchipuram Pure Silk Saree Online | Kanchi Pattu Sarees"
paste input "Buy Kanchipuram Pure Silk Saree Online | Kanchi Pattu Sarees"
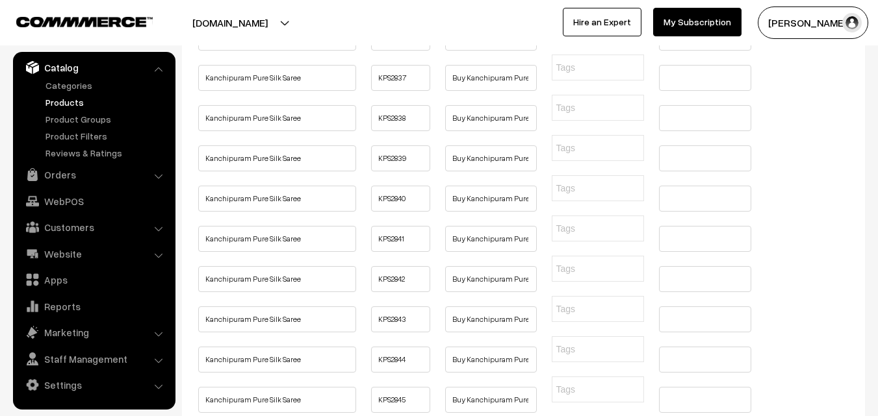
type input "Buy Kanchipuram Pure Silk Saree Online | Kanchi Pattu Sarees"
paste input "Buy Kanchipuram Pure Silk Saree Online | Kanchi Pattu Sarees"
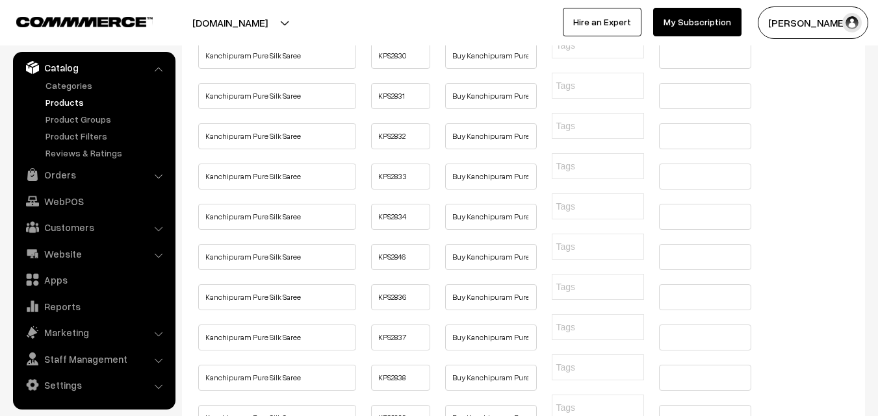
type input "Buy Kanchipuram Pure Silk Saree Online | Kanchi Pattu Sarees"
paste input "Buy Kanchipuram Pure Silk Saree Online | Kanchi Pattu Sarees"
type input "Buy Kanchipuram Pure Silk Saree Online | Kanchi Pattu Sarees"
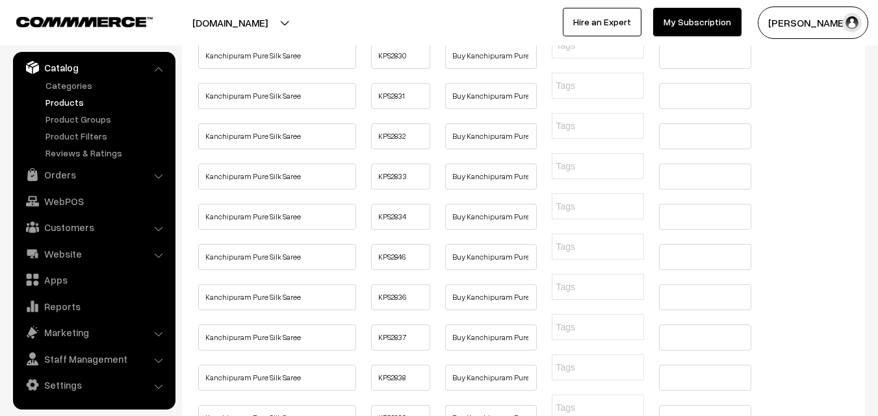
paste input "Buy Kanchipuram Pure Silk Saree Online | Kanchi Pattu Sarees"
type input "Buy Kanchipuram Pure Silk Saree Online | Kanchi Pattu Sarees"
paste input "Buy Kanchipuram Pure Silk Saree Online | Kanchi Pattu Sarees"
type input "Buy Kanchipuram Pure Silk Saree Online | Kanchi Pattu Sarees"
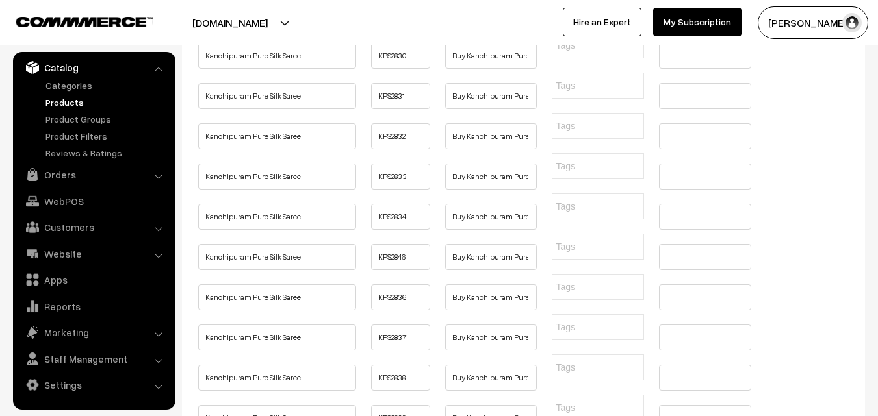
paste input "Buy Kanchipuram Pure Silk Saree Online | Kanchi Pattu Sarees"
type input "Buy Kanchipuram Pure Silk Saree Online | Kanchi Pattu Sarees"
paste input "Buy Kanchipuram Pure Silk Saree Online | Kanchi Pattu Sarees"
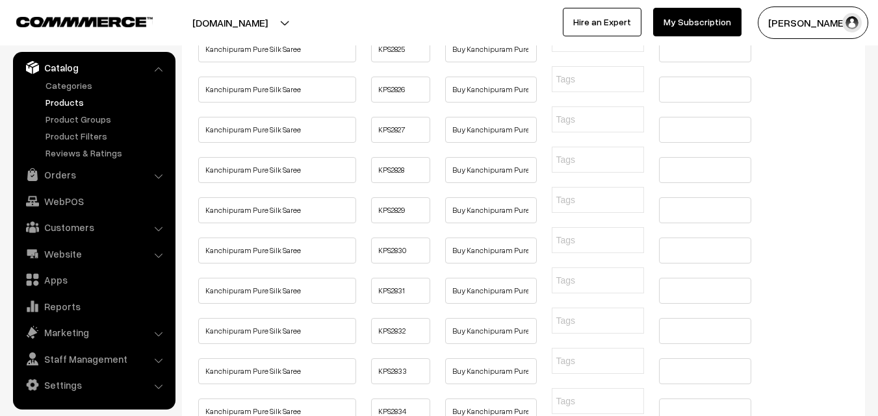
type input "Buy Kanchipuram Pure Silk Saree Online | Kanchi Pattu Sarees"
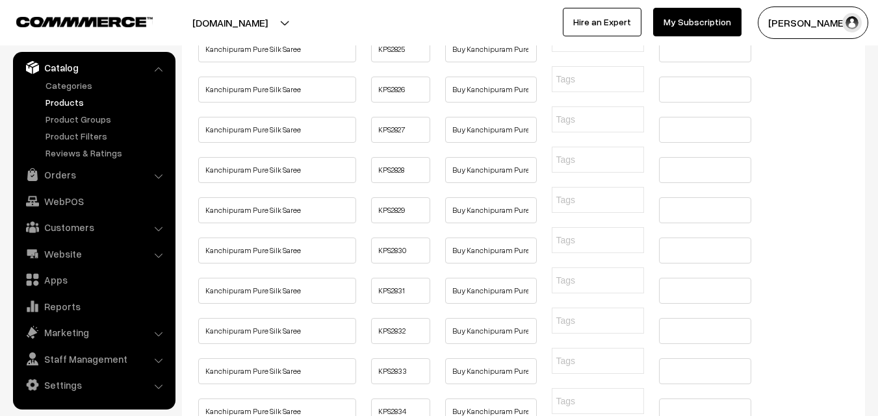
type input "Buy Kanchipuram Pure Silk Saree Online | Kanchi Pattu Sarees"
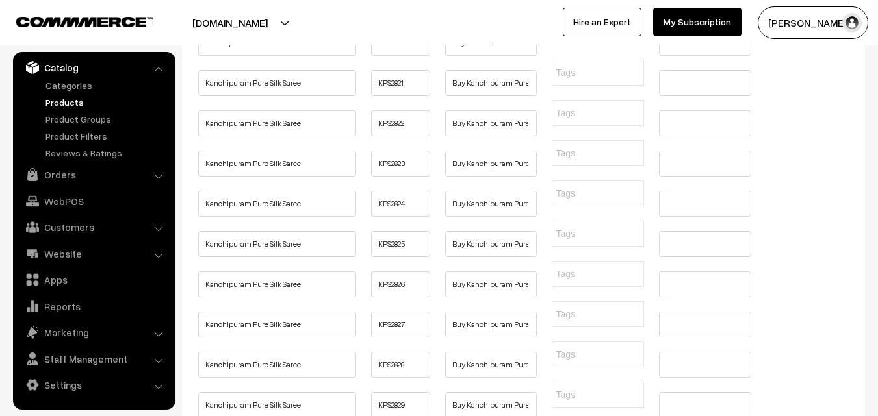
type input "Buy Kanchipuram Pure Silk Saree Online | Kanchi Pattu Sarees"
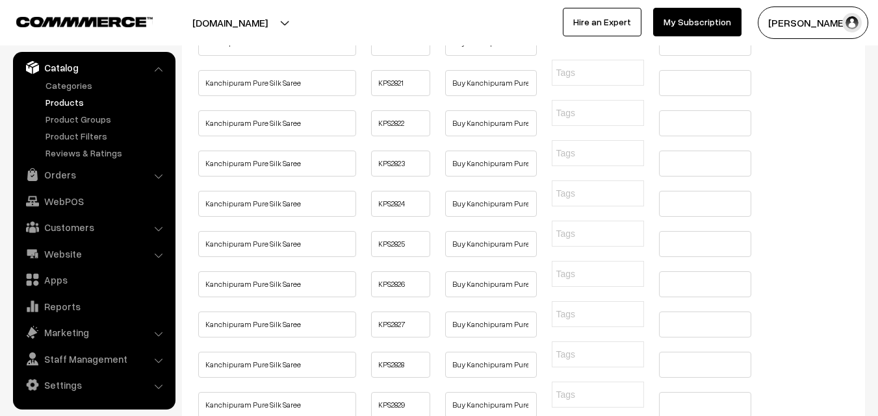
type input "Buy Kanchipuram Pure Silk Saree Online | Kanchi Pattu Sarees"
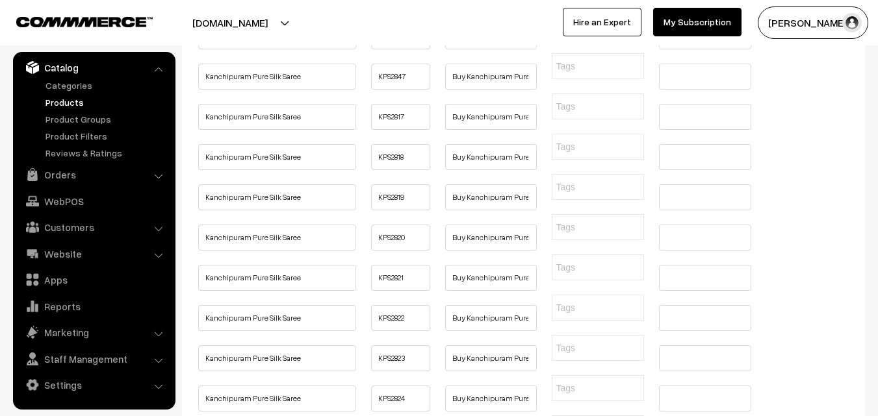
type input "Buy Kanchipuram Pure Silk Saree Online | Kanchi Pattu Sarees"
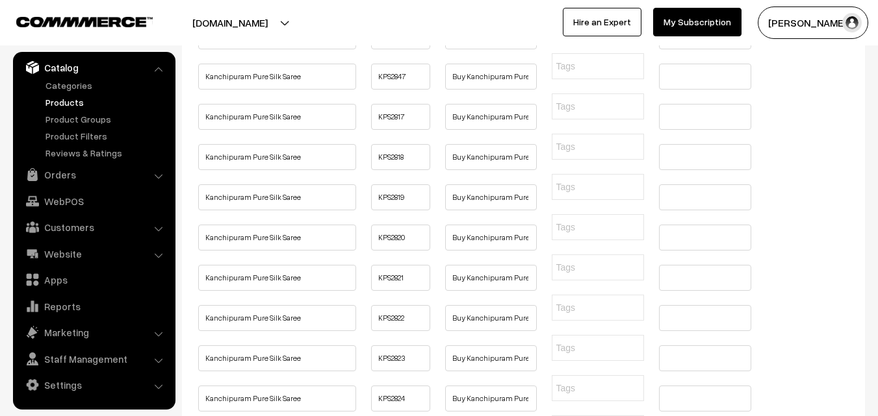
type input "Buy Kanchipuram Pure Silk Saree Online | Kanchi Pattu Sarees"
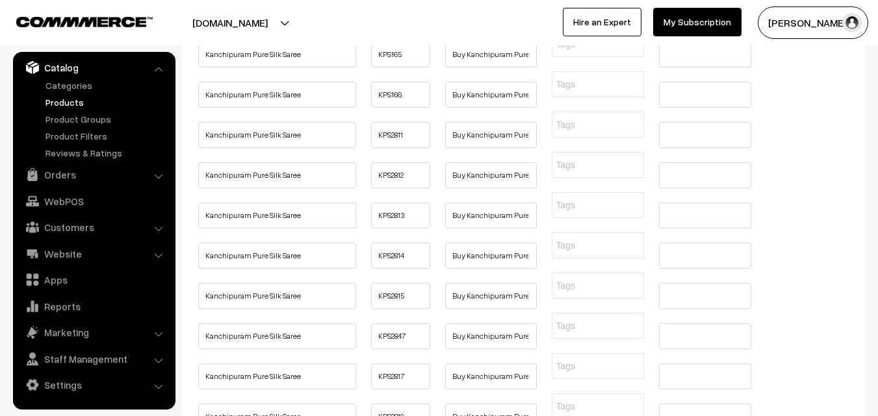
type input "Buy Kanchipuram Pure Silk Saree Online | Kanchi Pattu Sarees"
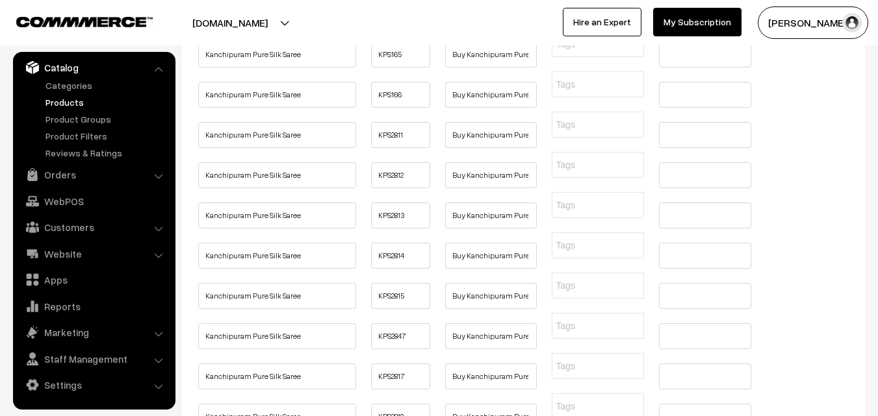
type input "Buy Kanchipuram Pure Silk Saree Online | Kanchi Pattu Sarees"
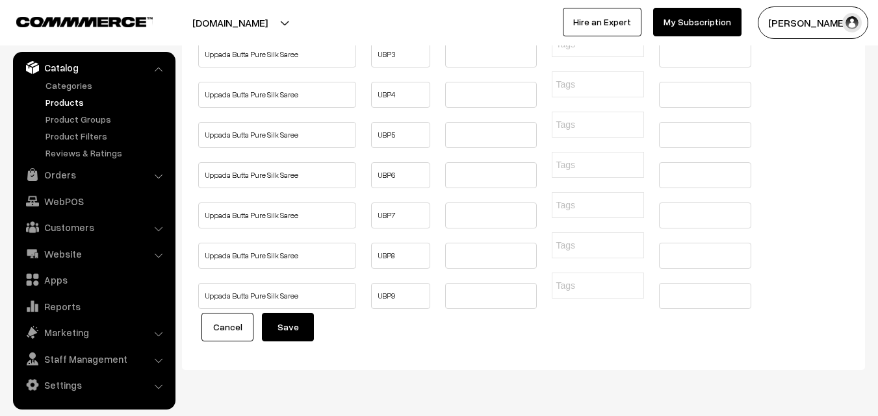
type input "Buy Kanchipuram Pure Silk Saree Online, Pure Handloom Kanchipuram Saree, wide r…"
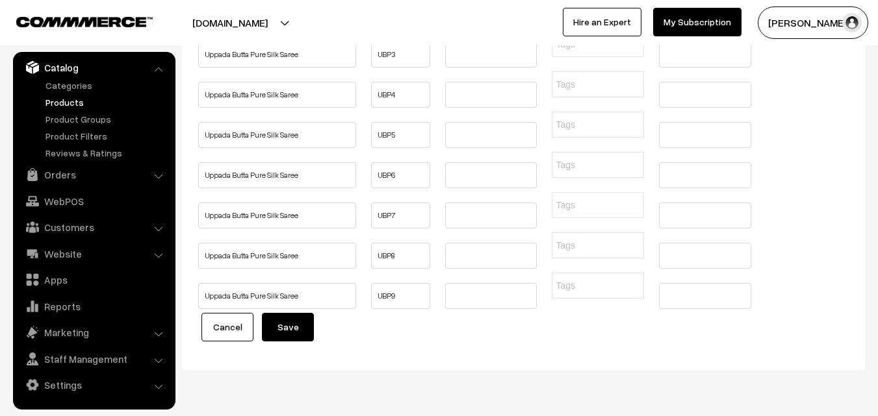
type input "Buy Kanchipuram Pure Silk Saree Online, Pure Handloom Kanchipuram Saree, wide r…"
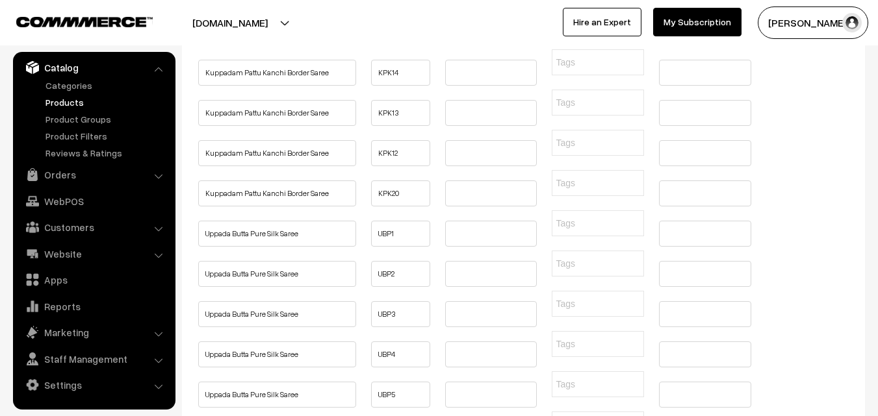
type input "Buy Kanchipuram Pure Silk Saree Online, Pure Handloom Kanchipuram Saree, wide r…"
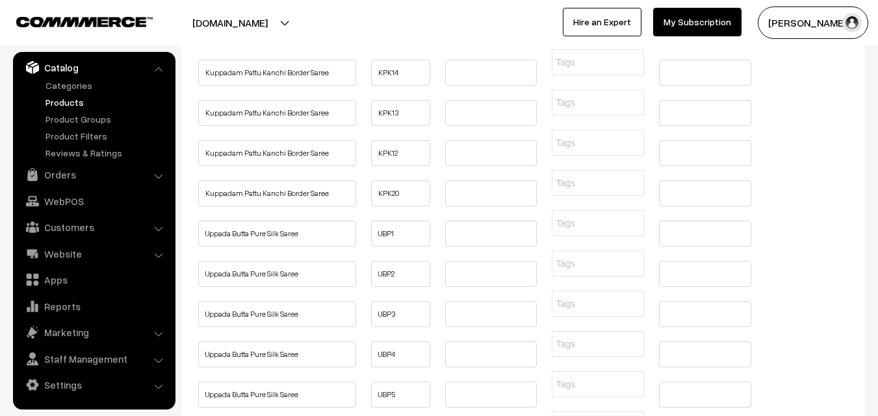
type input "Buy Kanchipuram Pure Silk Saree Online, Pure Handloom Kanchipuram Saree, wide r…"
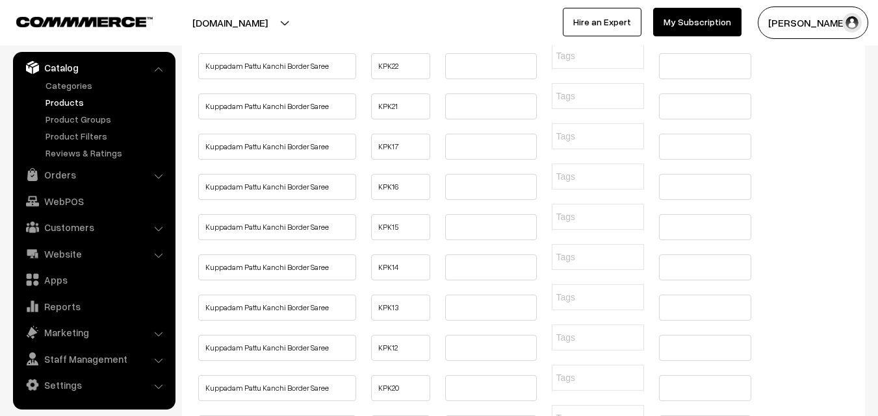
type input "Buy Kanchipuram Pure Silk Saree Online, Pure Handloom Kanchipuram Saree, wide r…"
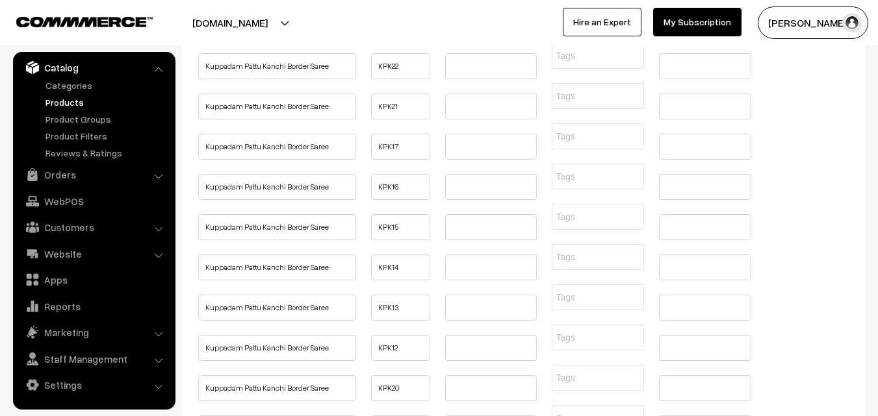
type input "Buy Kanchipuram Pure Silk Saree Online, Pure Handloom Kanchipuram Saree, wide r…"
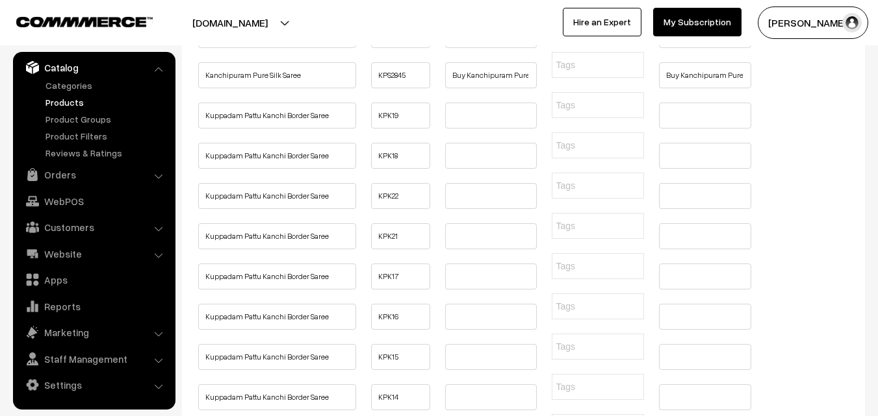
type input "Buy Kanchipuram Pure Silk Saree Online, Pure Handloom Kanchipuram Saree, wide r…"
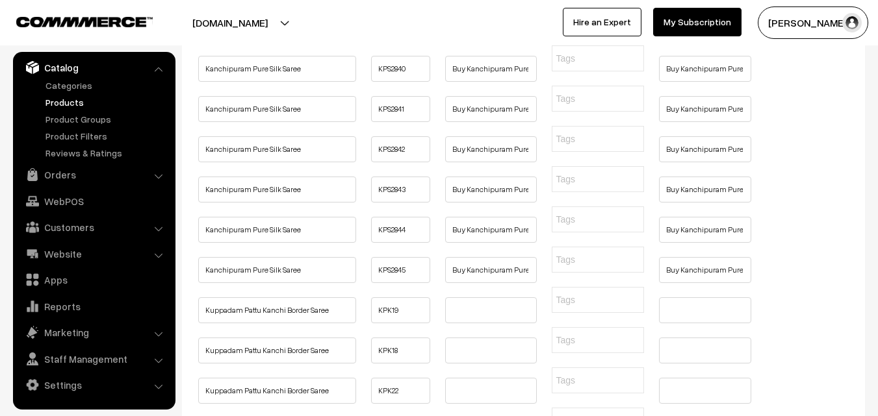
type input "Buy Kanchipuram Pure Silk Saree Online, Pure Handloom Kanchipuram Saree, wide r…"
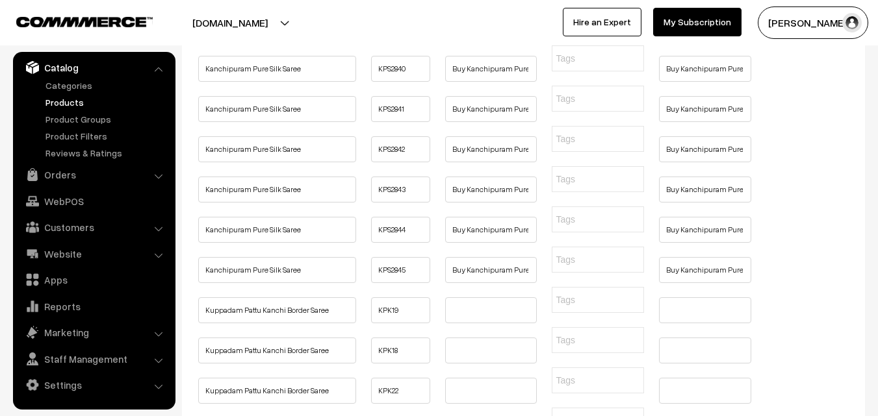
type input "Buy Kanchipuram Pure Silk Saree Online, Pure Handloom Kanchipuram Saree, wide r…"
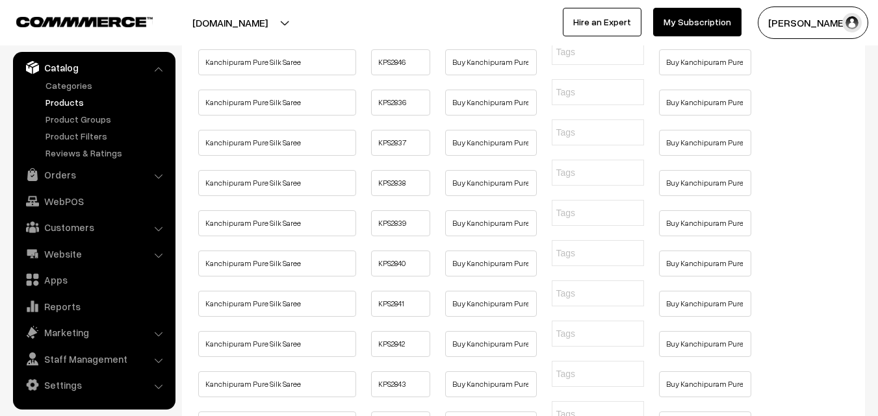
type input "Buy Kanchipuram Pure Silk Saree Online, Pure Handloom Kanchipuram Saree, wide r…"
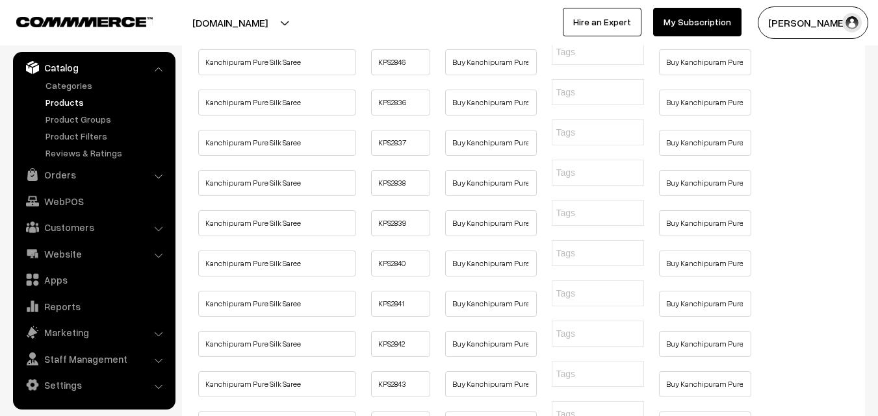
type input "Buy Kanchipuram Pure Silk Saree Online, Pure Handloom Kanchipuram Saree, wide r…"
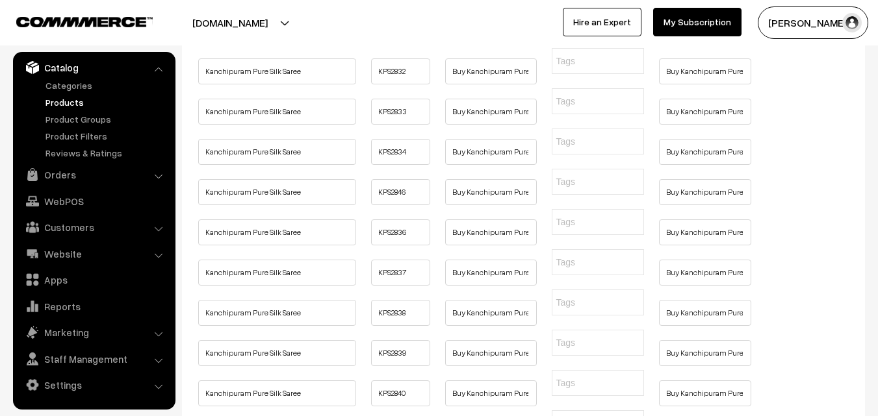
type input "Buy Kanchipuram Pure Silk Saree Online, Pure Handloom Kanchipuram Saree, wide r…"
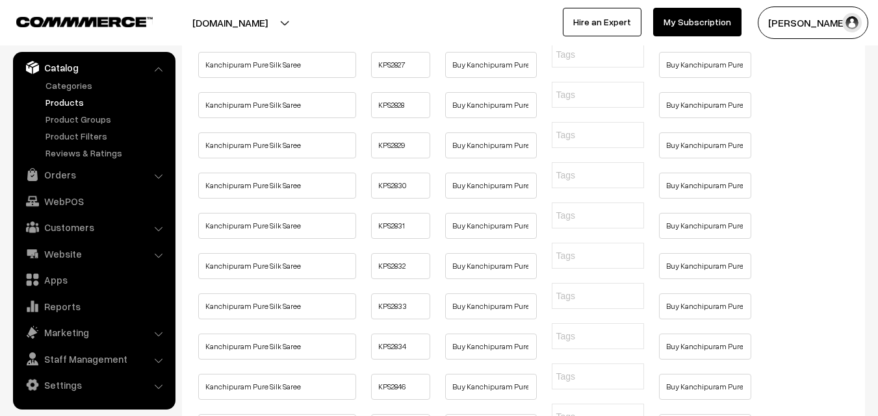
type input "Buy Kanchipuram Pure Silk Saree Online, Pure Handloom Kanchipuram Saree, wide r…"
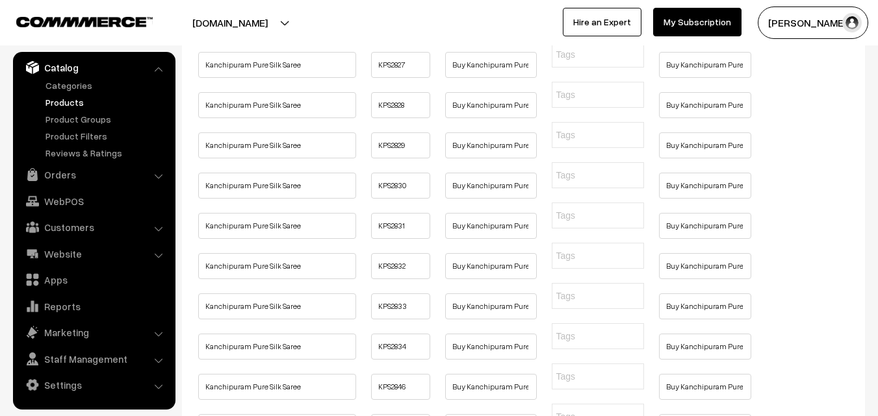
type input "Buy Kanchipuram Pure Silk Saree Online, Pure Handloom Kanchipuram Saree, wide r…"
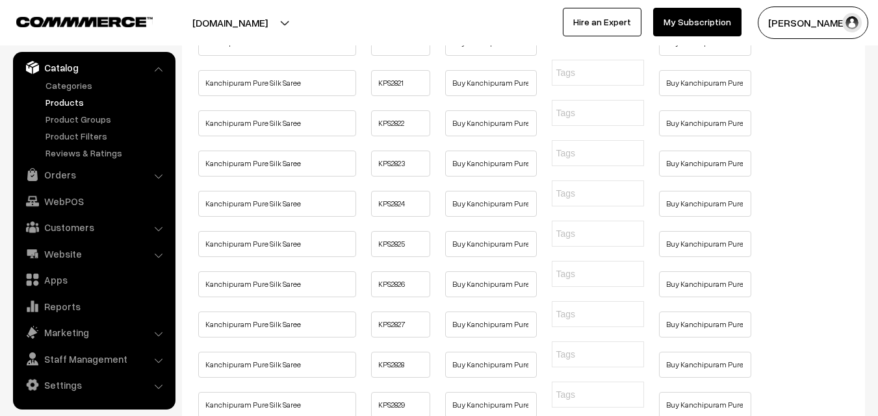
type input "Buy Kanchipuram Pure Silk Saree Online, Pure Handloom Kanchipuram Saree, wide r…"
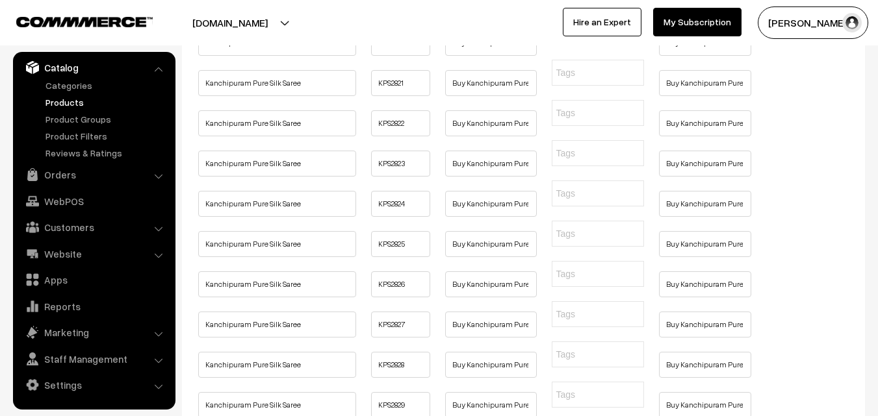
type input "Buy Kanchipuram Pure Silk Saree Online, Pure Handloom Kanchipuram Saree, wide r…"
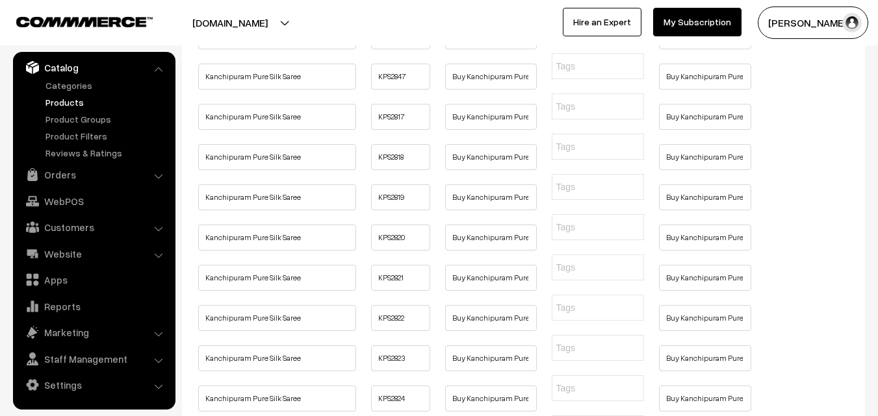
type input "Buy Kanchipuram Pure Silk Saree Online, Pure Handloom Kanchipuram Saree, wide r…"
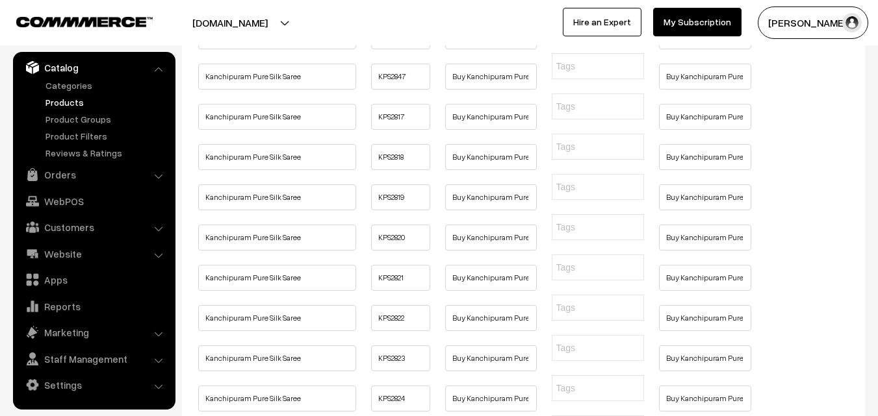
type input "Buy Kanchipuram Pure Silk Saree Online, Pure Handloom Kanchipuram Saree, wide r…"
click at [694, 88] on div "Name Code Meta Title Meta Keywords Meta Description HBP225" at bounding box center [523, 35] width 657 height 4043
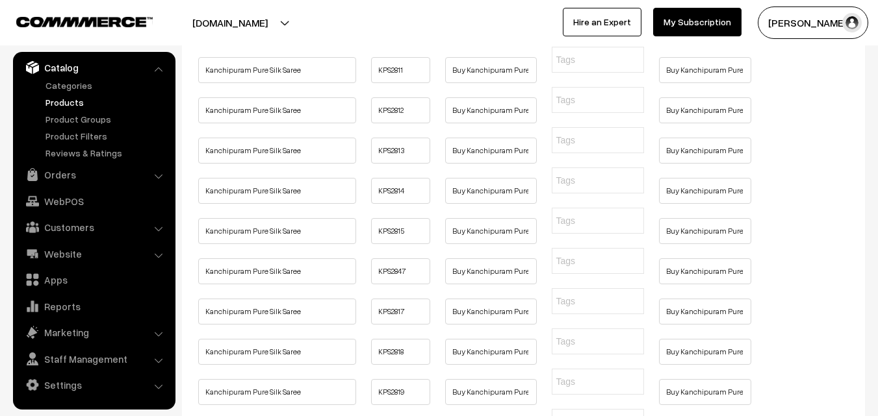
type input "Buy Kanchipuram Pure Silk Saree Online, Pure Handloom Kanchipuram Saree, wide r…"
click at [696, 181] on div "Name Code Meta Title Meta Keywords Meta Description HBP225" at bounding box center [523, 229] width 657 height 4043
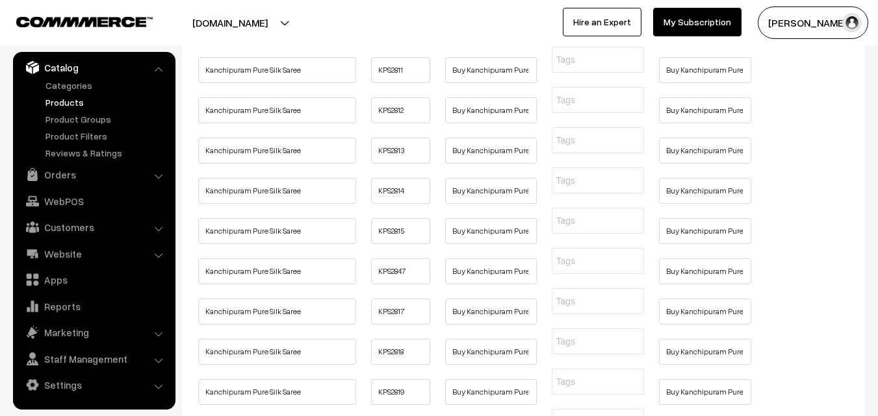
type input "Buy Kanchipuram Pure Silk Saree Online, Pure Handloom Kanchipuram Saree, wide r…"
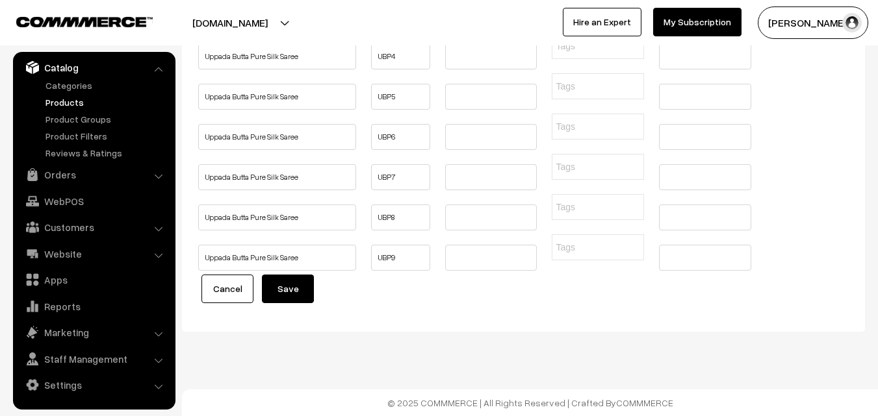
type input "Buy Kanchipuram Pure Silk Saree Online, Pure Handloom Kanchipuram Saree, wide r…"
drag, startPoint x: 202, startPoint y: 251, endPoint x: 323, endPoint y: 253, distance: 121.5
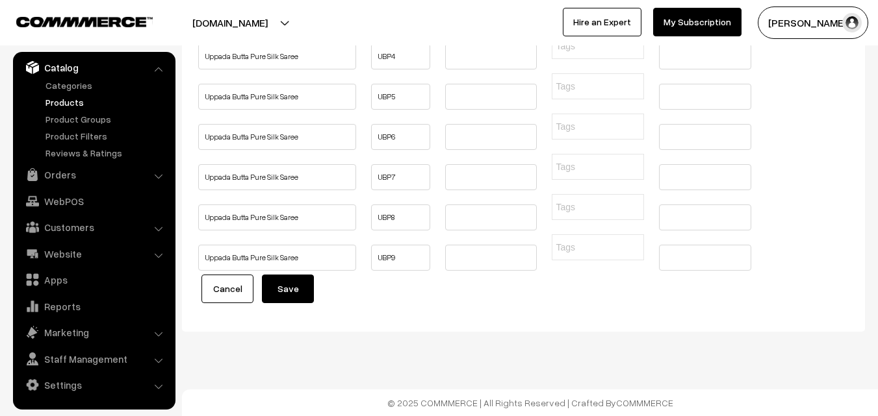
scroll to position [0, 146]
type input "Buy Kuppadam Pattu Kanchi Border Saree Online | Kuppadam Sarees"
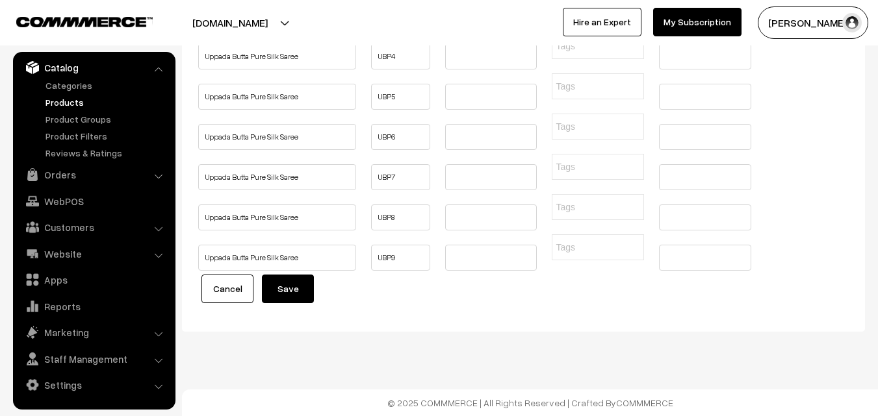
type input "Buy Kuppadam Pattu Kanchi Border Saree Online | Kuppadam Sarees"
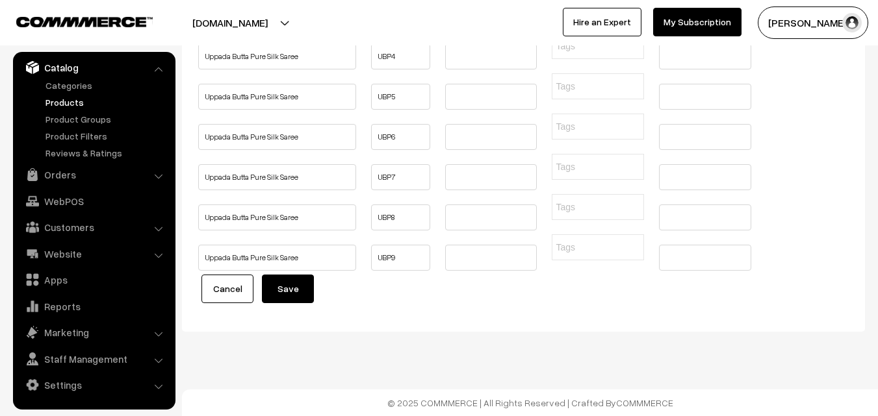
scroll to position [0, 0]
type input "Buy Kuppadam Pattu Kanchi Border Saree Online | Kuppadam Sarees"
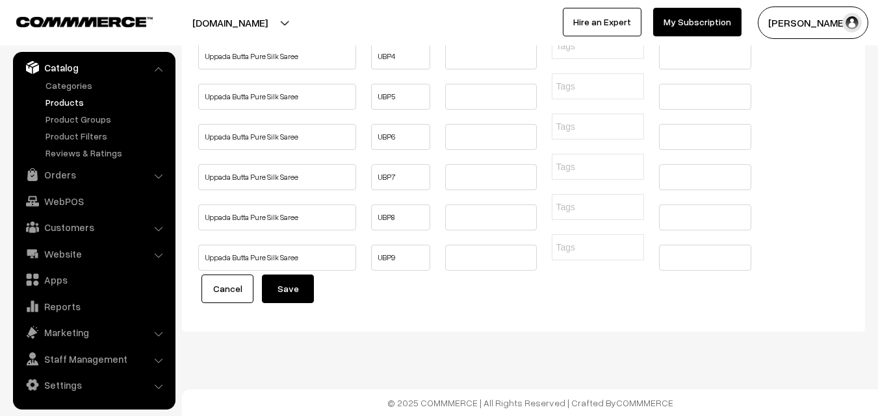
scroll to position [0, 146]
type input "Buy Kuppadam Pattu Kanchi Border Saree Online | Kuppadam Sarees"
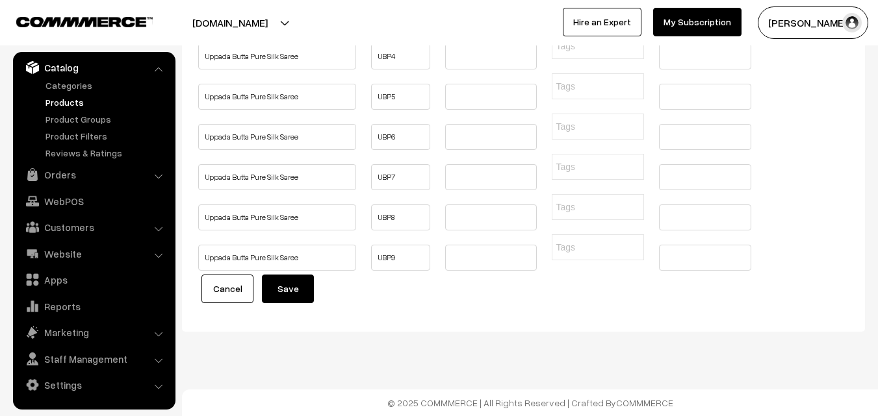
type input "Buy Kuppadam Pattu Kanchi Border Saree Online | Kuppadam Sarees"
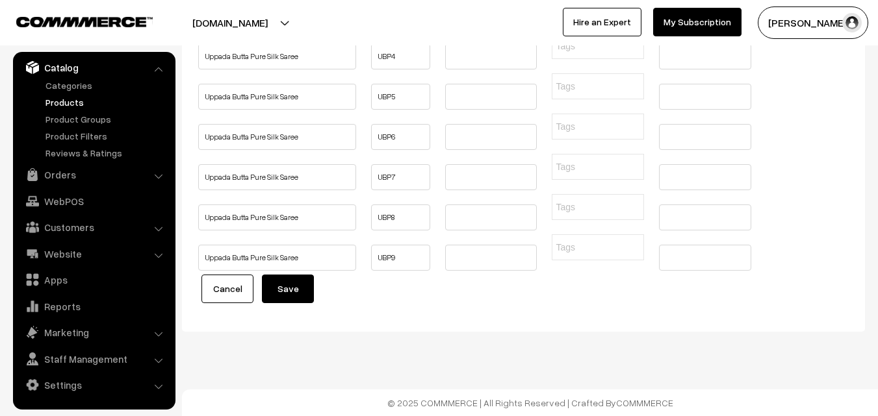
scroll to position [0, 0]
type input "Buy Kuppadam Pattu Kanchi Border Saree Online | Kuppadam Sarees"
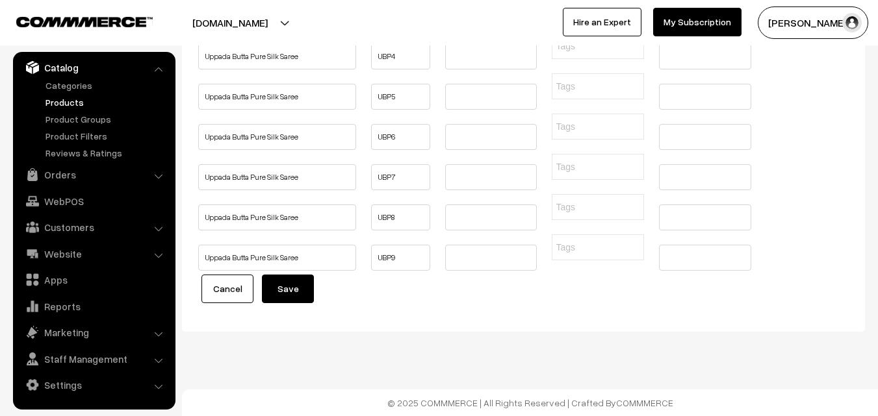
type input "Buy Kuppadam Pattu Kanchi Border Saree Online | Kuppadam Sarees"
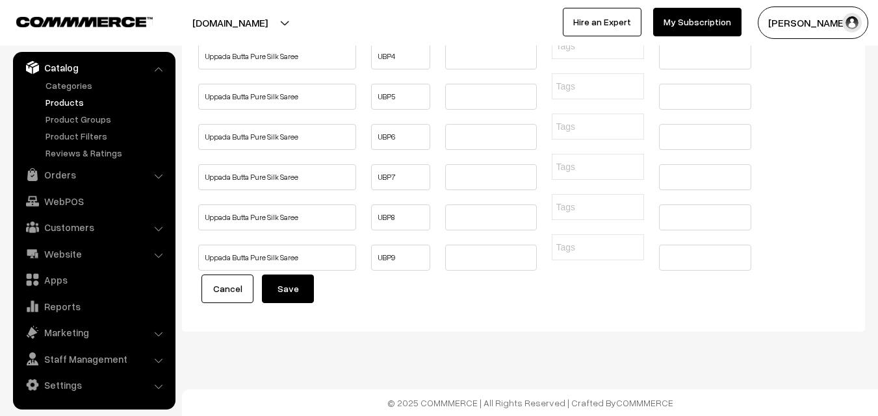
scroll to position [0, 146]
type input "Buy Kuppadam Pattu Kanchi Border Saree Online | Kuppadam Sarees"
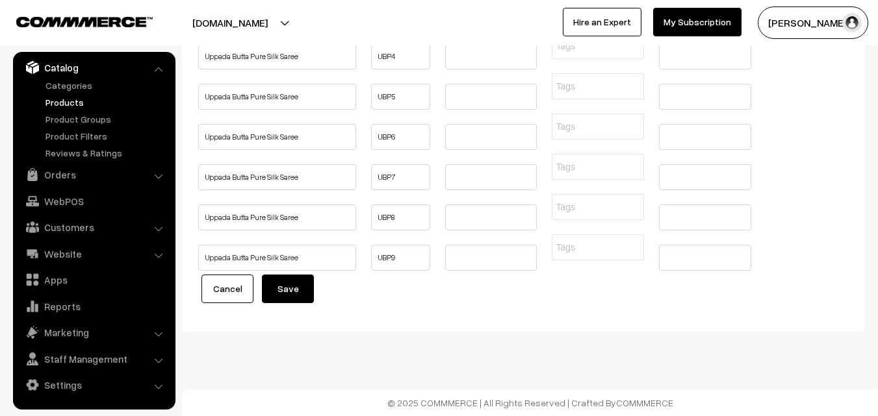
type input "Buy Kuppadam Pattu Kanchi Border Saree Online | Kuppadam Sarees"
type input "Buy Kuppadam Pattu Kanchi Border Saree Online, Pure Handloom Kuppadam Saree, Ve…"
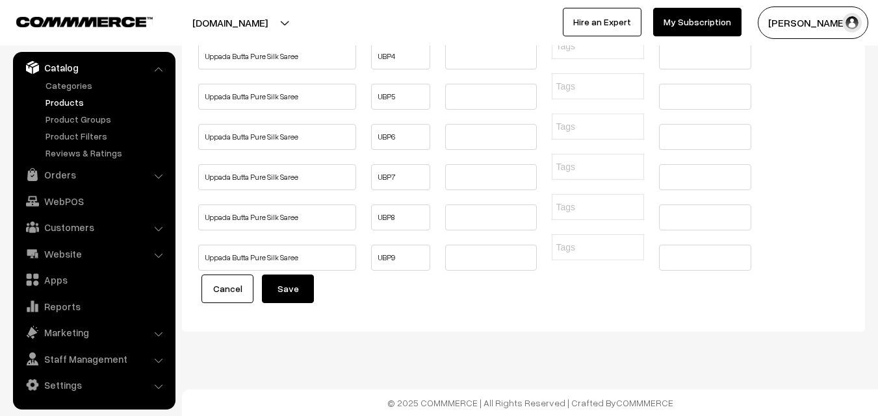
scroll to position [0, 0]
type input "Buy Kuppadam Pattu Kanchi Border Saree Online, Pure Handloom Kuppadam Saree, Ve…"
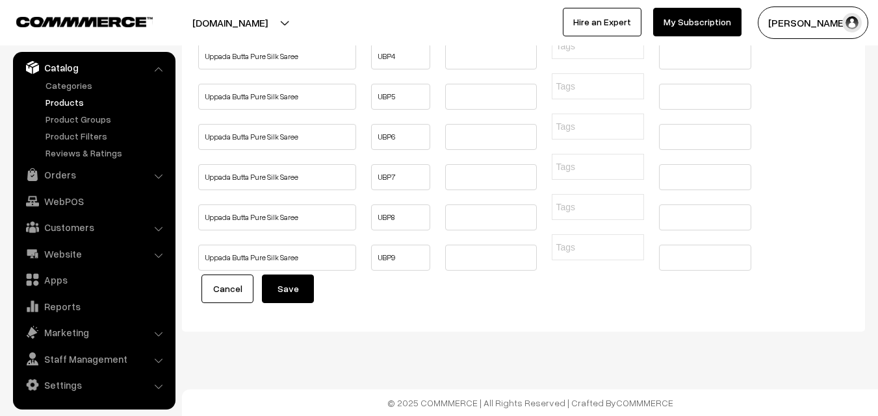
type input "Buy Kuppadam Pattu Kanchi Border Saree Online, Pure Handloom Kuppadam Saree, Ve…"
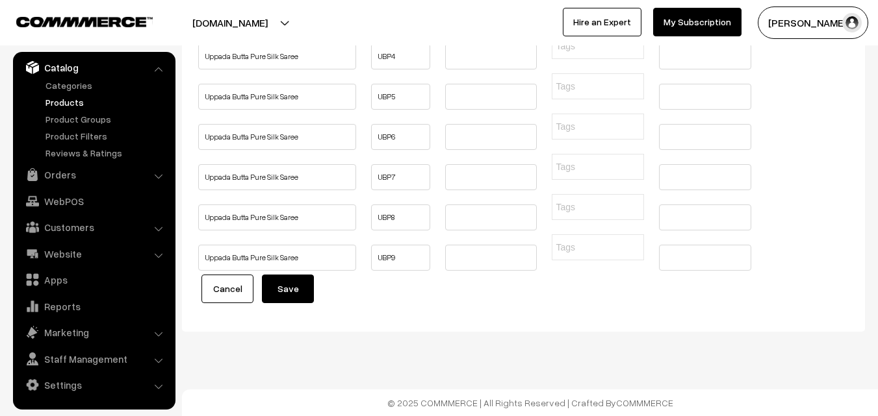
type input "Buy Kuppadam Pattu Kanchi Border Saree Online, Pure Handloom Kuppadam Saree, Ve…"
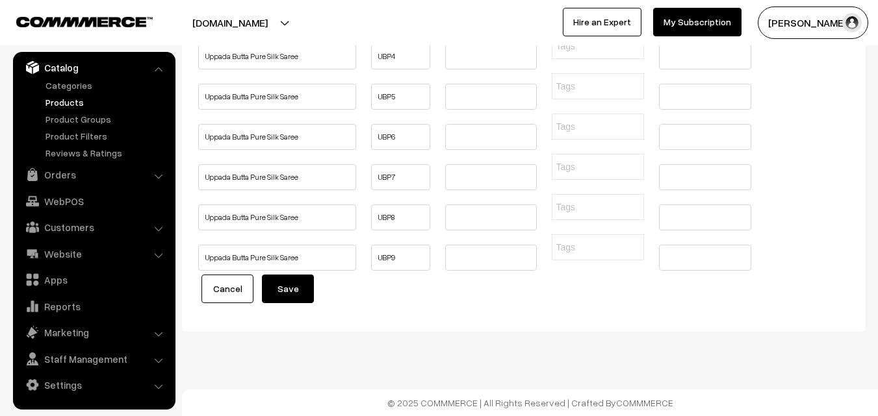
type input "Buy Kuppadam Pattu Kanchi Border Saree Online, Pure Handloom Kuppadam Saree, Ve…"
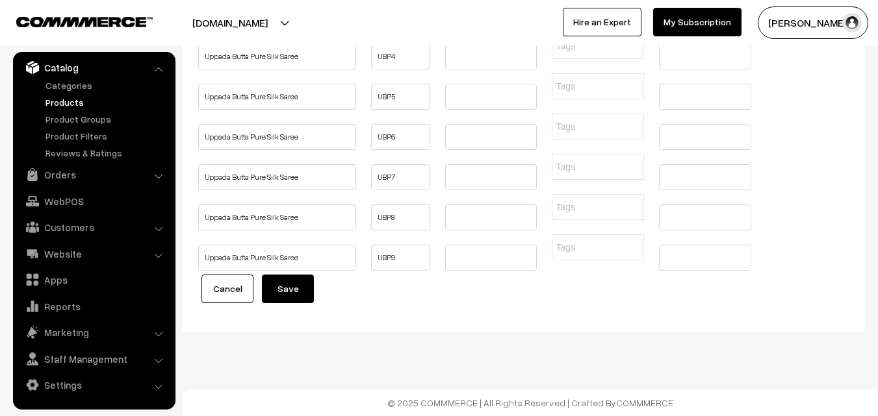
type input "Buy Kuppadam Pattu Kanchi Border Saree Online, Pure Handloom Kuppadam Saree, Ve…"
drag, startPoint x: 305, startPoint y: 286, endPoint x: 210, endPoint y: 286, distance: 94.8
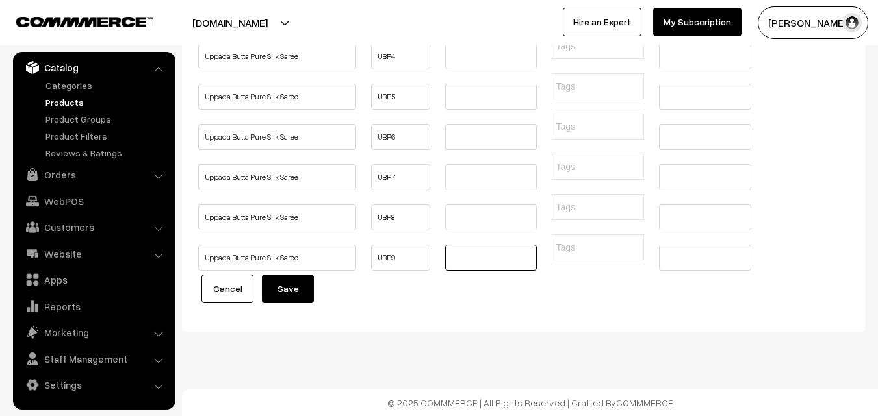
click at [460, 259] on input "text" at bounding box center [491, 258] width 92 height 26
type input "Buy Uppada Butta Pure Silk Saree Online | Uppada Butta Sarees"
click at [474, 207] on input "text" at bounding box center [491, 218] width 92 height 26
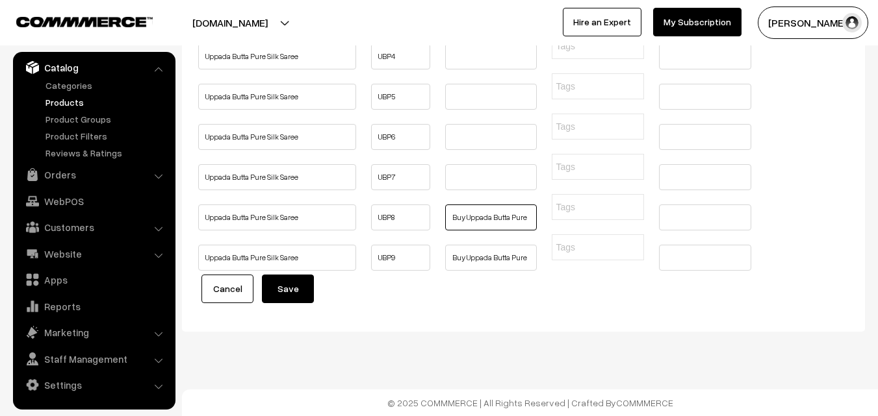
scroll to position [0, 127]
type input "Buy Uppada Butta Pure Silk Saree Online | Uppada Butta Sarees"
click at [469, 164] on input "text" at bounding box center [491, 177] width 92 height 26
type input "Buy Uppada Butta Pure Silk Saree Online | Uppada Butta Sarees"
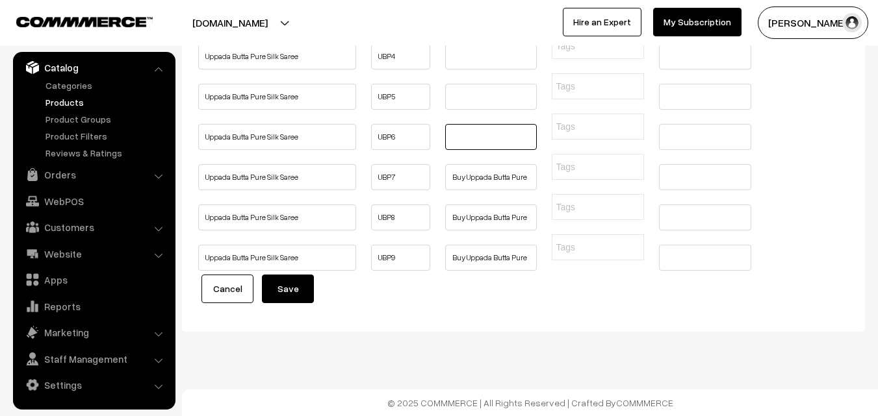
click at [469, 124] on input "text" at bounding box center [491, 137] width 92 height 26
click at [468, 84] on input "text" at bounding box center [491, 97] width 92 height 26
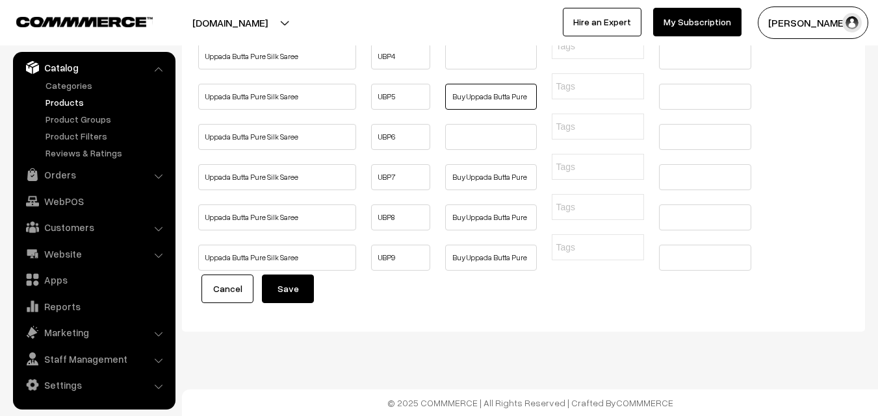
scroll to position [0, 127]
type input "Buy Uppada Butta Pure Silk Saree Online | Uppada Butta Sarees"
click at [468, 124] on input "text" at bounding box center [491, 137] width 92 height 26
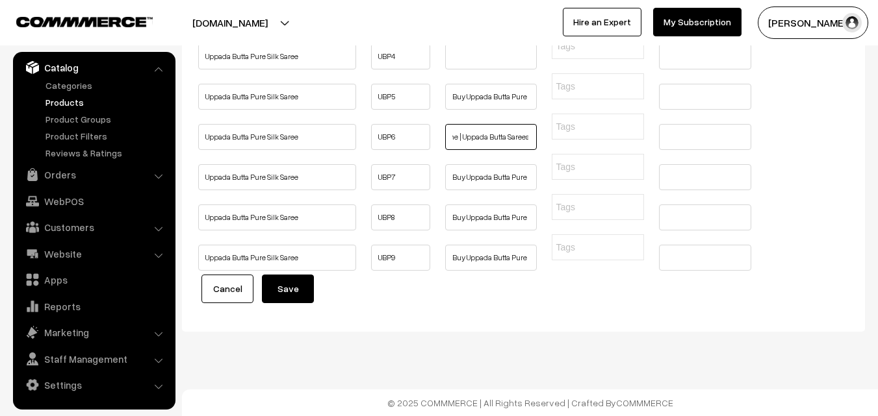
scroll to position [4795, 0]
type input "Buy Uppada Butta Pure Silk Saree Online | Uppada Butta Sarees"
click at [468, 70] on input "text" at bounding box center [491, 57] width 92 height 26
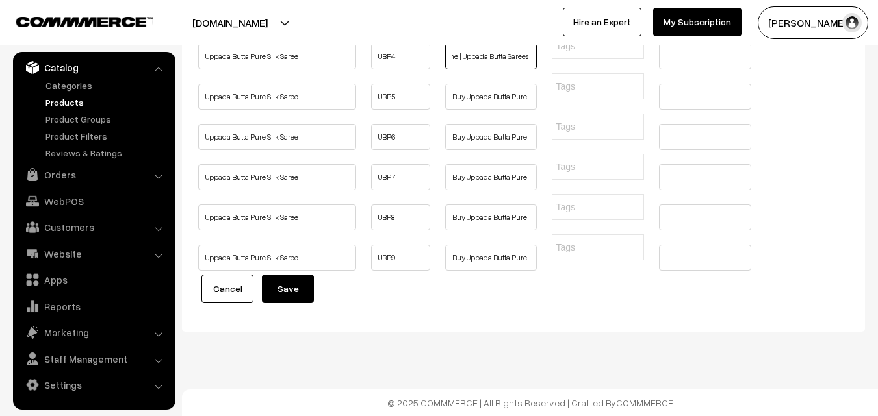
type input "Buy Uppada Butta Pure Silk Saree Online | Uppada Butta Sarees"
click at [475, 29] on input "text" at bounding box center [491, 16] width 92 height 26
type input "Buy Uppada Butta Pure Silk Saree Online | Uppada Butta Sarees"
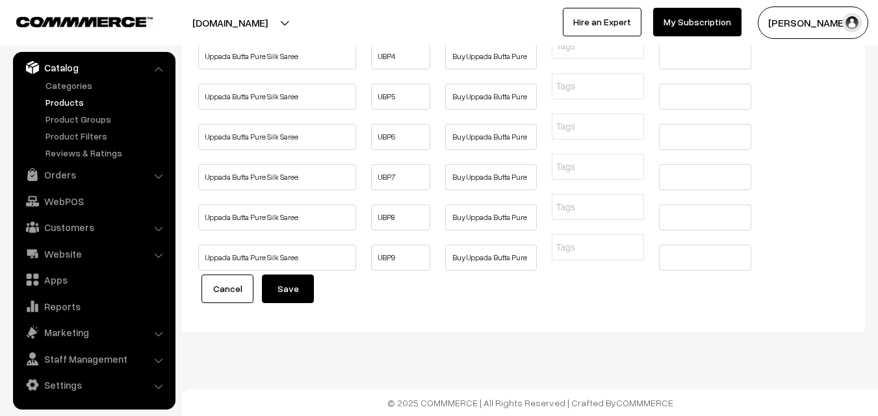
scroll to position [0, 0]
type input "Buy Uppada Butta Pure Silk Saree Online | Uppada Butta Sarees"
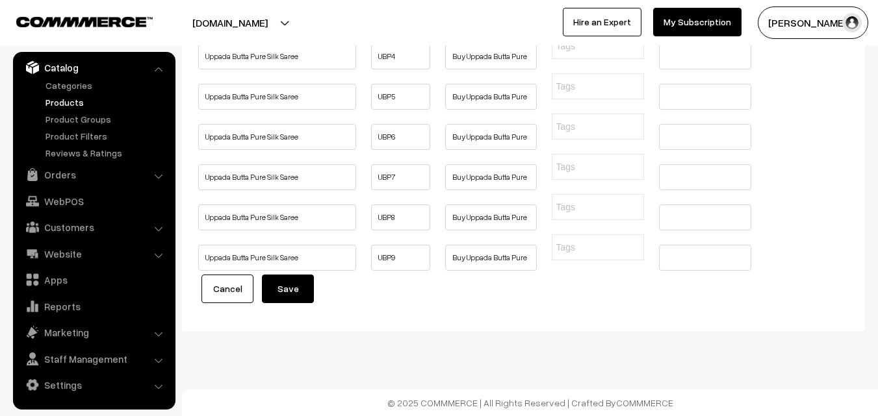
type input "Buy Uppada Butta Pure Silk Saree Online | Uppada Butta Sarees"
click at [687, 250] on input "text" at bounding box center [705, 258] width 92 height 26
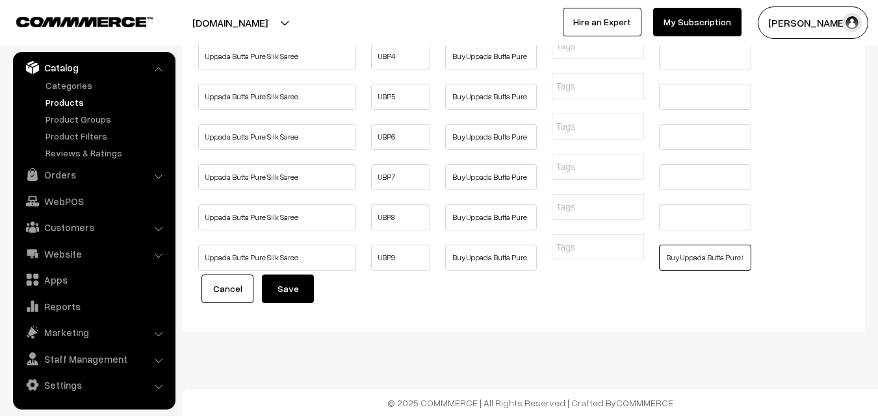
scroll to position [0, 264]
type input "Buy Uppada Butta Pure Silk Saree Online, Pure Handloom Saree, Light Weight Sare…"
click at [689, 207] on input "text" at bounding box center [705, 218] width 92 height 26
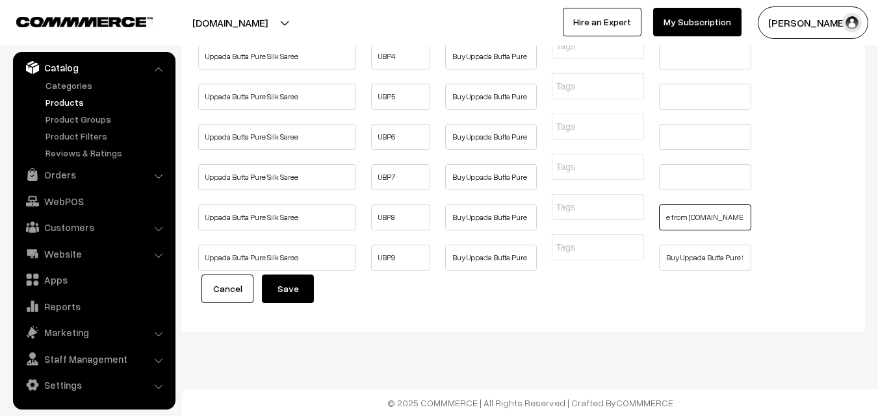
type input "Buy Uppada Butta Pure Silk Saree Online, Pure Handloom Saree, Light Weight Sare…"
click at [694, 164] on input "text" at bounding box center [705, 177] width 92 height 26
type input "Buy Uppada Butta Pure Silk Saree Online, Pure Handloom Saree, Light Weight Sare…"
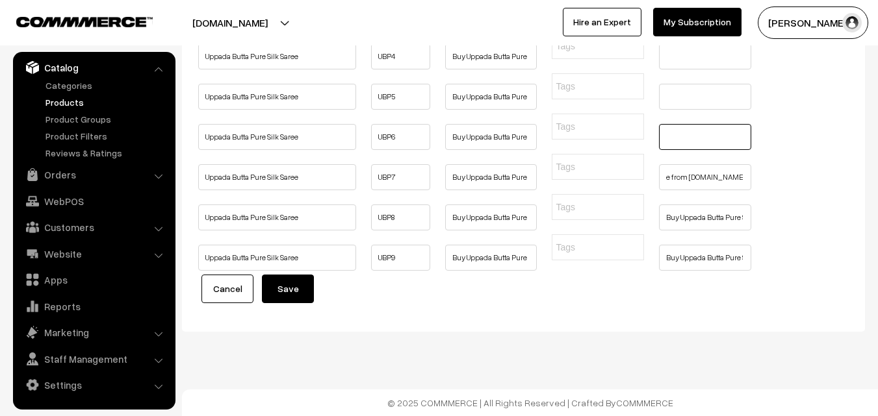
scroll to position [0, 0]
click at [694, 124] on input "text" at bounding box center [705, 137] width 92 height 26
type input "Buy Uppada Butta Pure Silk Saree Online, Pure Handloom Saree, Light Weight Sare…"
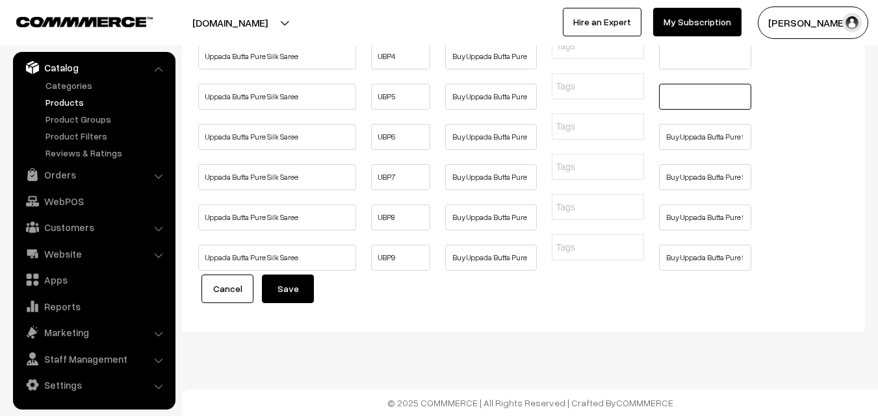
click at [698, 110] on input "text" at bounding box center [705, 97] width 92 height 26
type input "Buy Uppada Butta Pure Silk Saree Online, Pure Handloom Saree, Light Weight Sare…"
click at [691, 70] on input "text" at bounding box center [705, 57] width 92 height 26
type input "Buy Uppada Butta Pure Silk Saree Online, Pure Handloom Saree, Light Weight Sare…"
click at [683, 29] on input "text" at bounding box center [705, 16] width 92 height 26
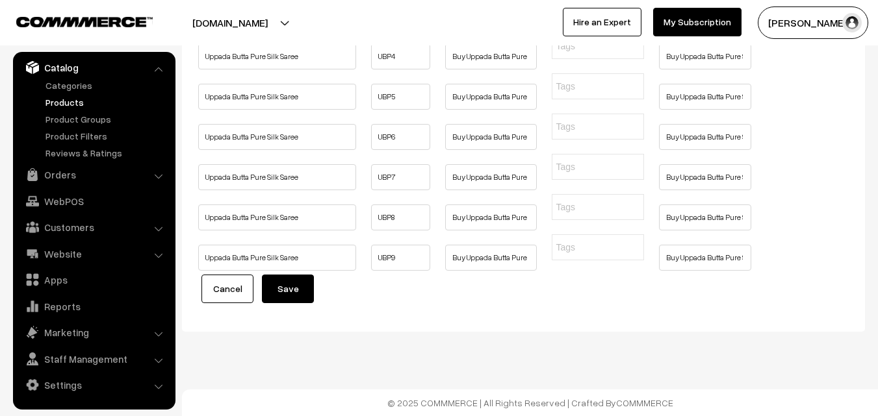
type input "Buy Uppada Butta Pure Silk Saree Online, Pure Handloom Saree, Light Weight Sare…"
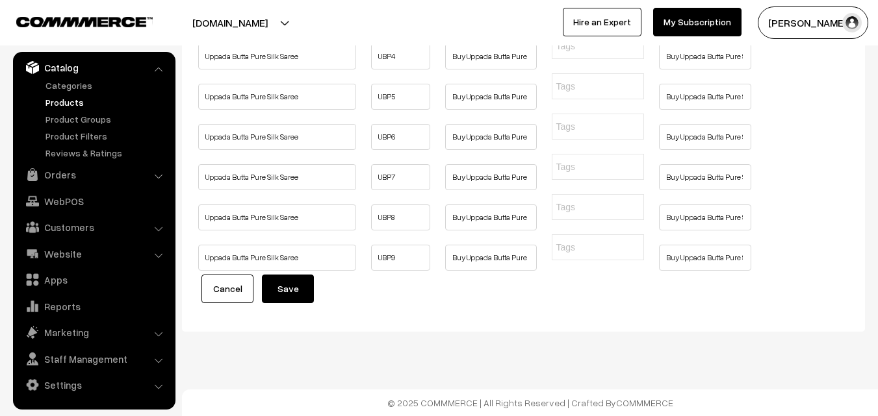
click at [281, 282] on button "Save" at bounding box center [288, 289] width 52 height 29
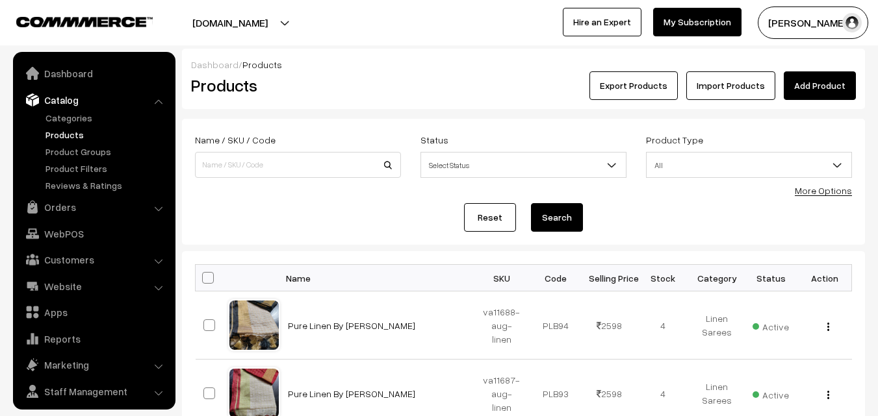
scroll to position [32, 0]
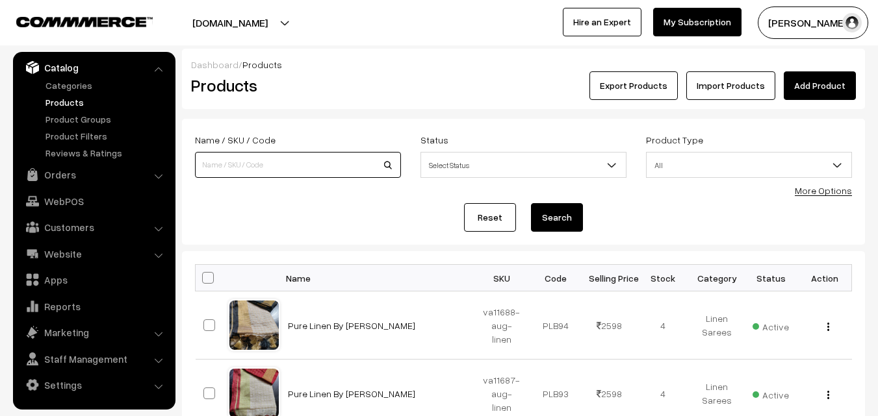
paste input "va8227-apr-pochampally-sud"
type input "va8227-apr-pochampally-sud"
click at [546, 220] on button "Search" at bounding box center [557, 217] width 52 height 29
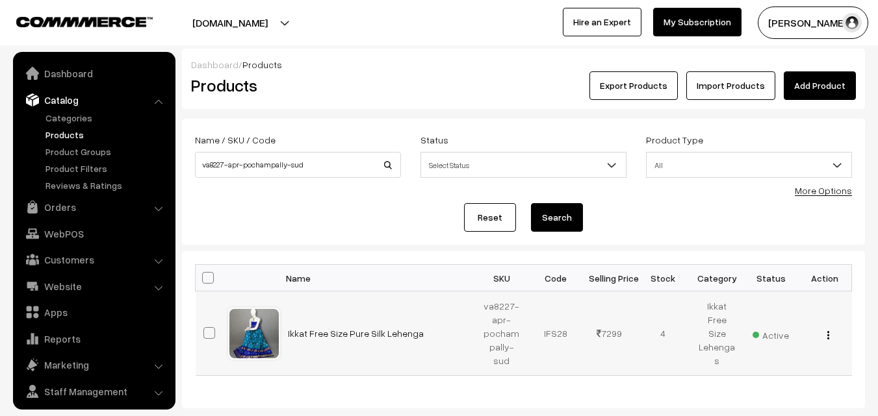
scroll to position [32, 0]
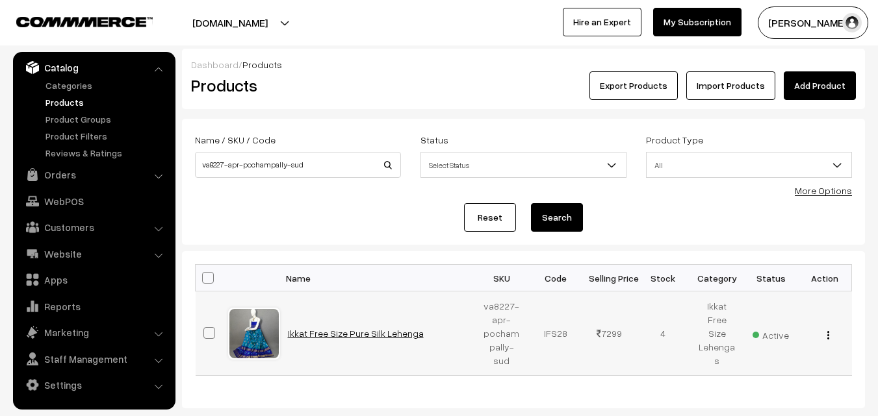
click at [361, 330] on link "Ikkat Free Size Pure Silk Lehenga" at bounding box center [356, 333] width 136 height 11
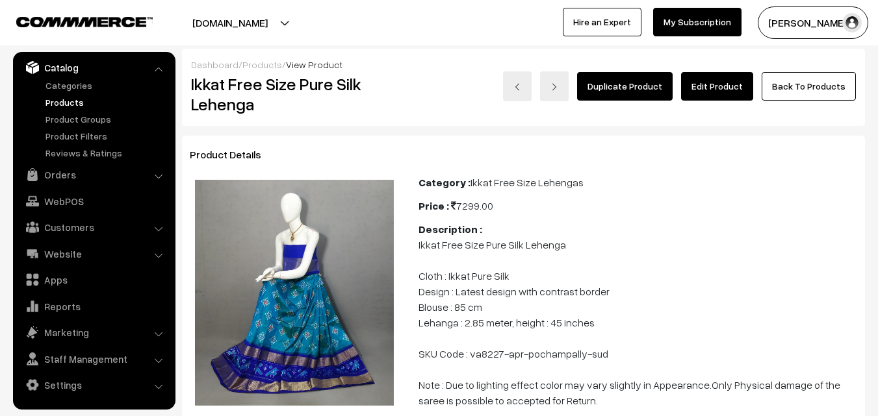
click at [718, 88] on link "Edit Product" at bounding box center [717, 86] width 72 height 29
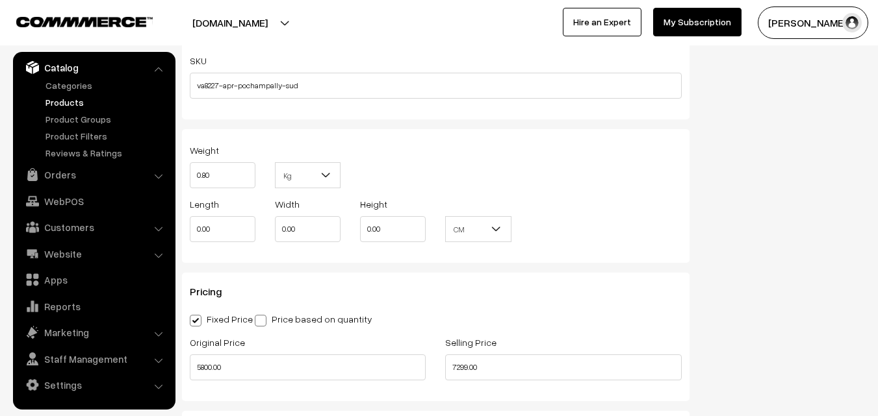
scroll to position [974, 0]
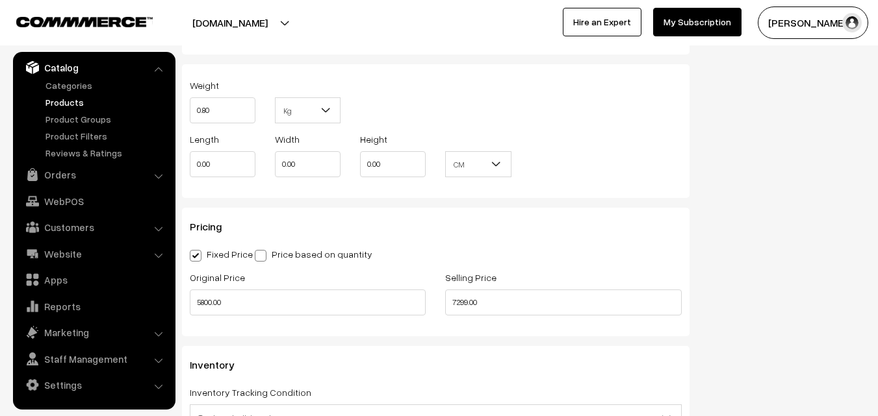
click at [51, 100] on link "Products" at bounding box center [106, 102] width 129 height 14
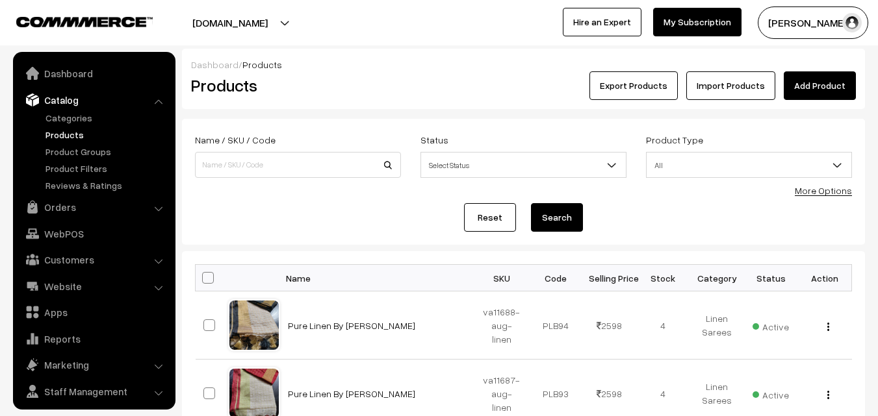
click at [287, 162] on input at bounding box center [298, 165] width 206 height 26
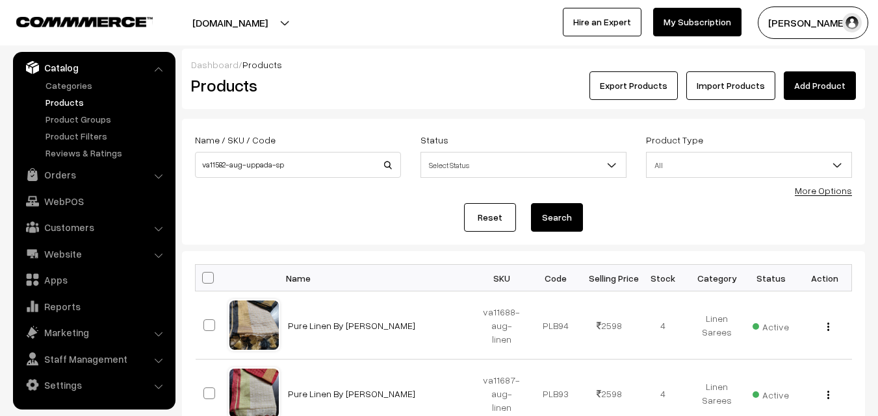
type input "va11582-aug-uppada-sp"
click at [572, 220] on button "Search" at bounding box center [557, 217] width 52 height 29
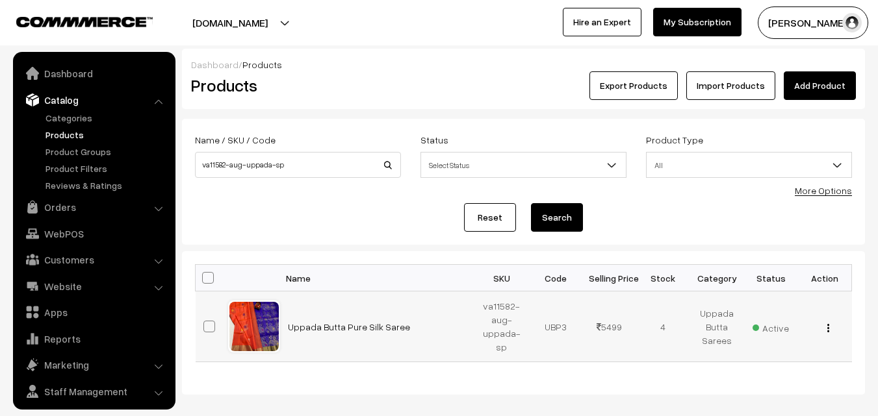
scroll to position [32, 0]
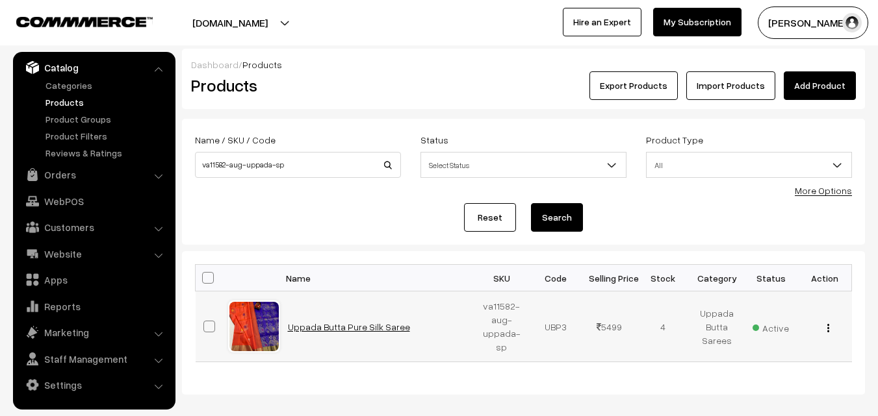
click at [374, 326] on link "Uppada Butta Pure Silk Saree" at bounding box center [349, 327] width 122 height 11
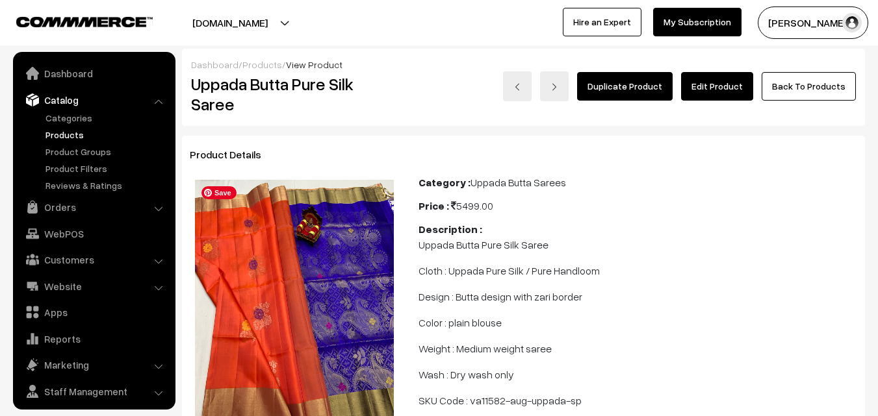
scroll to position [32, 0]
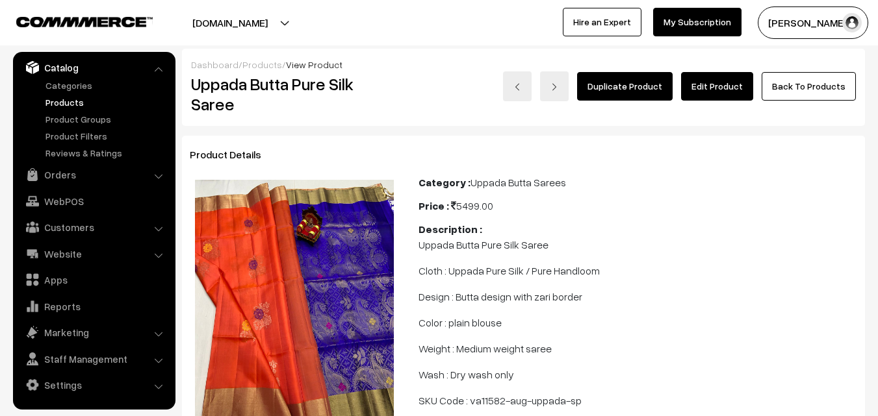
click at [735, 79] on link "Edit Product" at bounding box center [717, 86] width 72 height 29
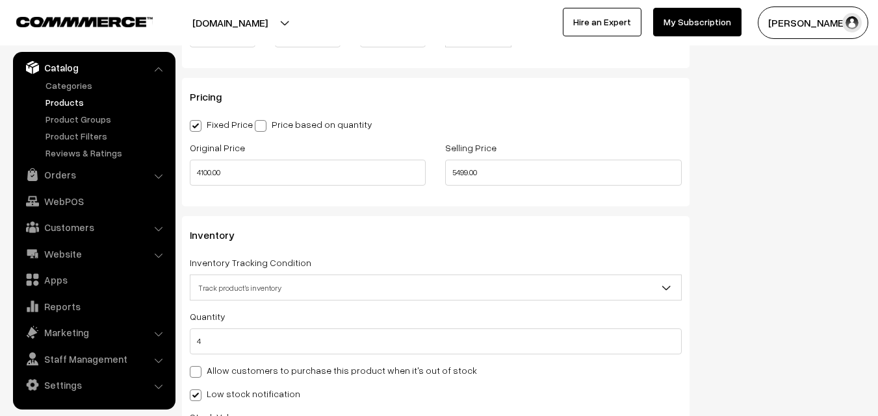
scroll to position [1169, 0]
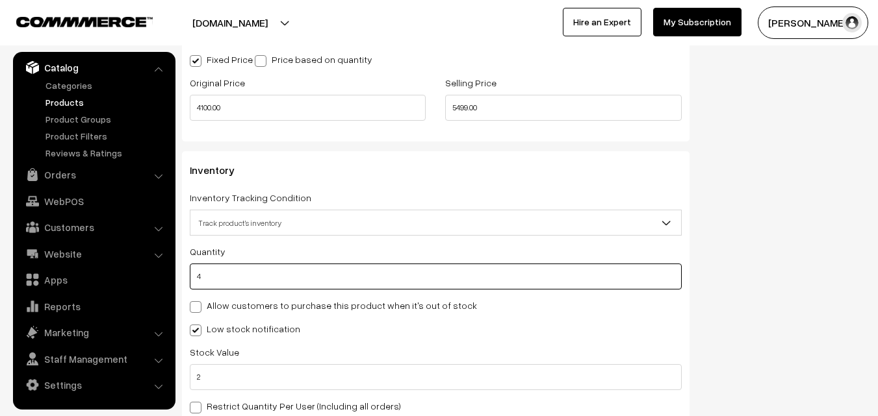
drag, startPoint x: 222, startPoint y: 279, endPoint x: 195, endPoint y: 273, distance: 27.3
click at [195, 273] on input "4" at bounding box center [436, 277] width 492 height 26
type input "0"
type input "4"
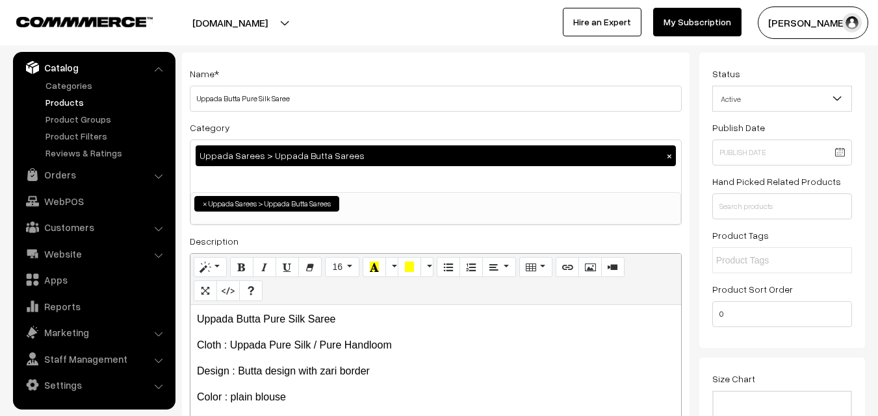
scroll to position [0, 0]
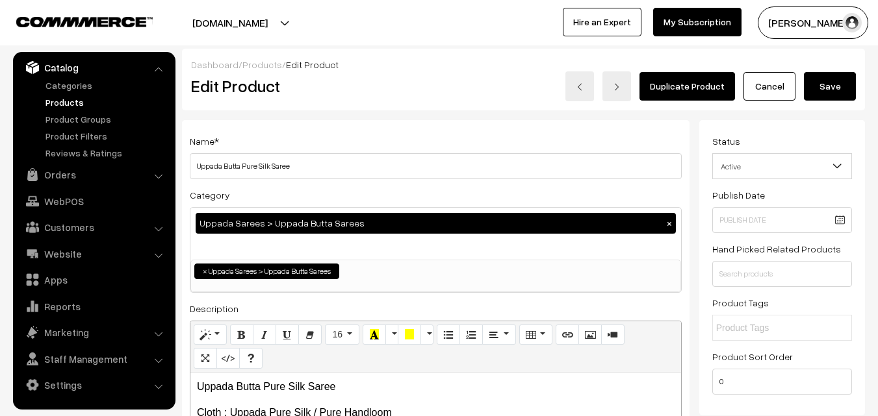
type input "0"
click at [855, 90] on div "Duplicate Product Cancel Save" at bounding box center [665, 86] width 399 height 30
click at [834, 88] on button "Save" at bounding box center [830, 86] width 52 height 29
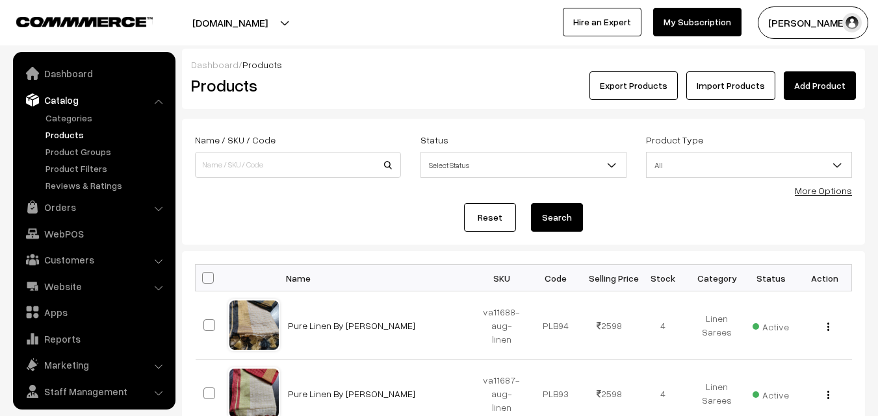
scroll to position [32, 0]
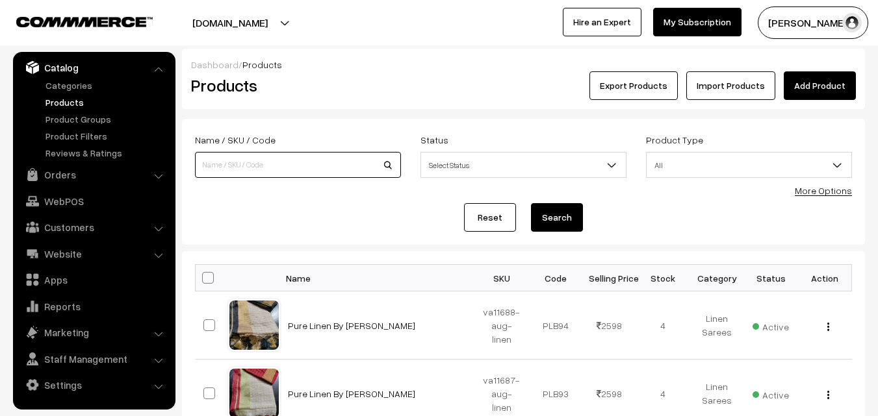
click at [220, 164] on input at bounding box center [298, 165] width 206 height 26
paste input "va2275-dec-[GEOGRAPHIC_DATA]-[GEOGRAPHIC_DATA]"
type input "va2275-dec-[GEOGRAPHIC_DATA]-[GEOGRAPHIC_DATA]"
click at [554, 218] on button "Search" at bounding box center [557, 217] width 52 height 29
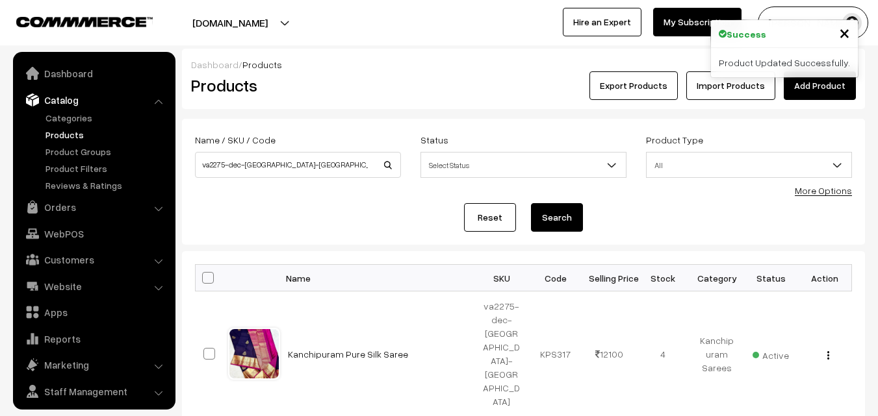
scroll to position [32, 0]
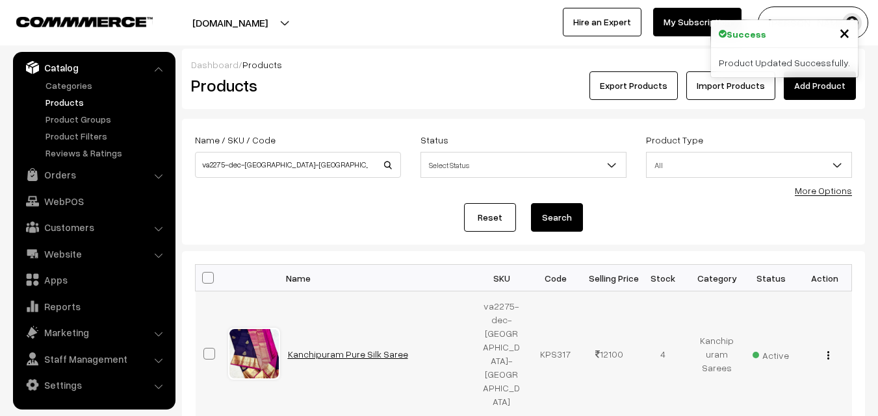
click at [372, 349] on link "Kanchipuram Pure Silk Saree" at bounding box center [348, 354] width 120 height 11
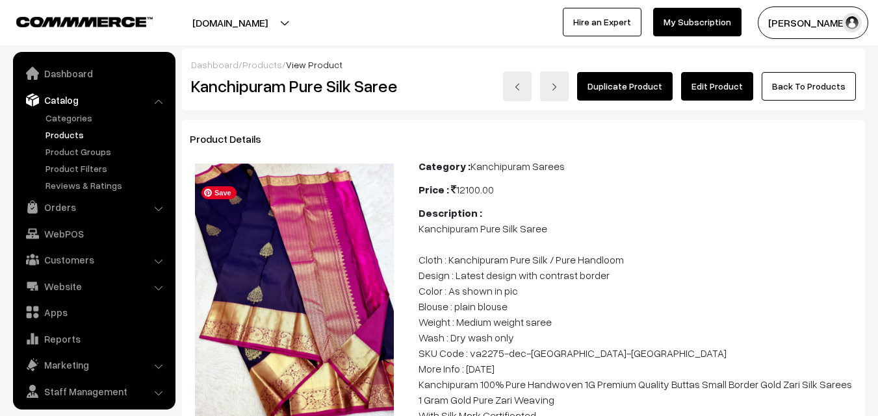
scroll to position [32, 0]
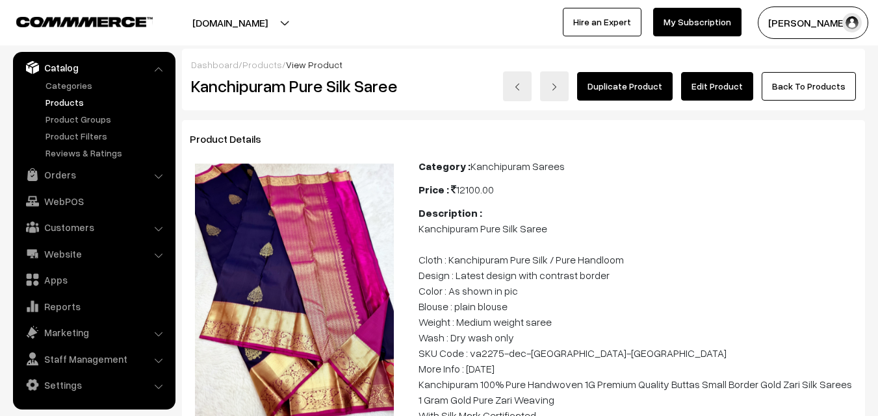
click at [718, 90] on link "Edit Product" at bounding box center [717, 86] width 72 height 29
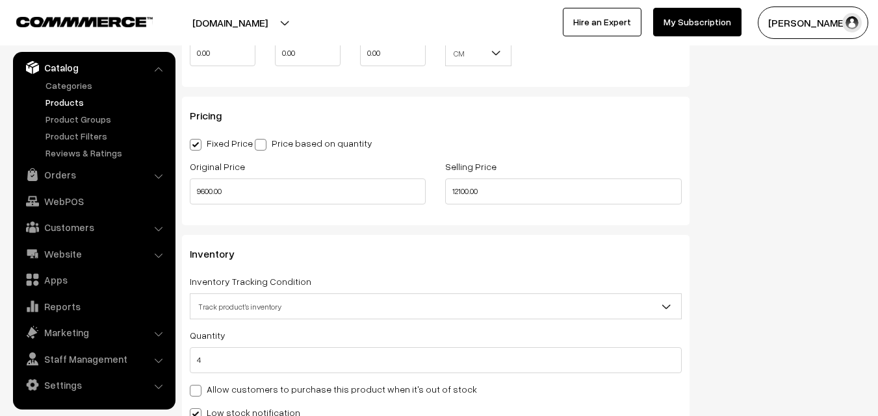
scroll to position [1104, 0]
